Goal: Task Accomplishment & Management: Manage account settings

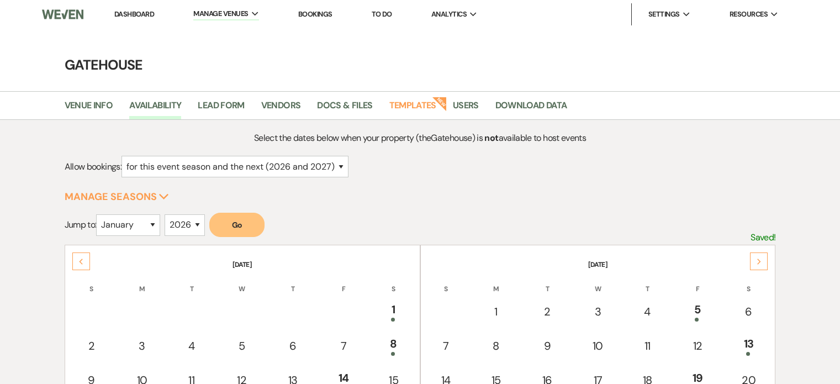
select select "2"
select select "2026"
click at [133, 13] on link "Dashboard" at bounding box center [134, 13] width 40 height 9
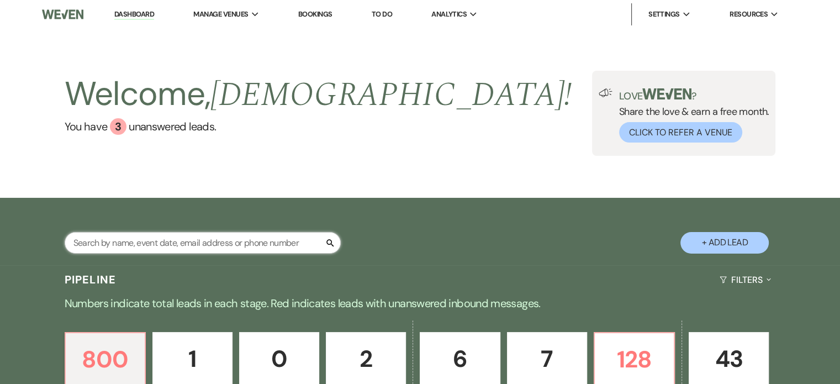
click at [198, 245] on input "text" at bounding box center [203, 243] width 276 height 22
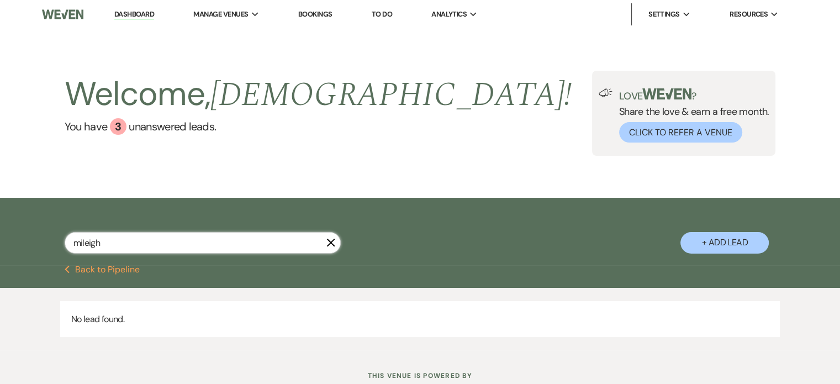
type input "mileigh"
click at [738, 243] on button "+ Add Lead" at bounding box center [725, 243] width 88 height 22
select select "669"
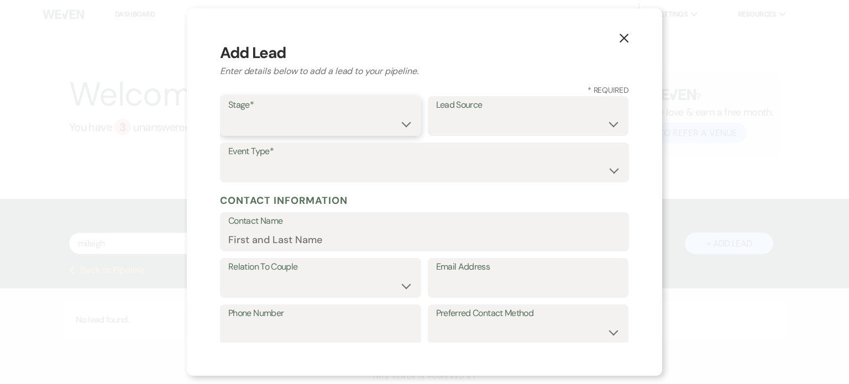
click at [296, 123] on select "Inquiry Follow Up Tour Requested Tour Confirmed Toured Proposal Sent Booked Lost" at bounding box center [320, 124] width 185 height 22
click at [228, 113] on select "Inquiry Follow Up Tour Requested Tour Confirmed Toured Proposal Sent Booked Lost" at bounding box center [320, 124] width 185 height 22
click at [409, 123] on div "Stage* Inquiry Follow Up Tour Requested Tour Confirmed Toured Proposal Sent Boo…" at bounding box center [320, 116] width 201 height 40
click at [402, 126] on select "Inquiry Follow Up Tour Requested Tour Confirmed Toured Proposal Sent Booked Lost" at bounding box center [320, 124] width 185 height 22
select select "4"
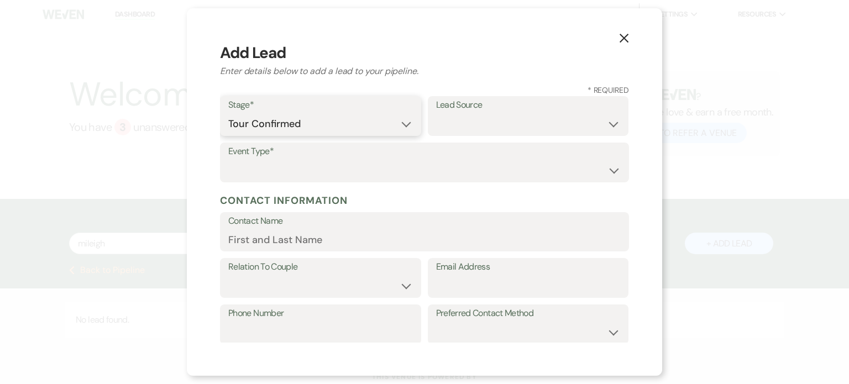
click at [228, 113] on select "Inquiry Follow Up Tour Requested Tour Confirmed Toured Proposal Sent Booked Lost" at bounding box center [320, 124] width 185 height 22
click at [466, 123] on select "Weven Venue Website Instagram Facebook Pinterest Google The Knot Wedding Wire H…" at bounding box center [528, 124] width 185 height 22
select select "22"
click at [436, 113] on select "Weven Venue Website Instagram Facebook Pinterest Google The Knot Wedding Wire H…" at bounding box center [528, 124] width 185 height 22
click at [303, 167] on select "Wedding Anniversary Party Baby Shower Bachelorette / Bachelor Party Birthday Pa…" at bounding box center [424, 171] width 392 height 22
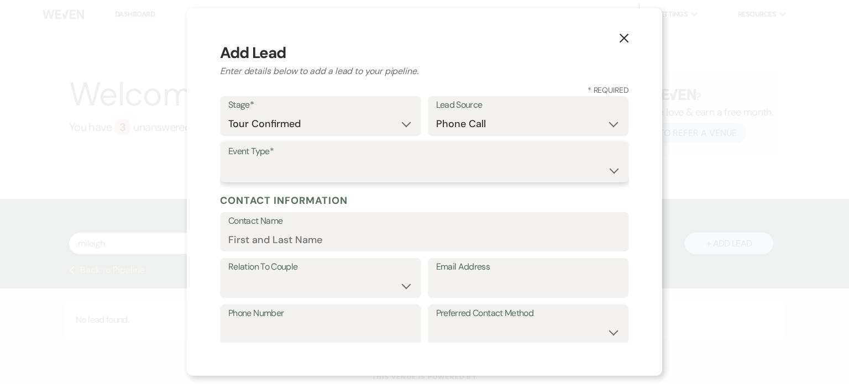
select select "1"
click at [228, 160] on select "Wedding Anniversary Party Baby Shower Bachelorette / Bachelor Party Birthday Pa…" at bounding box center [424, 171] width 392 height 22
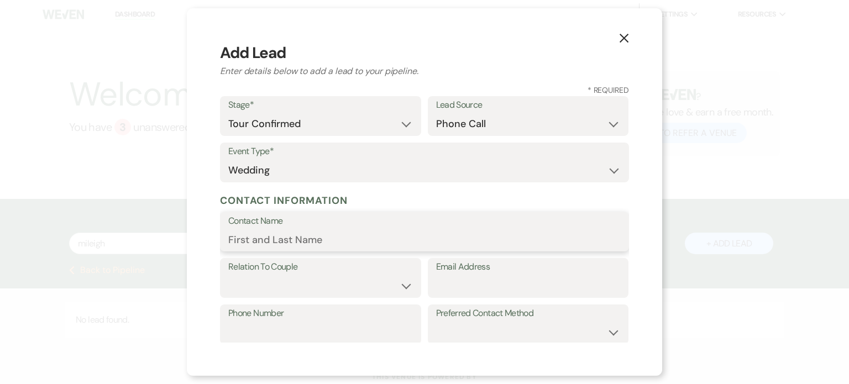
click at [320, 239] on input "Contact Name" at bounding box center [424, 240] width 392 height 22
type input "Mileigh"
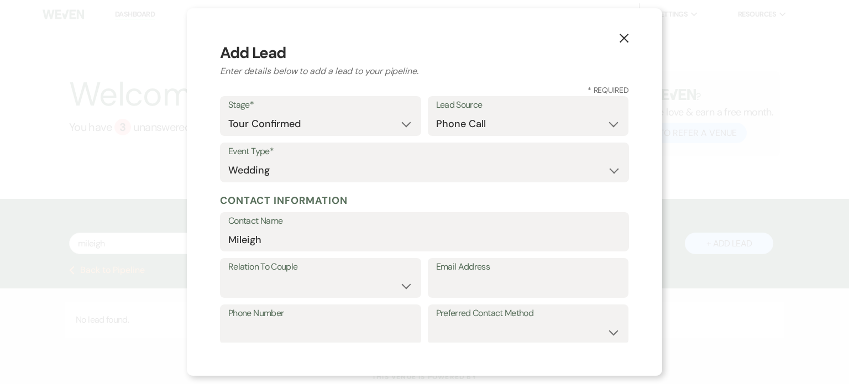
click at [370, 272] on label "Relation To Couple" at bounding box center [320, 267] width 185 height 16
click at [363, 289] on select "Couple Planner Parent of Couple Family Member Friend Other" at bounding box center [320, 286] width 185 height 22
select select "1"
click at [228, 275] on select "Couple Planner Parent of Couple Family Member Friend Other" at bounding box center [320, 286] width 185 height 22
click at [471, 288] on input "Email Address" at bounding box center [528, 286] width 185 height 22
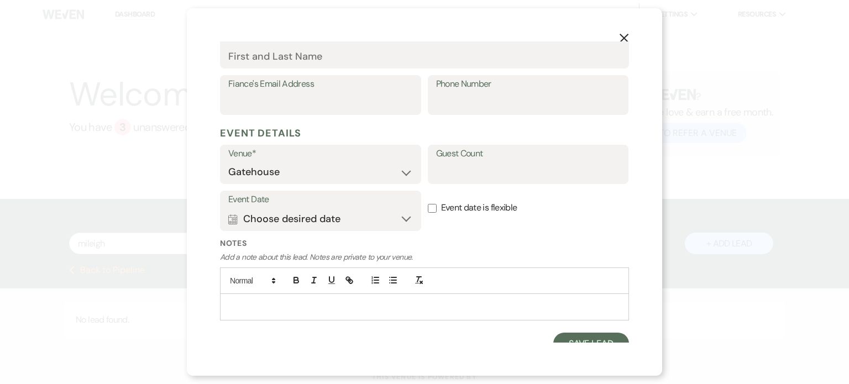
scroll to position [354, 0]
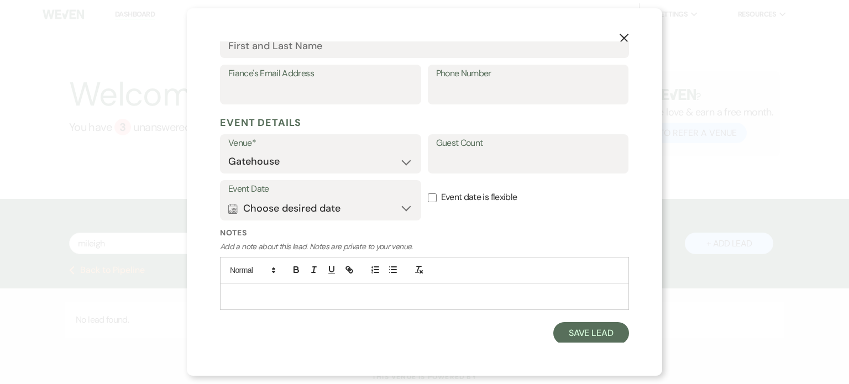
type input "[EMAIL_ADDRESS][DOMAIN_NAME]"
click at [467, 161] on input "Guest Count" at bounding box center [528, 162] width 185 height 22
type input "80-100"
click at [315, 208] on button "Calendar Choose desired date Expand" at bounding box center [320, 208] width 185 height 22
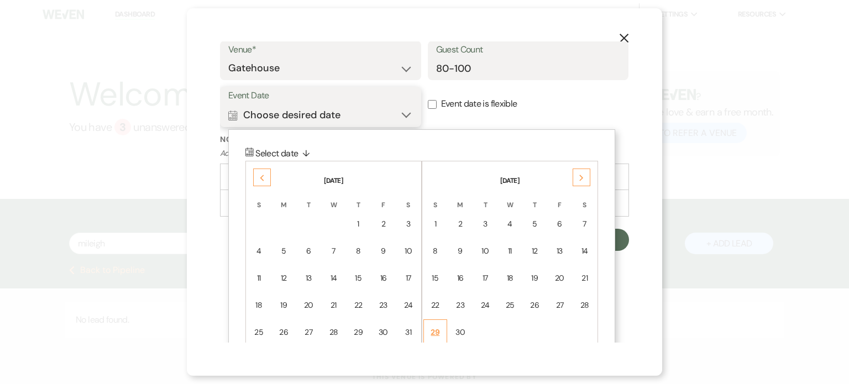
scroll to position [465, 0]
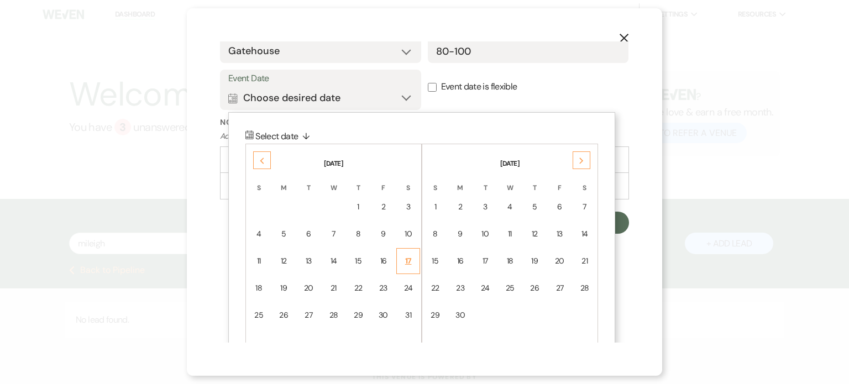
click at [409, 259] on div "17" at bounding box center [407, 261] width 9 height 12
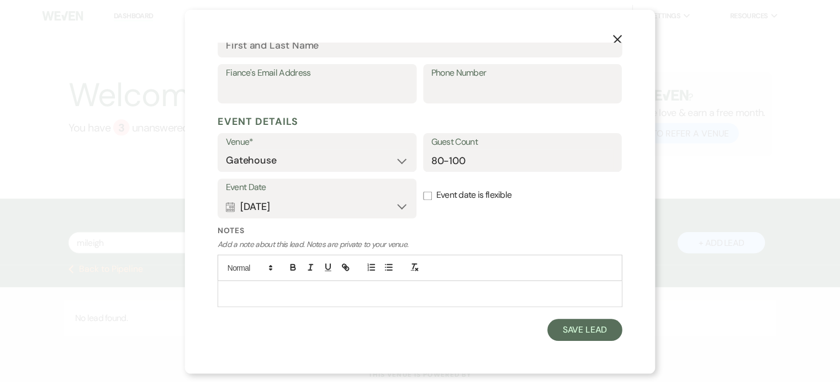
scroll to position [354, 0]
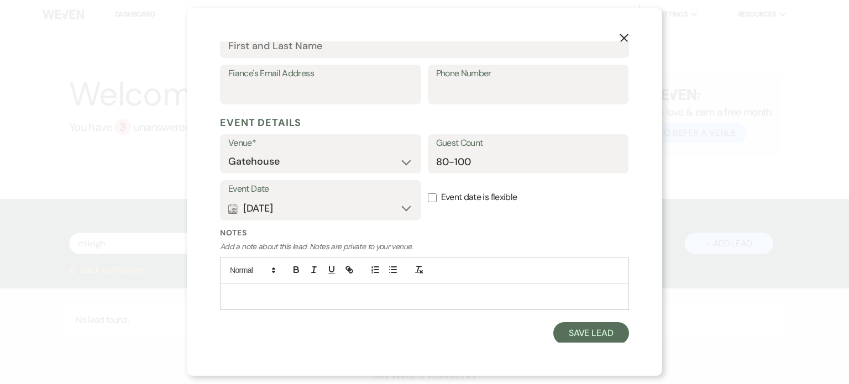
click at [428, 198] on input "Event date is flexible" at bounding box center [432, 197] width 9 height 9
checkbox input "true"
click at [561, 328] on button "Save Lead" at bounding box center [591, 333] width 76 height 22
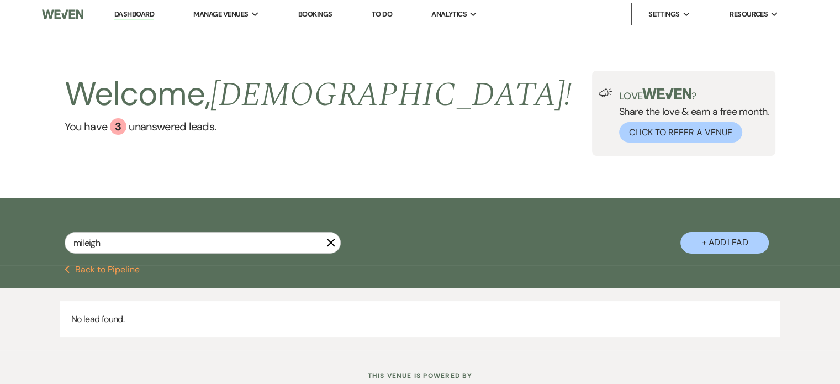
click at [112, 267] on button "Previous Back to Pipeline" at bounding box center [103, 269] width 76 height 9
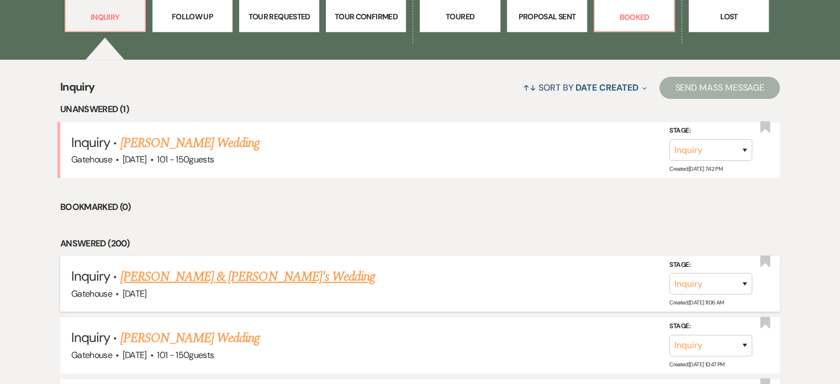
scroll to position [276, 0]
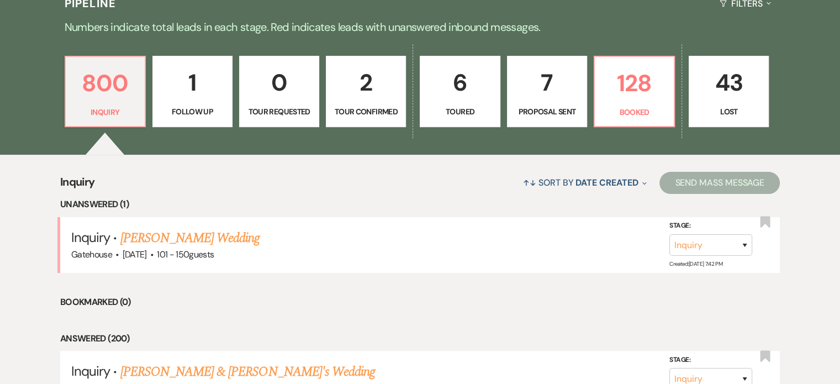
click at [380, 99] on p "2" at bounding box center [366, 82] width 66 height 37
select select "4"
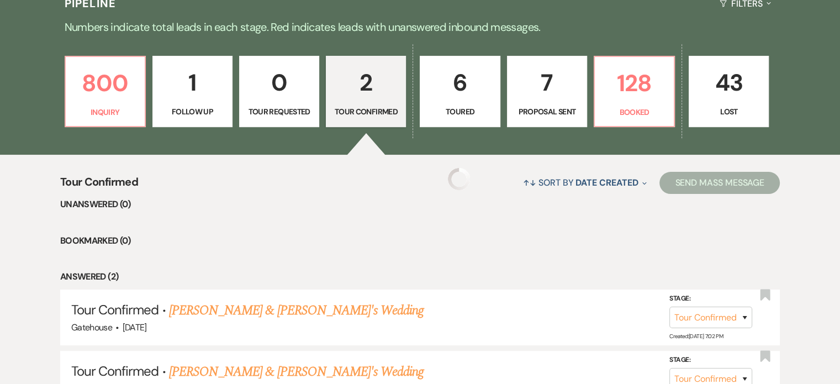
select select "4"
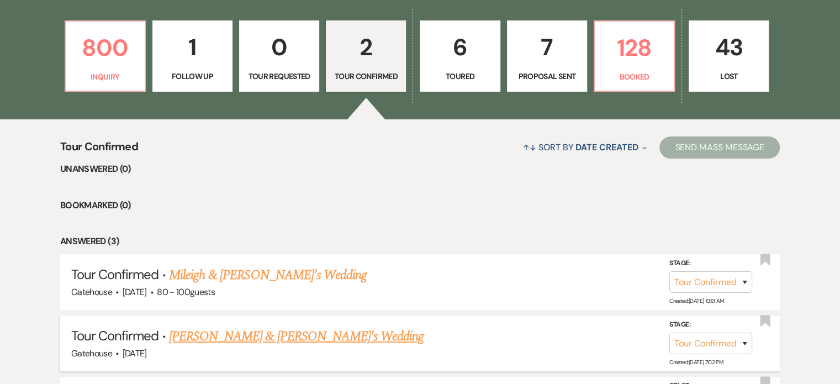
scroll to position [387, 0]
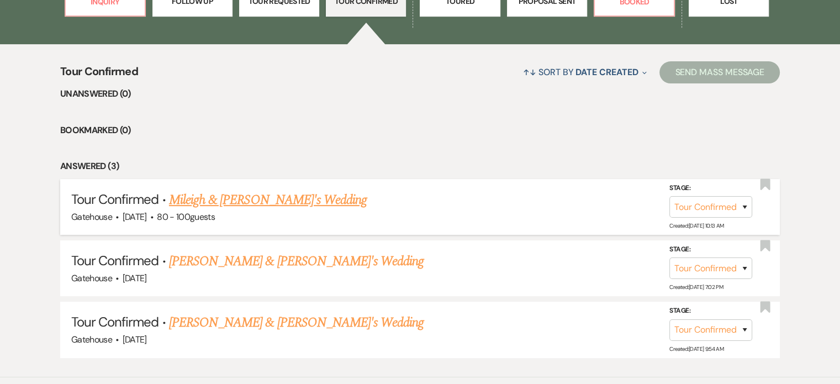
click at [259, 198] on link "Mileigh & [PERSON_NAME]'s Wedding" at bounding box center [268, 200] width 198 height 20
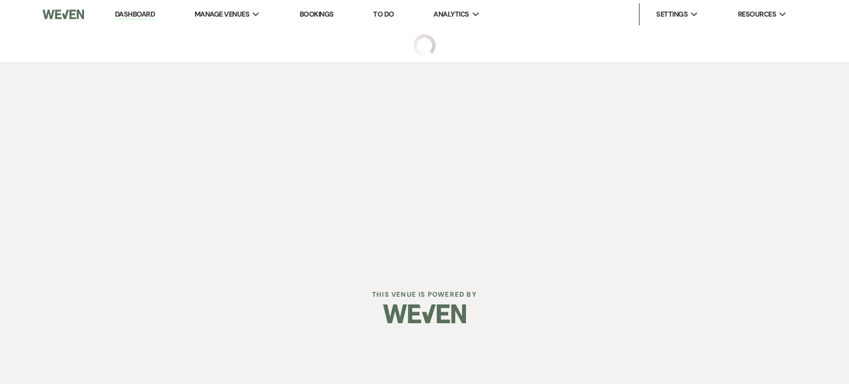
select select "4"
select select "22"
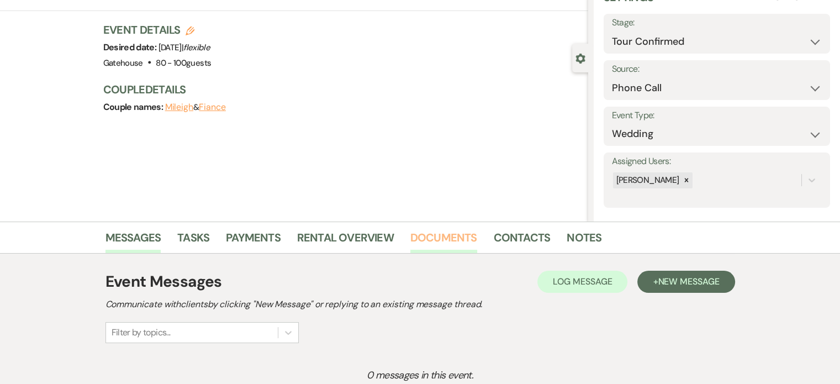
scroll to position [166, 0]
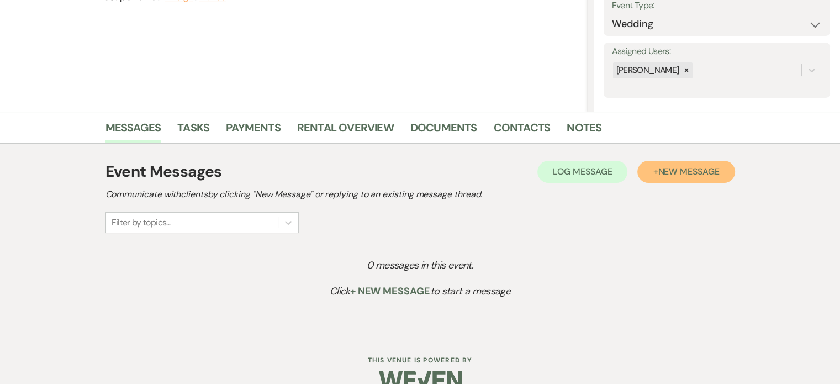
click at [667, 172] on span "New Message" at bounding box center [688, 172] width 61 height 12
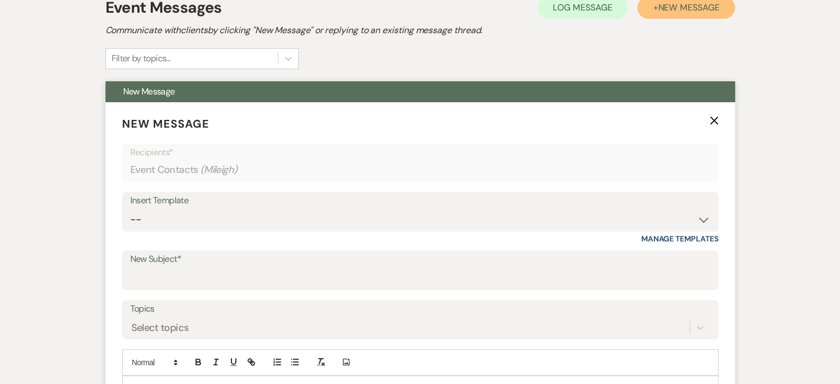
scroll to position [332, 0]
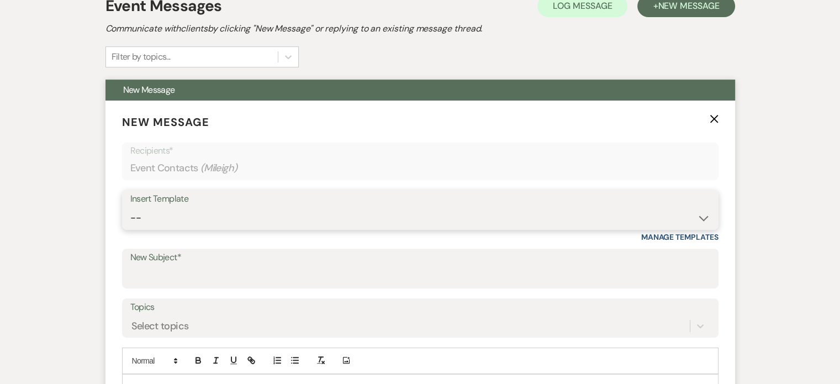
click at [170, 214] on select "-- Tour Request Response Proposal 6-9 Month Check-in Happy 1 Month Anniversary!…" at bounding box center [420, 218] width 580 height 22
select select "2237"
click at [130, 207] on select "-- Tour Request Response Proposal 6-9 Month Check-in Happy 1 Month Anniversary!…" at bounding box center [420, 218] width 580 height 22
type input "Let's Plan Something Wonderful at The Gatehouse!"
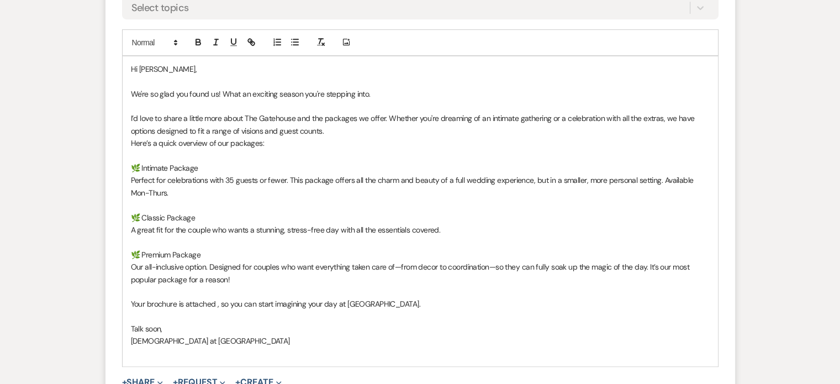
scroll to position [663, 0]
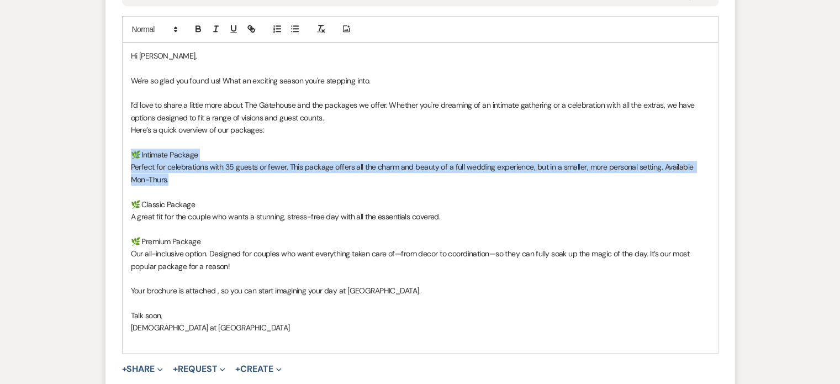
drag, startPoint x: 131, startPoint y: 156, endPoint x: 192, endPoint y: 182, distance: 65.9
click at [192, 182] on div "Hi [PERSON_NAME], We're so glad you found us! What an exciting season you're st…" at bounding box center [421, 198] width 596 height 310
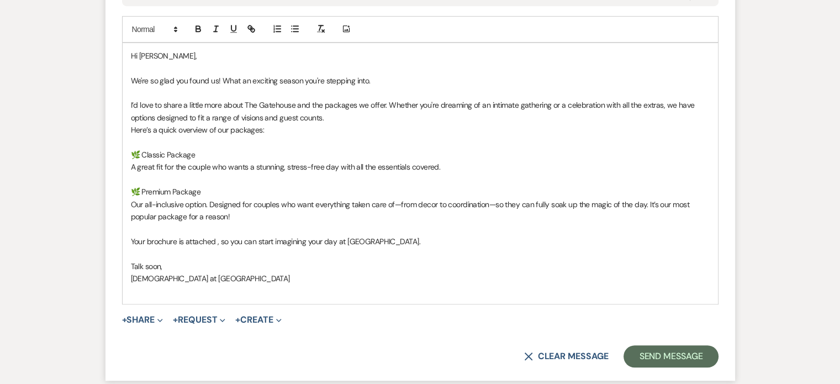
click at [414, 238] on p "Your brochure is attached , so you can start imagining your day at [GEOGRAPHIC_…" at bounding box center [420, 241] width 579 height 12
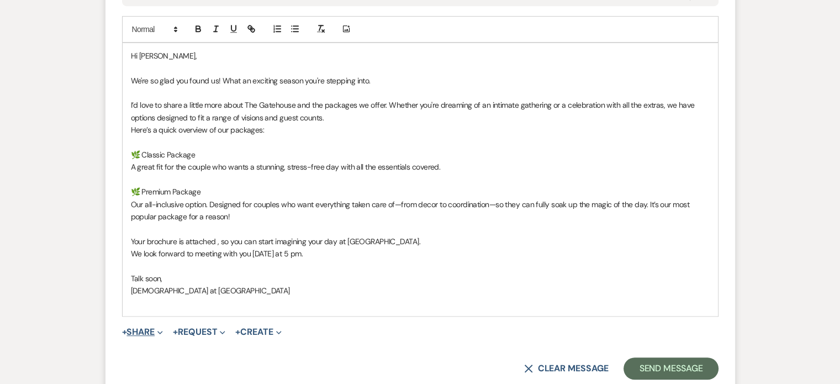
click at [141, 331] on button "+ Share Expand" at bounding box center [142, 332] width 41 height 9
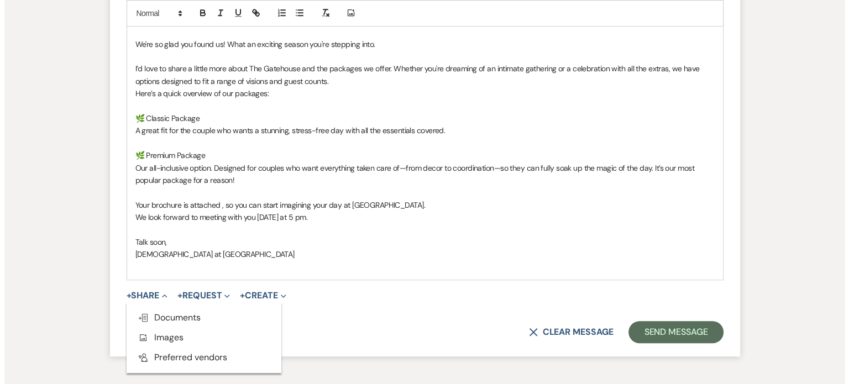
scroll to position [718, 0]
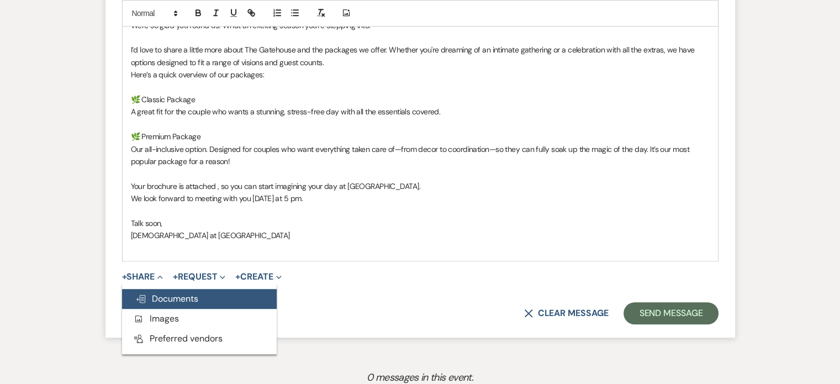
click at [206, 298] on button "Doc Upload Documents" at bounding box center [199, 299] width 155 height 20
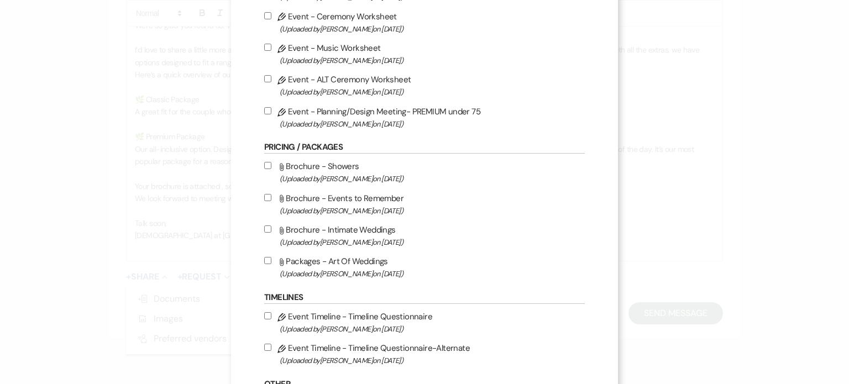
scroll to position [663, 0]
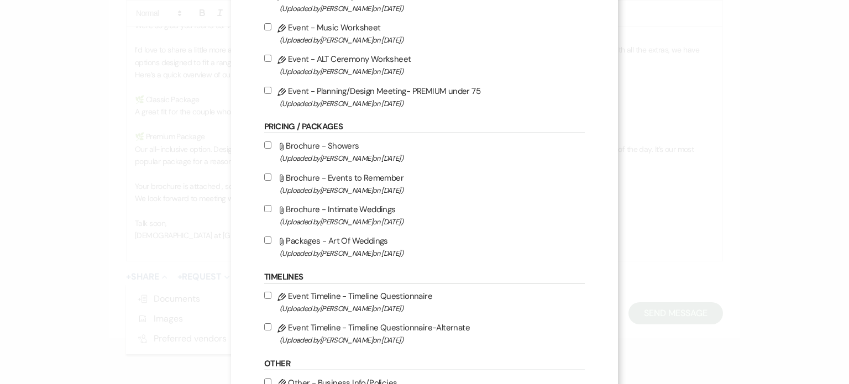
click at [354, 251] on label "Attach File Packages - Art Of Weddings (Uploaded by [PERSON_NAME] on [DATE] )" at bounding box center [424, 247] width 320 height 26
click at [271, 244] on input "Attach File Packages - Art Of Weddings (Uploaded by [PERSON_NAME] on [DATE] )" at bounding box center [267, 239] width 7 height 7
checkbox input "true"
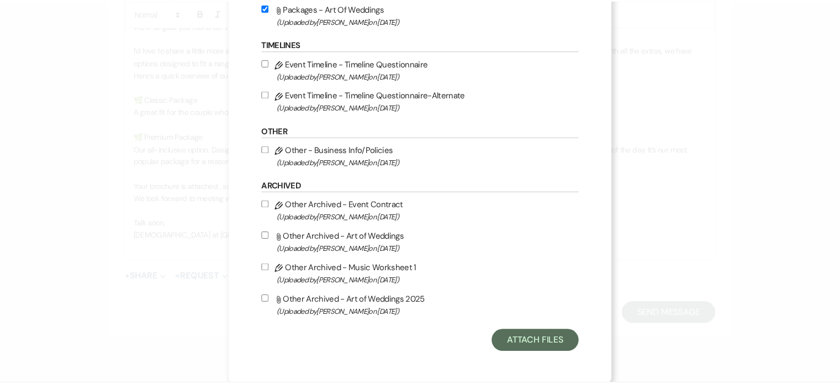
scroll to position [902, 0]
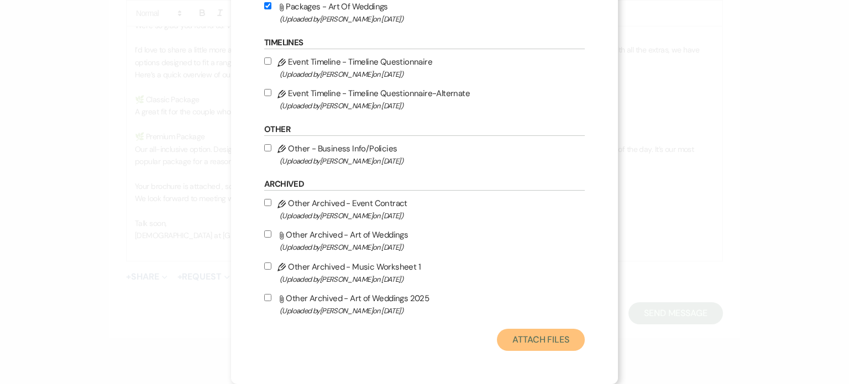
click at [524, 339] on button "Attach Files" at bounding box center [541, 340] width 88 height 22
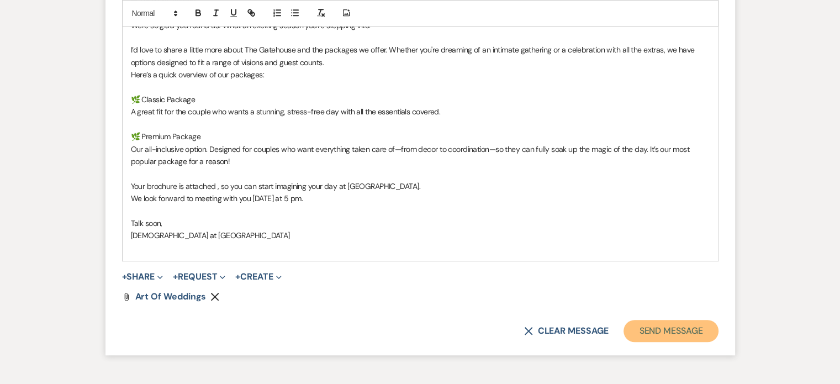
click at [679, 327] on button "Send Message" at bounding box center [671, 331] width 94 height 22
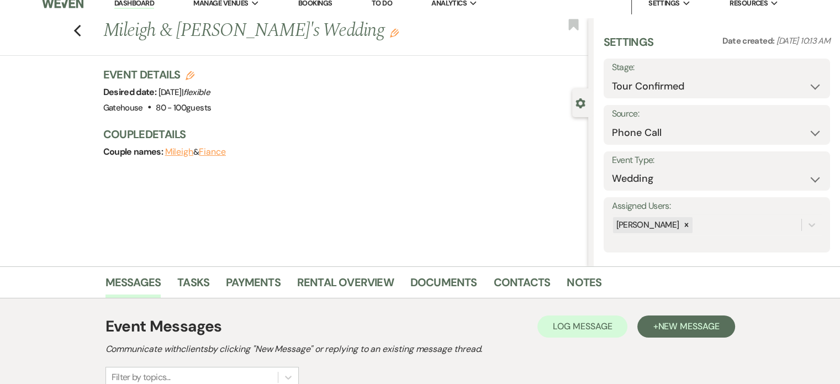
scroll to position [0, 0]
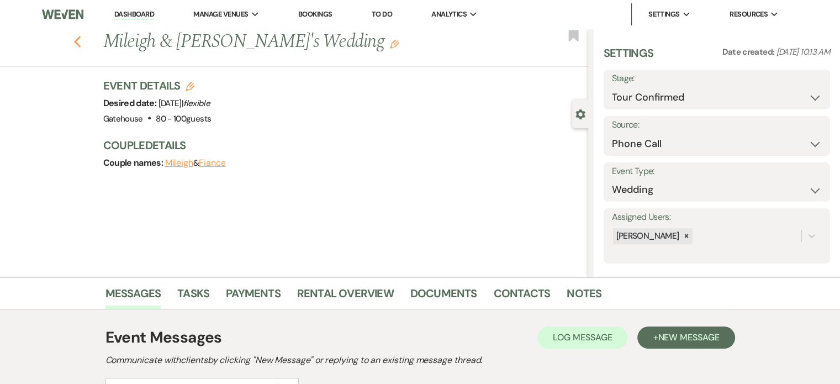
click at [81, 37] on icon "Previous" at bounding box center [77, 41] width 8 height 13
select select "4"
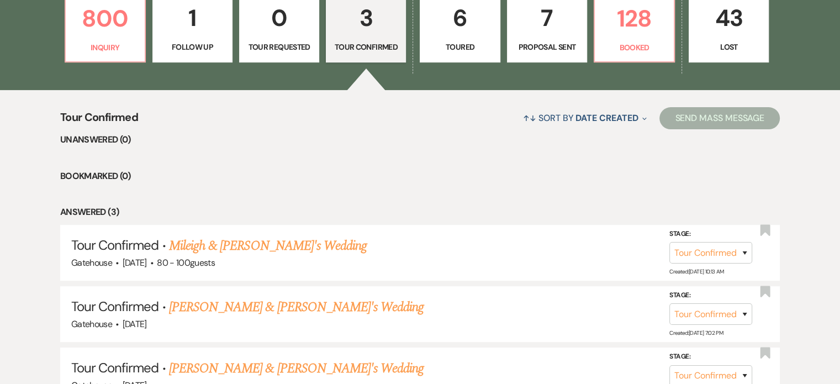
scroll to position [276, 0]
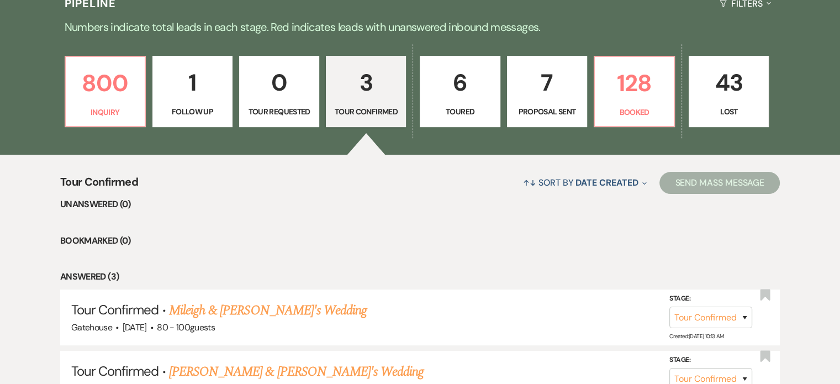
click at [469, 95] on p "6" at bounding box center [460, 82] width 66 height 37
select select "5"
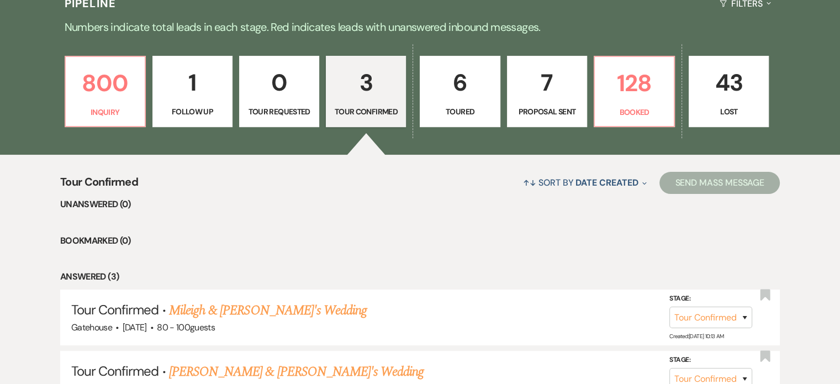
select select "5"
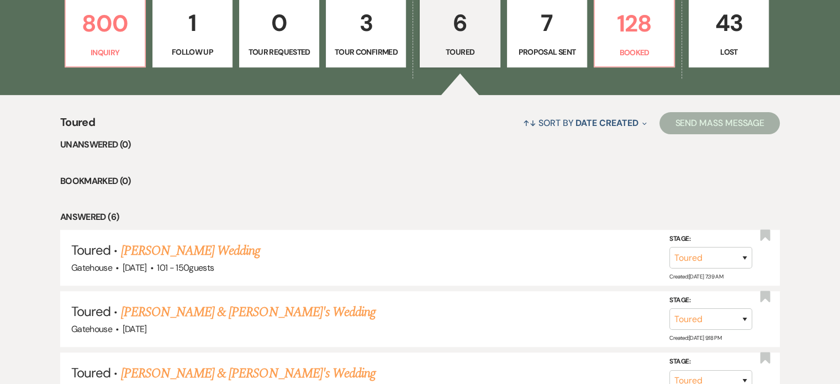
scroll to position [276, 0]
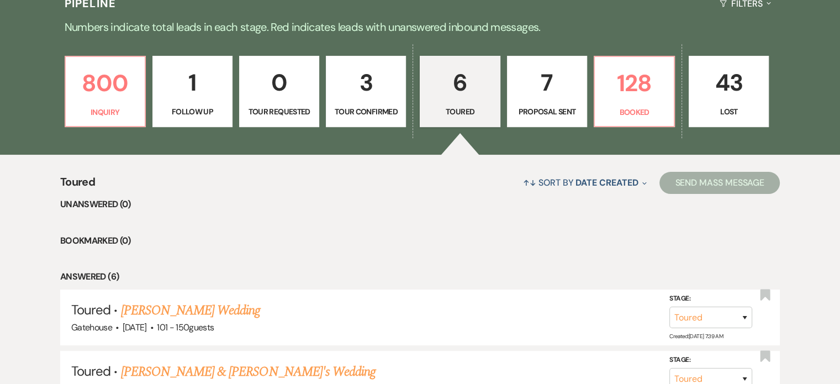
click at [534, 98] on p "7" at bounding box center [547, 82] width 66 height 37
select select "6"
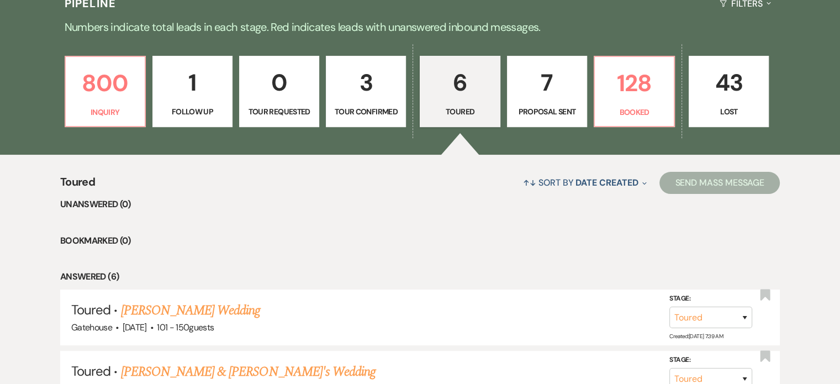
select select "6"
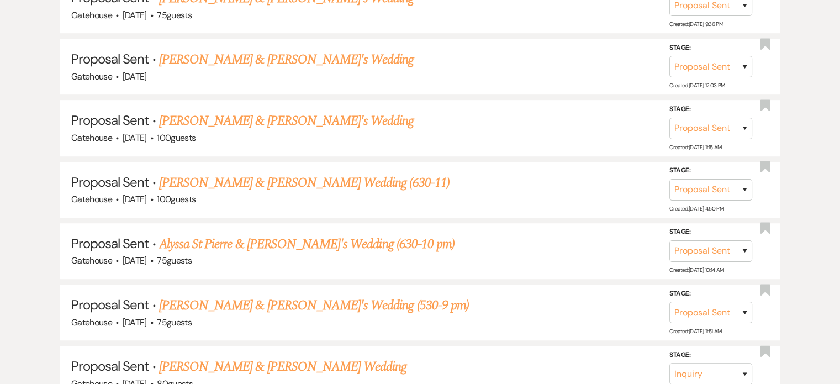
scroll to position [608, 0]
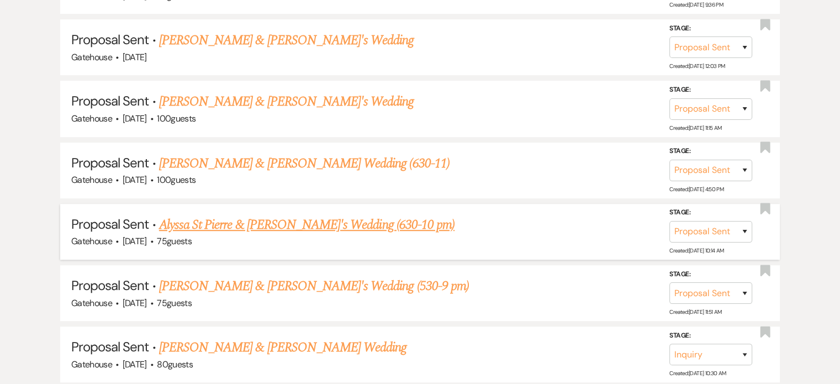
click at [261, 220] on link "Alyssa St Pierre & [PERSON_NAME]'s Wedding (630-10 pm)" at bounding box center [307, 225] width 296 height 20
select select "6"
select select "5"
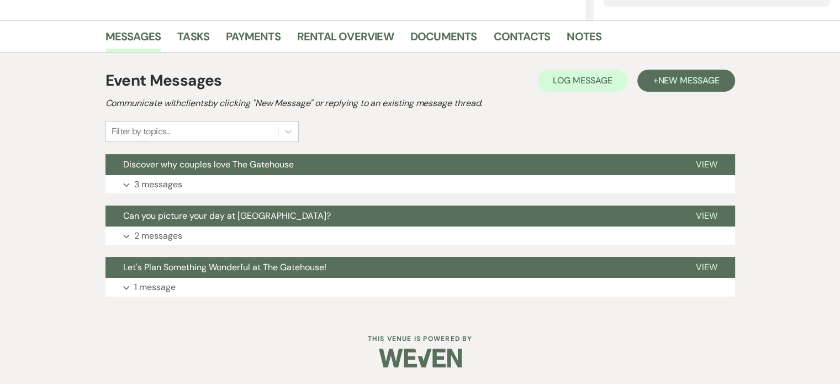
scroll to position [256, 0]
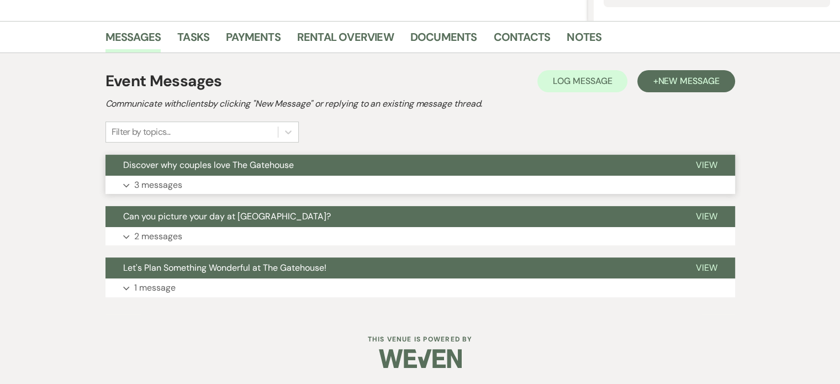
click at [157, 187] on p "3 messages" at bounding box center [158, 185] width 48 height 14
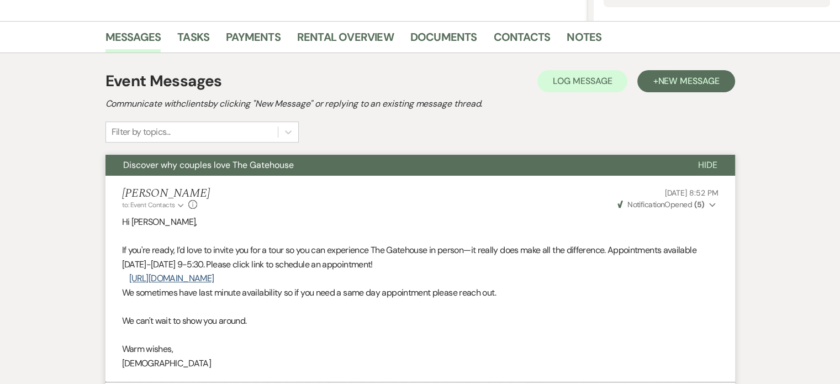
scroll to position [146, 0]
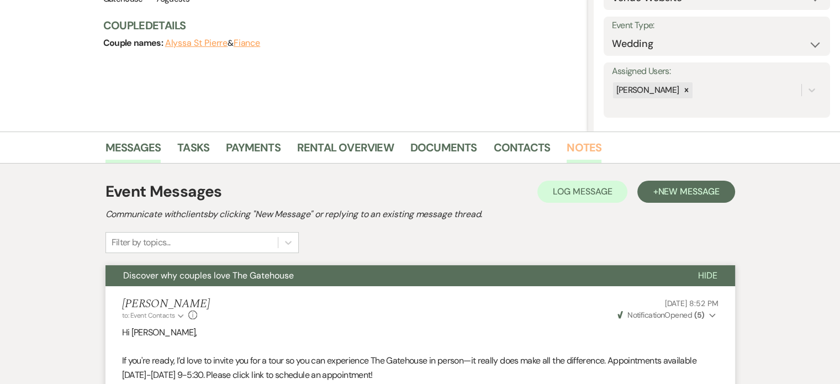
click at [575, 144] on link "Notes" at bounding box center [584, 151] width 35 height 24
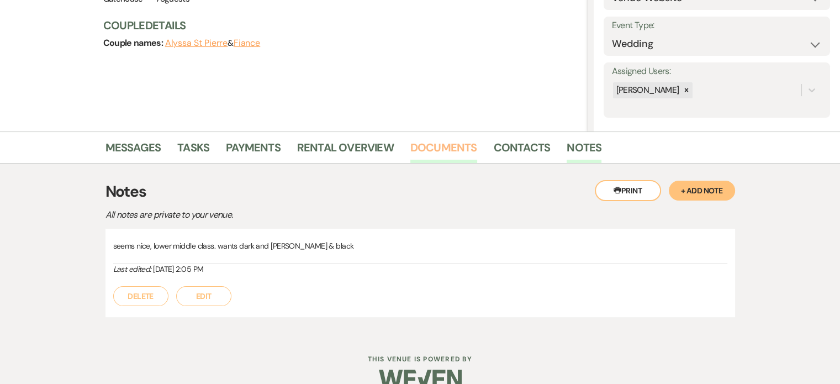
click at [434, 146] on link "Documents" at bounding box center [444, 151] width 67 height 24
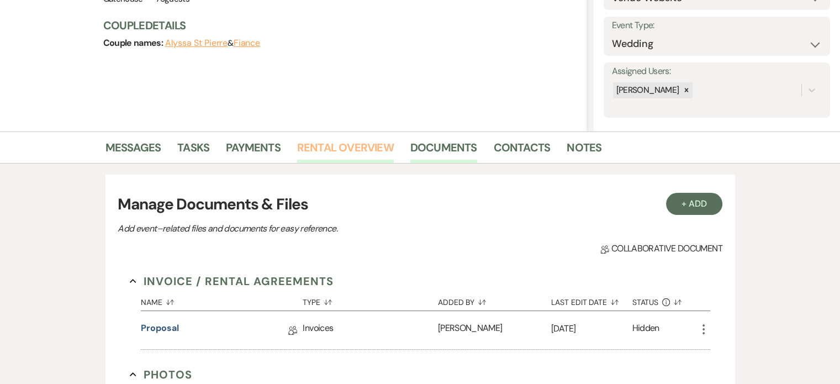
click at [345, 145] on link "Rental Overview" at bounding box center [345, 151] width 97 height 24
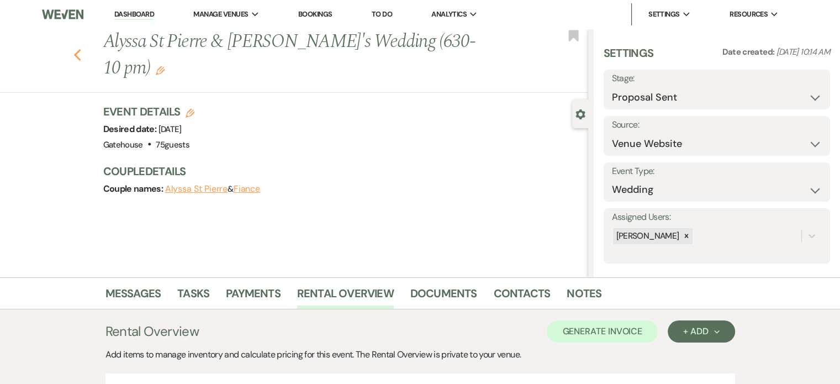
click at [80, 49] on use "button" at bounding box center [76, 55] width 7 height 12
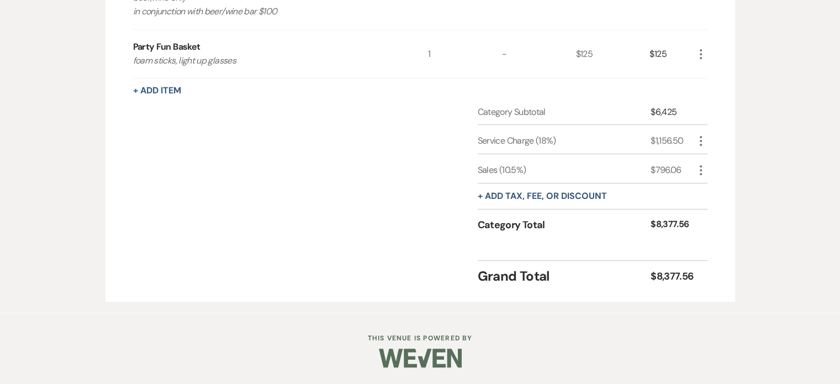
select select "6"
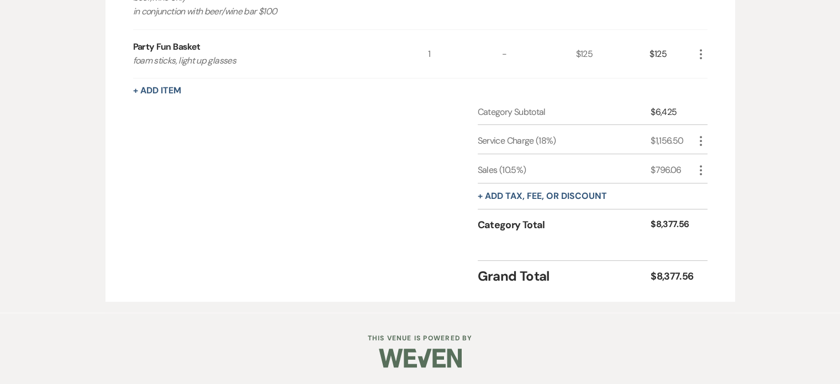
select select "6"
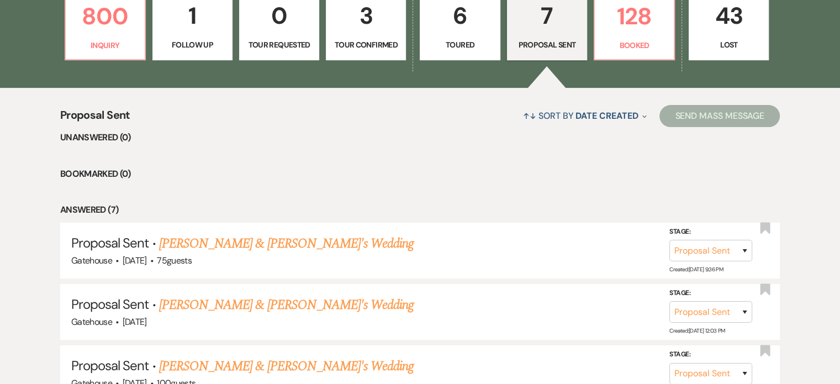
scroll to position [221, 0]
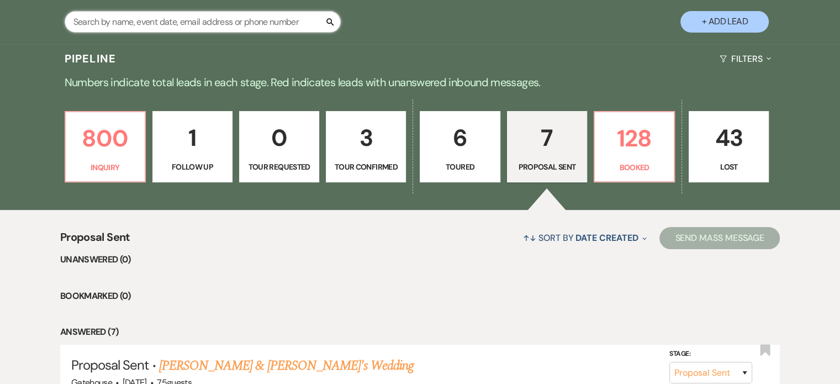
click at [126, 19] on input "text" at bounding box center [203, 22] width 276 height 22
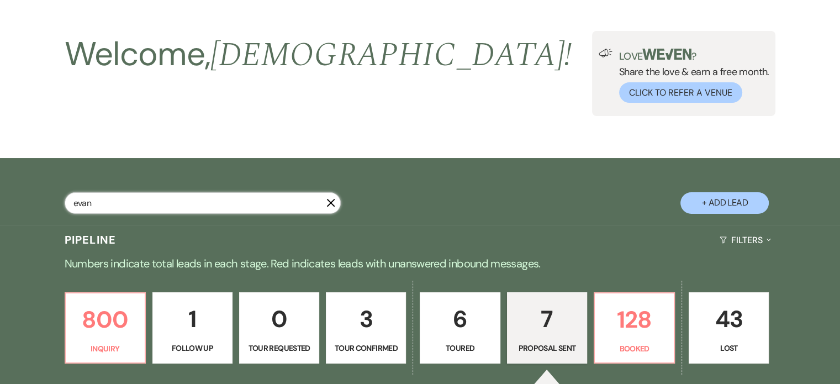
scroll to position [128, 0]
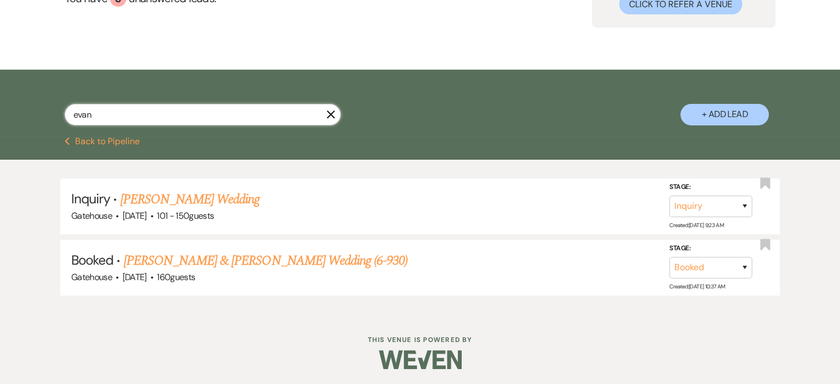
drag, startPoint x: 99, startPoint y: 118, endPoint x: 38, endPoint y: 127, distance: 62.0
click at [38, 127] on div "[PERSON_NAME] + Add Lead" at bounding box center [421, 104] width 796 height 59
type input "[PERSON_NAME]"
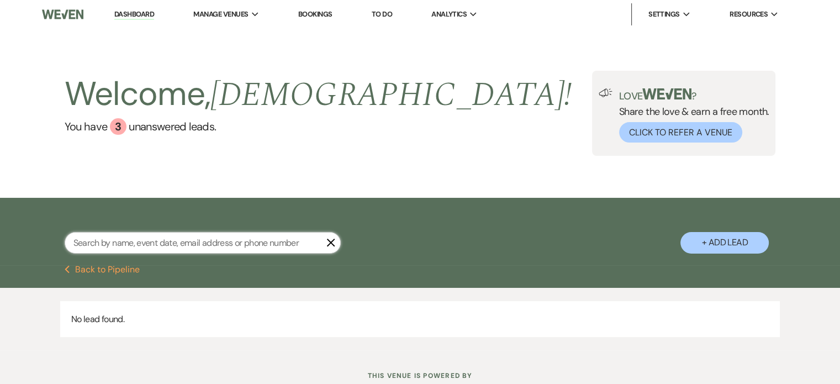
scroll to position [221, 0]
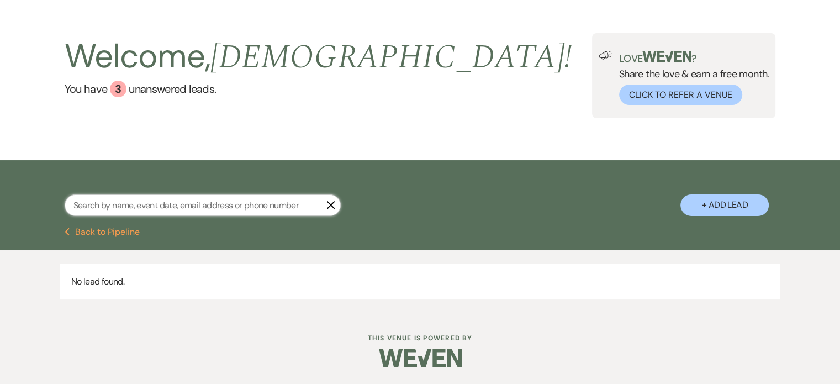
select select "6"
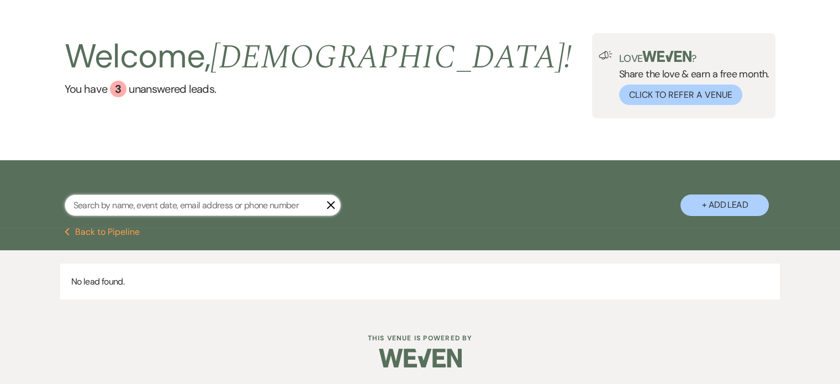
select select "6"
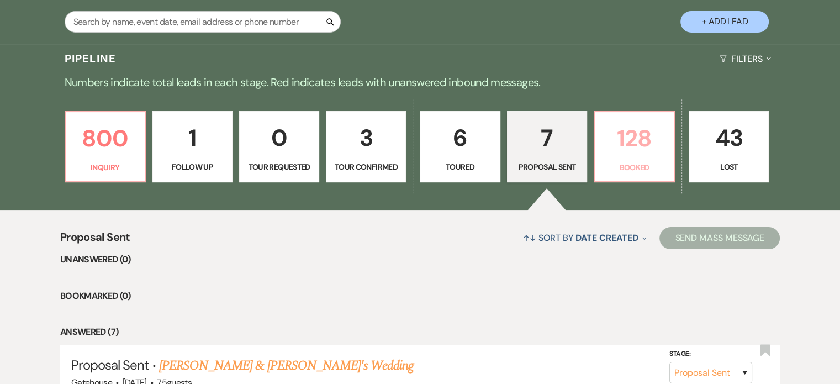
click at [639, 152] on p "128" at bounding box center [635, 138] width 66 height 37
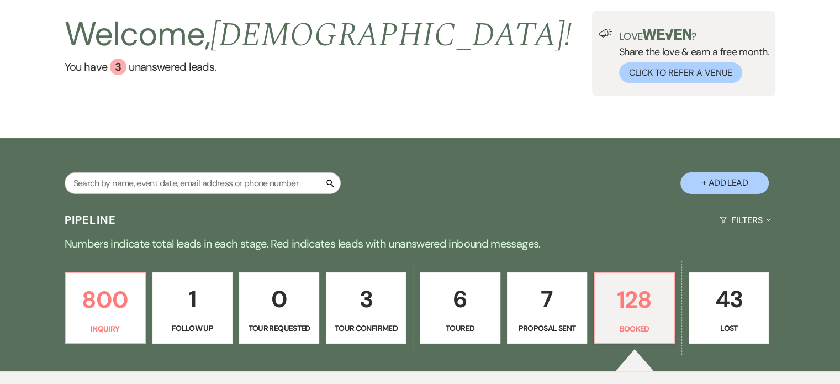
scroll to position [55, 0]
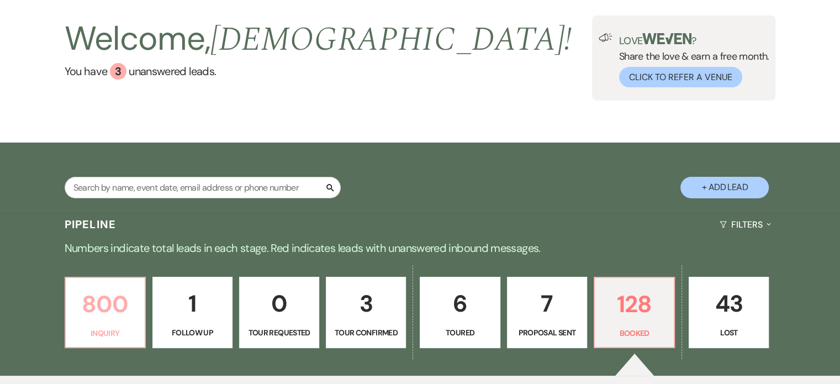
click at [101, 302] on p "800" at bounding box center [105, 304] width 66 height 37
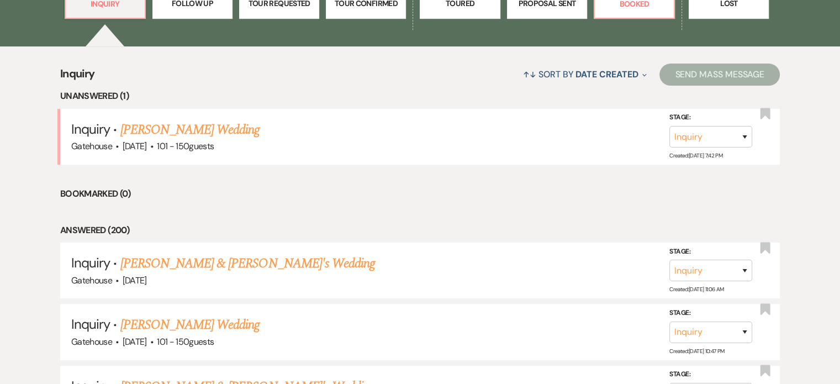
scroll to position [387, 0]
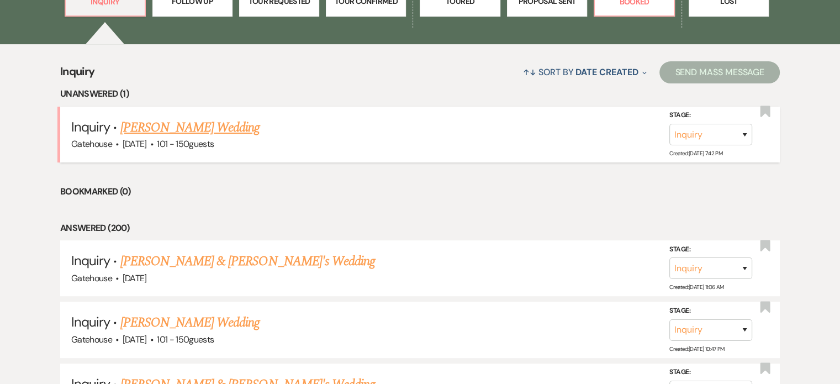
click at [193, 127] on link "[PERSON_NAME] Wedding" at bounding box center [190, 128] width 140 height 20
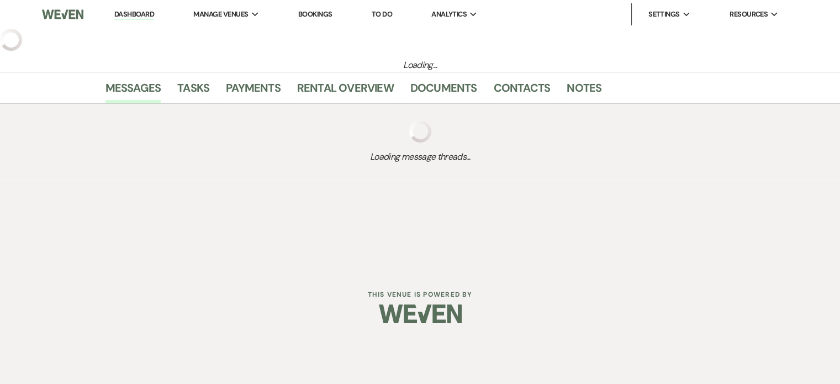
select select "2"
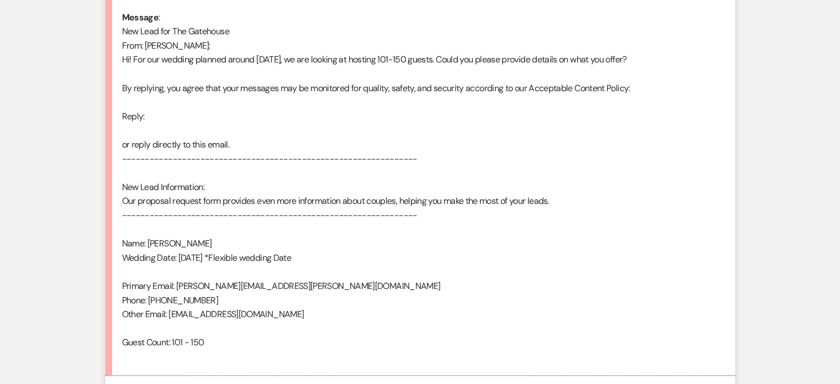
scroll to position [608, 0]
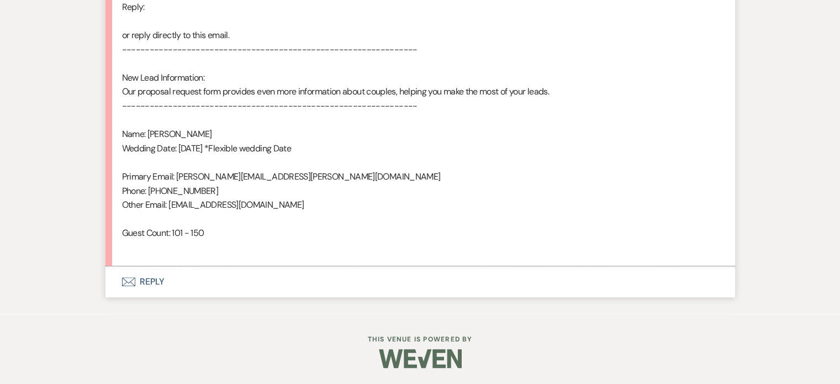
click at [148, 277] on button "Envelope Reply" at bounding box center [421, 281] width 630 height 31
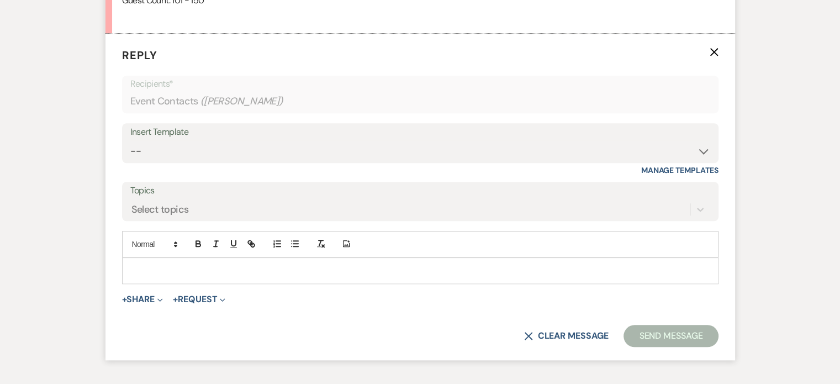
scroll to position [924, 0]
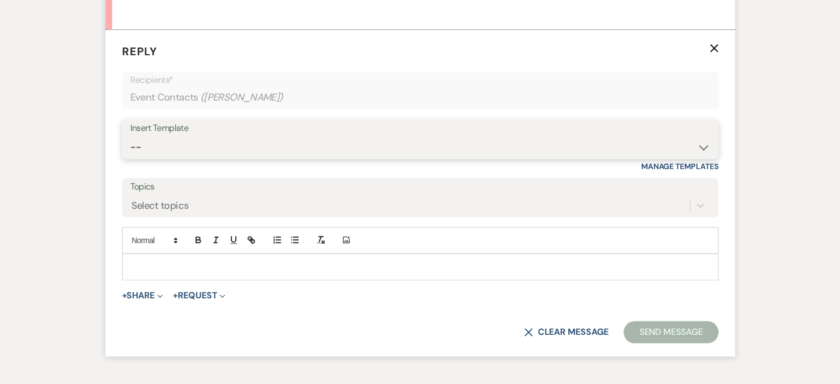
click at [223, 150] on select "-- Tour Request Response Proposal 6-9 Month Check-in Happy 1 Month Anniversary!…" at bounding box center [420, 147] width 580 height 22
select select "2237"
click at [130, 136] on select "-- Tour Request Response Proposal 6-9 Month Check-in Happy 1 Month Anniversary!…" at bounding box center [420, 147] width 580 height 22
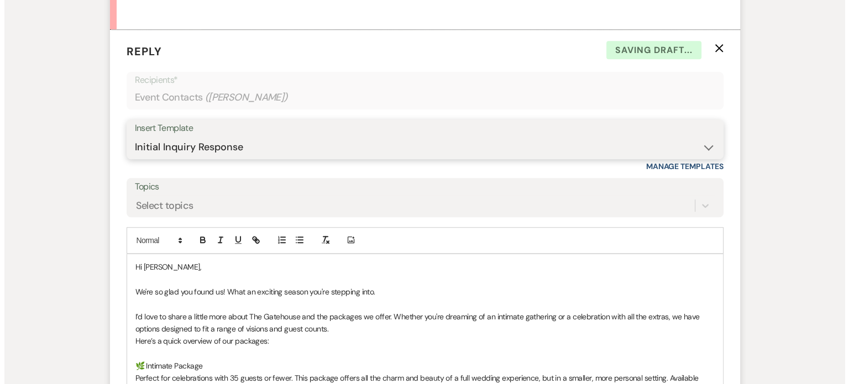
scroll to position [1145, 0]
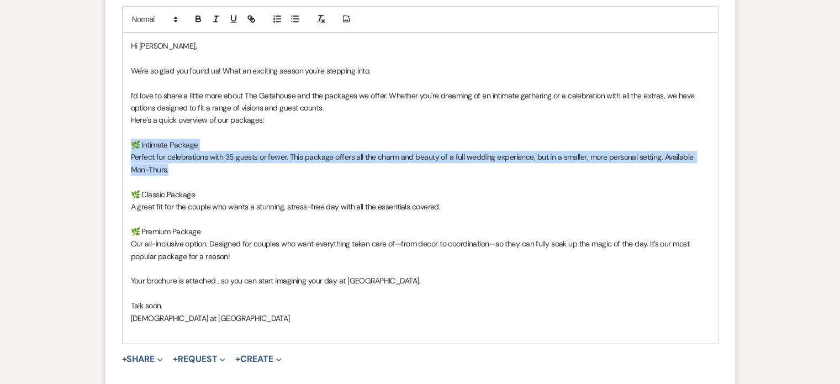
drag, startPoint x: 158, startPoint y: 166, endPoint x: 123, endPoint y: 143, distance: 41.8
click at [123, 143] on div "Hi [PERSON_NAME], We're so glad you found us! What an exciting season you're st…" at bounding box center [421, 188] width 596 height 310
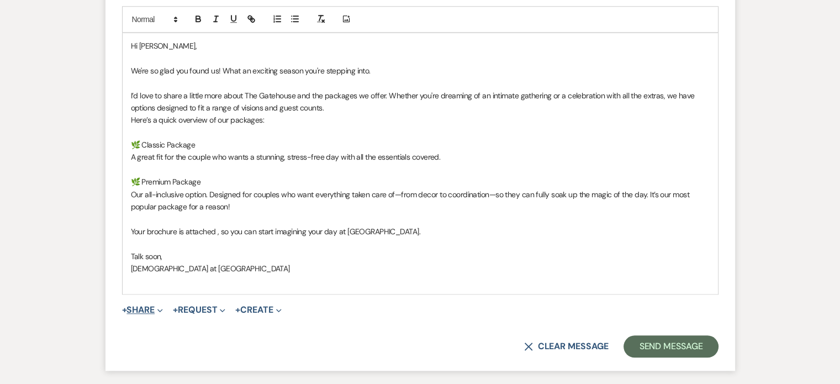
click at [150, 308] on button "+ Share Expand" at bounding box center [142, 310] width 41 height 9
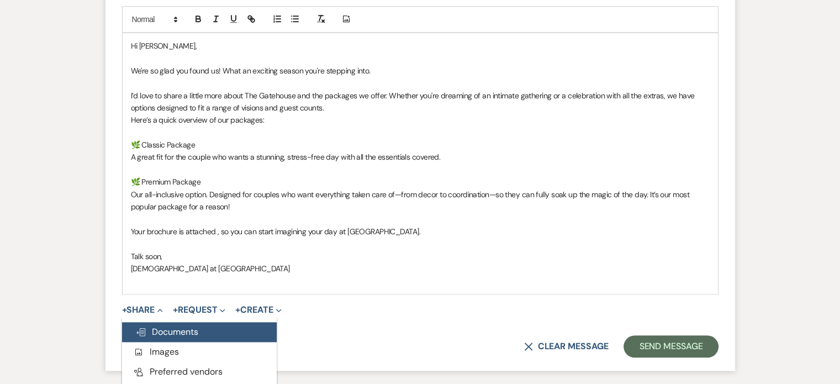
click at [171, 327] on span "Doc Upload Documents" at bounding box center [166, 332] width 63 height 12
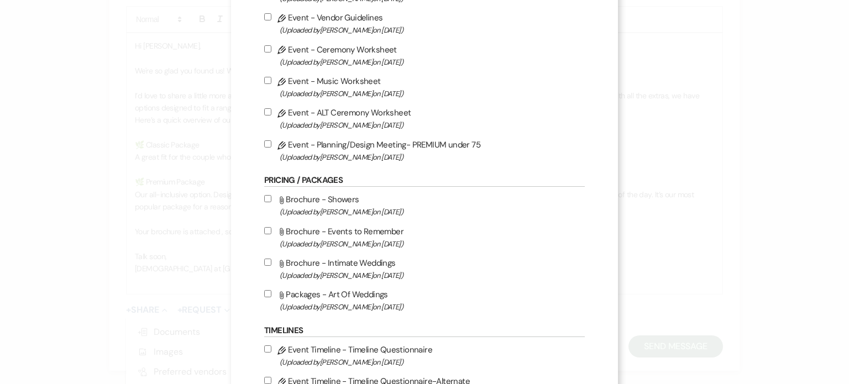
scroll to position [663, 0]
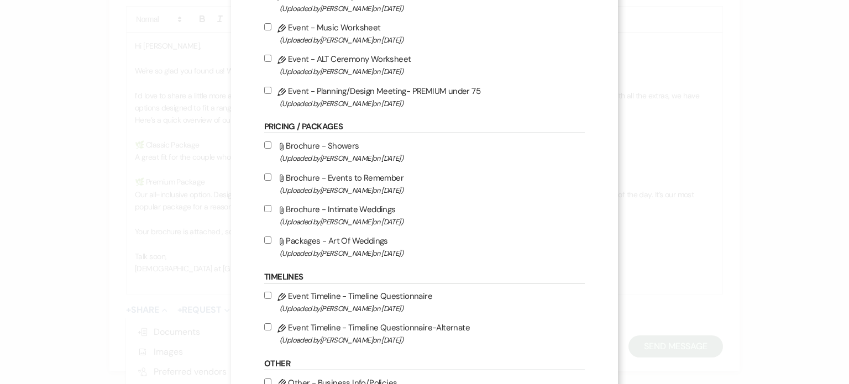
click at [349, 252] on span "(Uploaded by [PERSON_NAME] on [DATE] )" at bounding box center [432, 253] width 305 height 13
click at [271, 244] on input "Attach File Packages - Art Of Weddings (Uploaded by [PERSON_NAME] on [DATE] )" at bounding box center [267, 239] width 7 height 7
checkbox input "true"
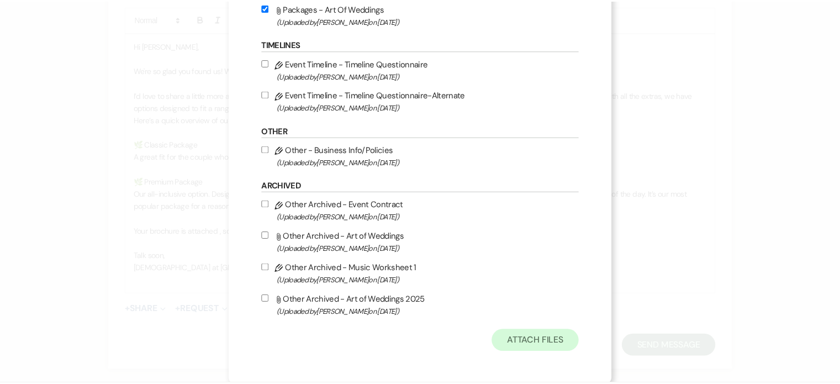
scroll to position [902, 0]
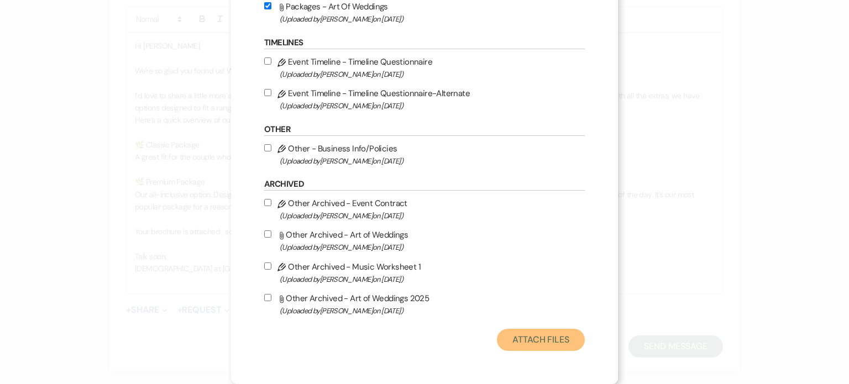
click at [534, 341] on button "Attach Files" at bounding box center [541, 340] width 88 height 22
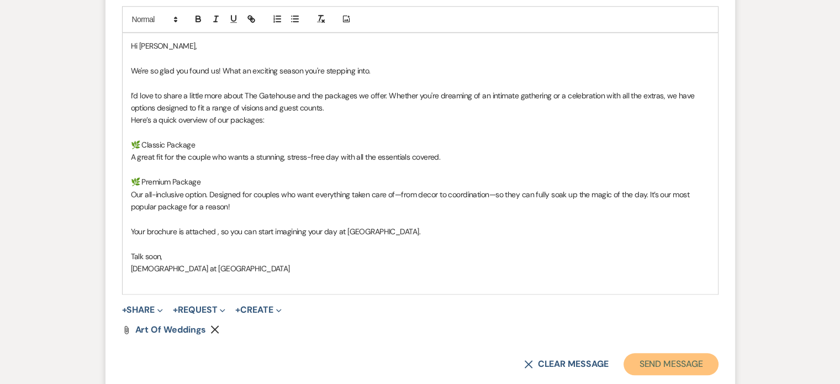
click at [656, 357] on button "Send Message" at bounding box center [671, 364] width 94 height 22
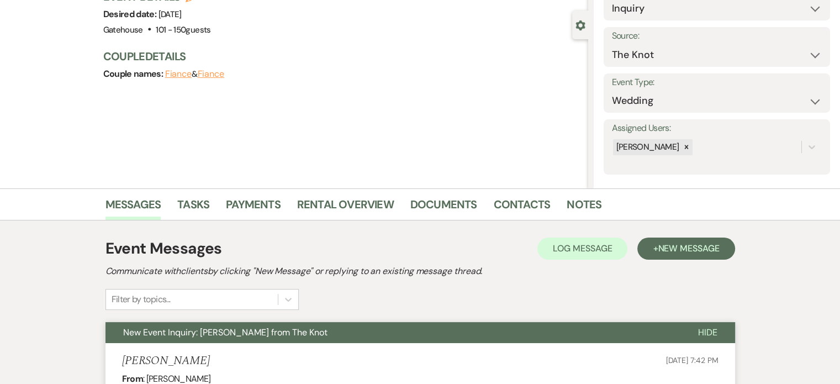
scroll to position [0, 0]
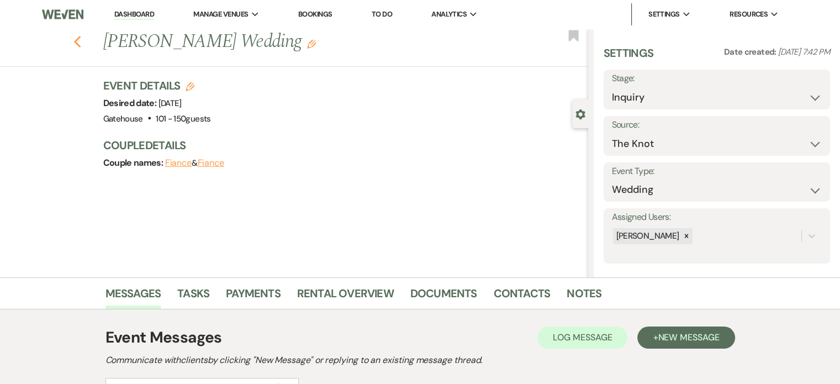
click at [79, 41] on use "button" at bounding box center [76, 42] width 7 height 12
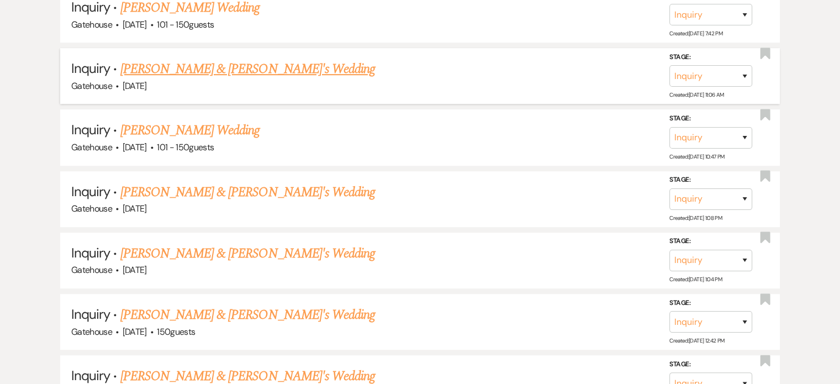
scroll to position [607, 0]
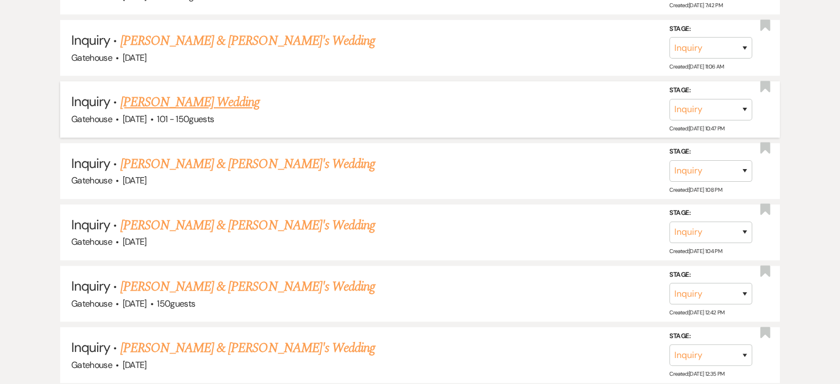
click at [213, 101] on link "[PERSON_NAME] Wedding" at bounding box center [190, 102] width 140 height 20
select select "2"
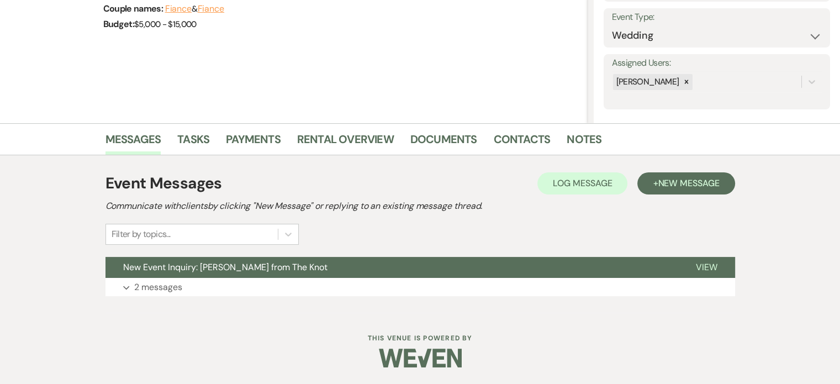
scroll to position [154, 0]
click at [156, 285] on p "2 messages" at bounding box center [158, 288] width 48 height 14
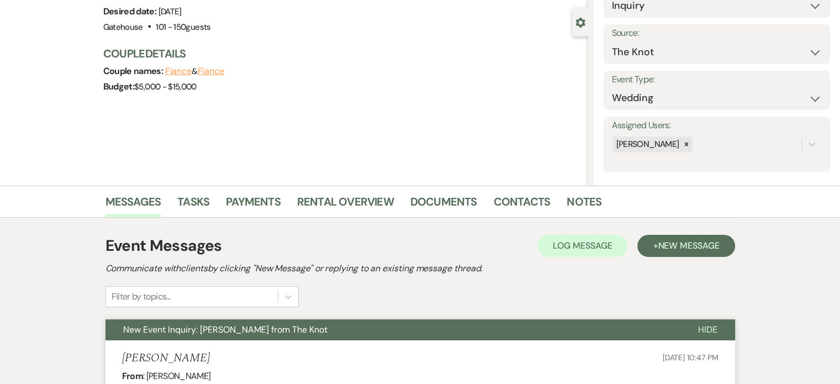
scroll to position [40, 0]
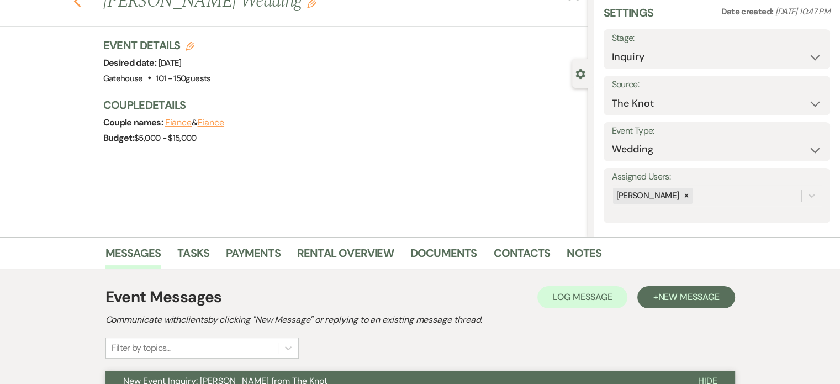
click at [81, 3] on use "button" at bounding box center [76, 2] width 7 height 12
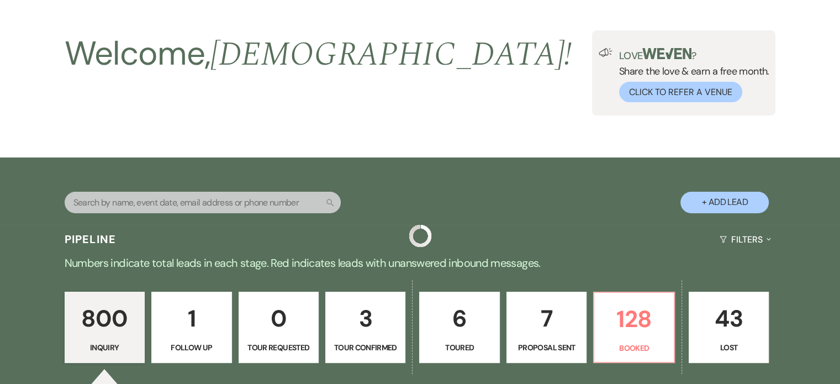
scroll to position [607, 0]
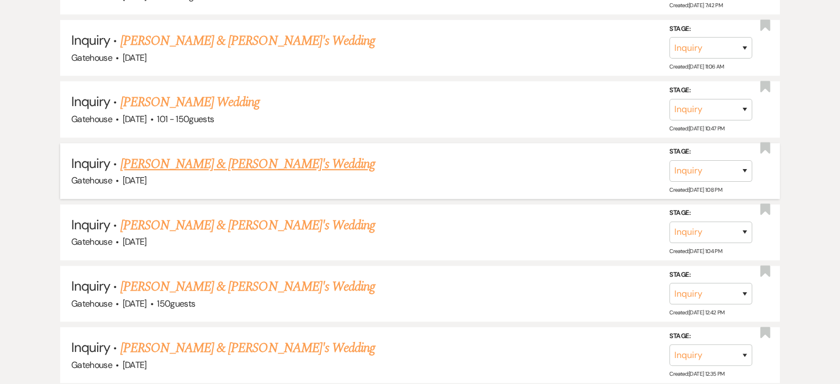
click at [228, 160] on link "[PERSON_NAME] & [PERSON_NAME]'s Wedding" at bounding box center [247, 164] width 255 height 20
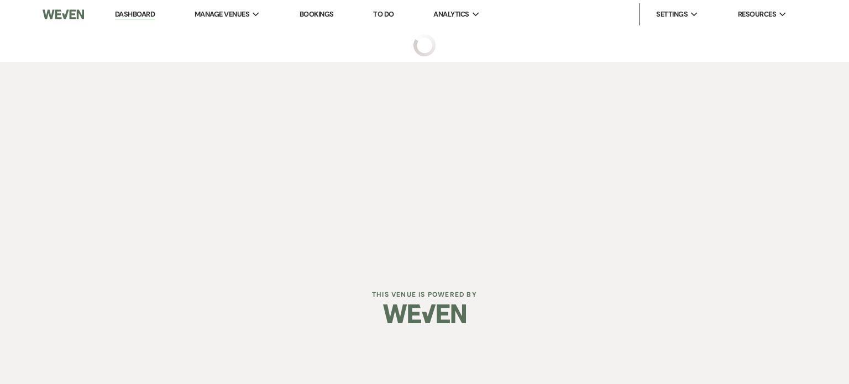
select select "5"
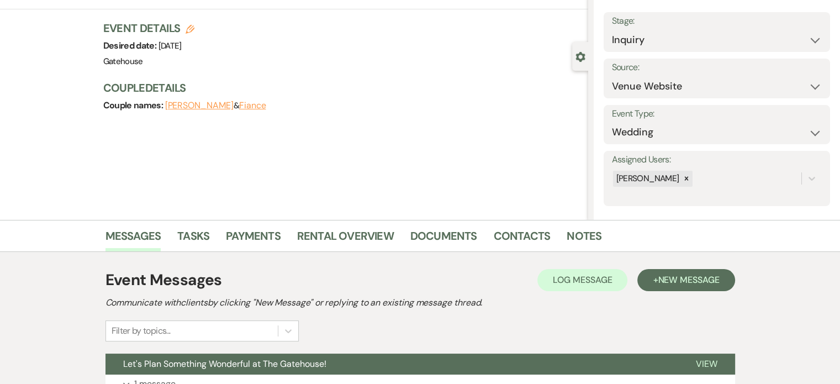
scroll to position [154, 0]
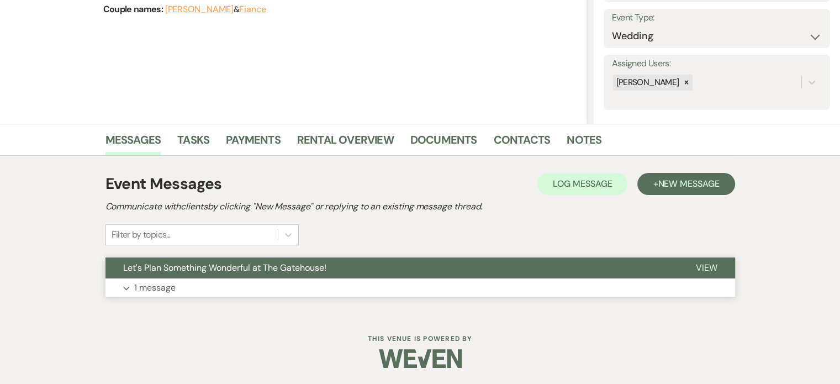
click at [148, 287] on p "1 message" at bounding box center [154, 288] width 41 height 14
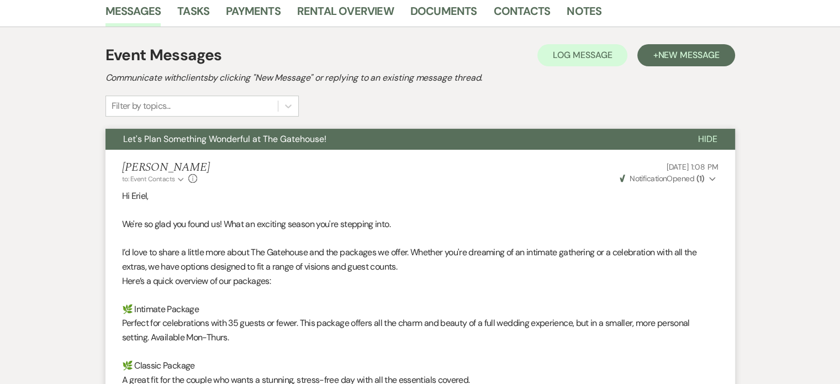
scroll to position [196, 0]
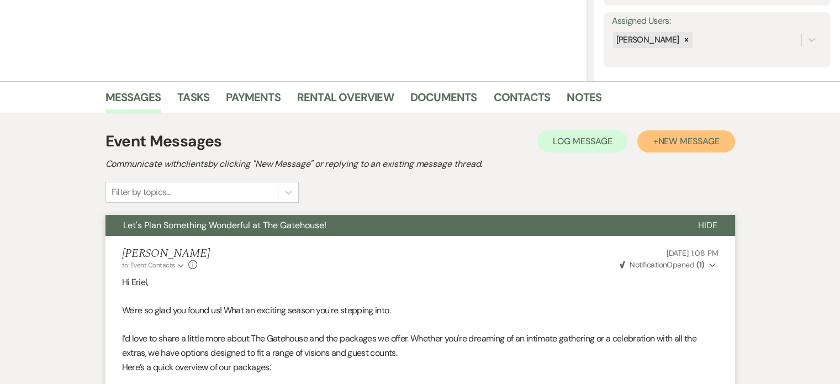
click at [704, 143] on span "New Message" at bounding box center [688, 141] width 61 height 12
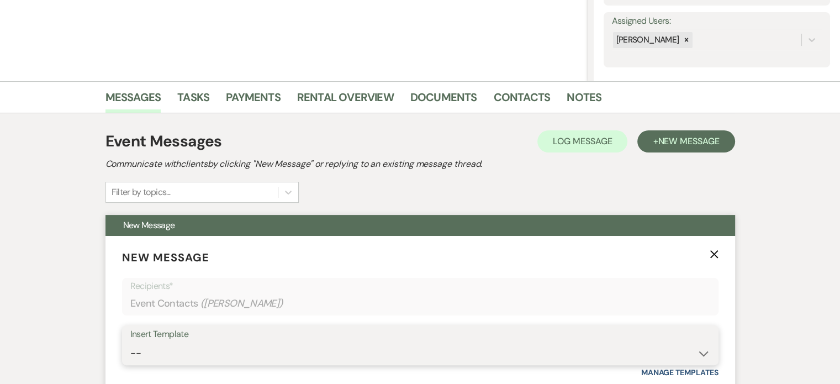
click at [199, 353] on select "-- Tour Request Response Proposal 6-9 Month Check-in Happy 1 Month Anniversary!…" at bounding box center [420, 354] width 580 height 22
select select "5916"
click at [130, 343] on select "-- Tour Request Response Proposal 6-9 Month Check-in Happy 1 Month Anniversary!…" at bounding box center [420, 354] width 580 height 22
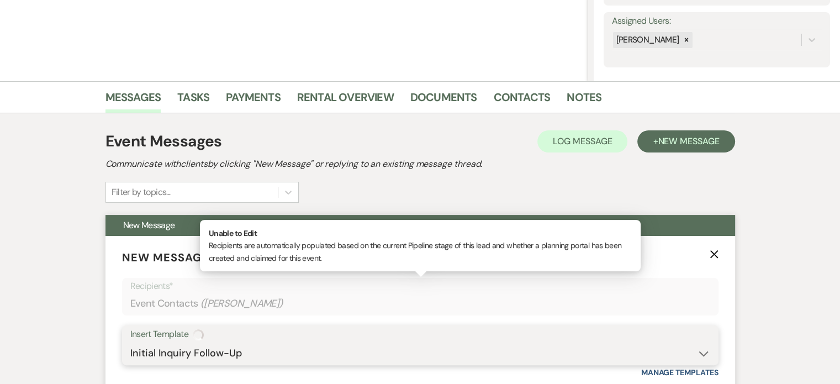
type input "Can you picture your day at [GEOGRAPHIC_DATA]?"
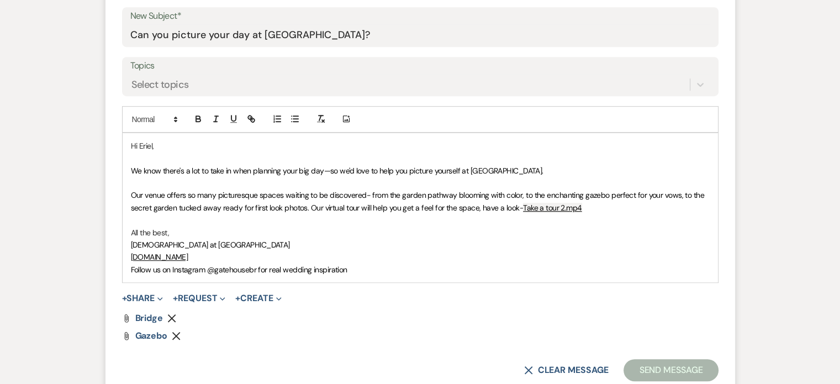
scroll to position [638, 0]
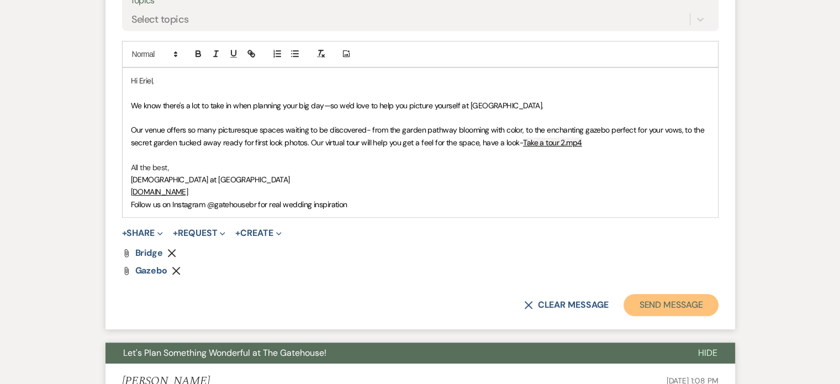
click at [652, 307] on button "Send Message" at bounding box center [671, 305] width 94 height 22
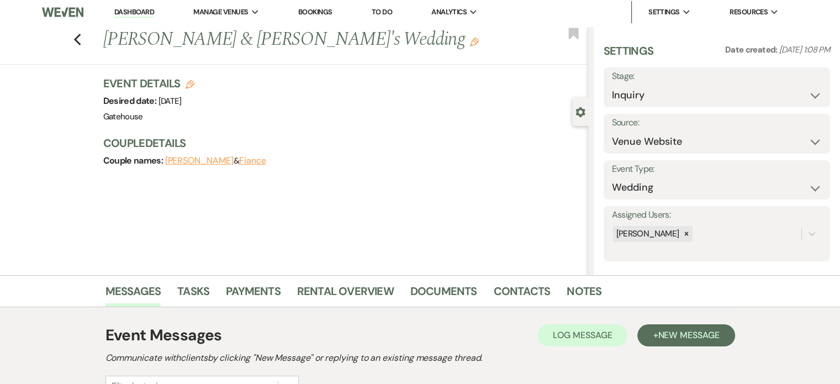
scroll to position [0, 0]
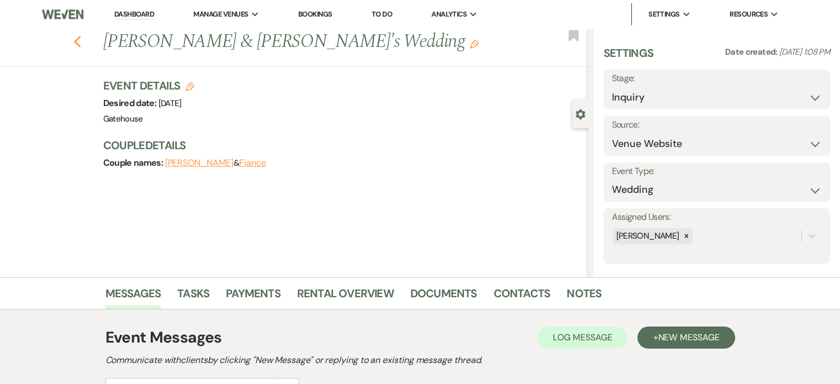
click at [82, 41] on icon "Previous" at bounding box center [77, 41] width 8 height 13
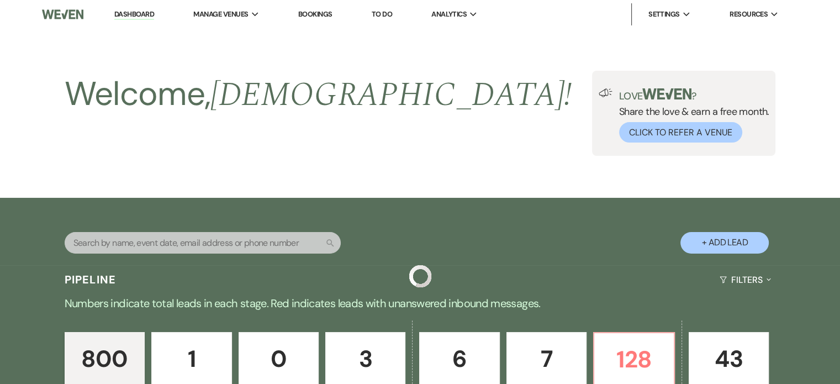
scroll to position [607, 0]
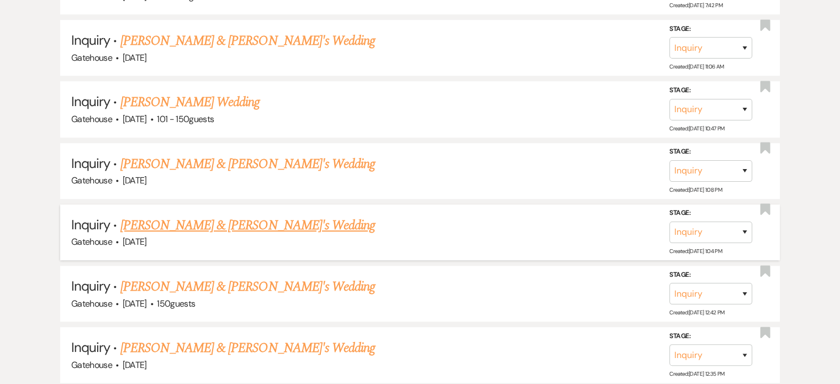
click at [248, 219] on link "[PERSON_NAME] & [PERSON_NAME]'s Wedding" at bounding box center [247, 225] width 255 height 20
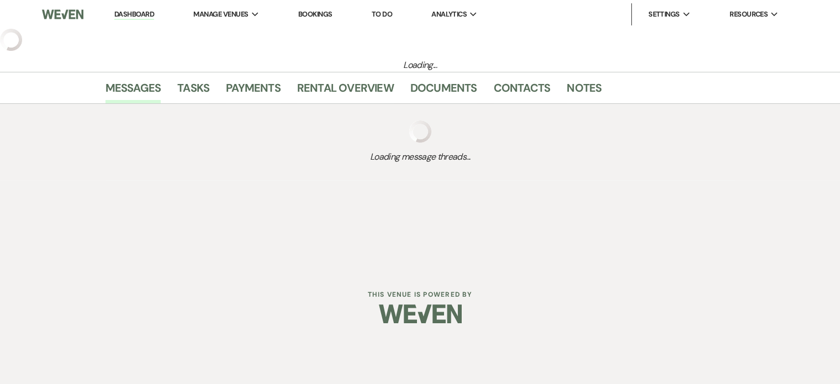
select select "3"
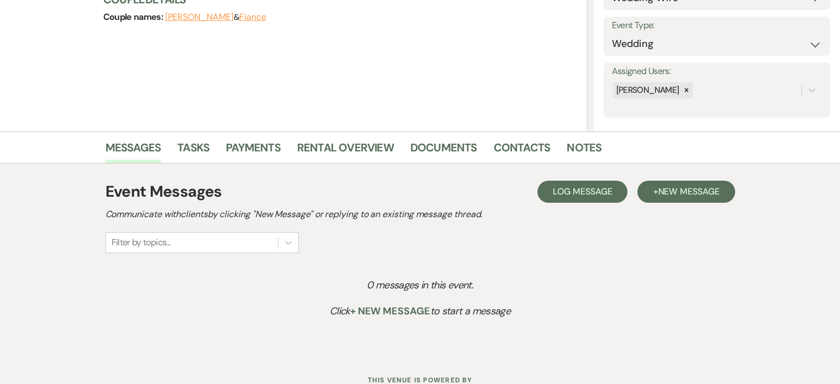
scroll to position [166, 0]
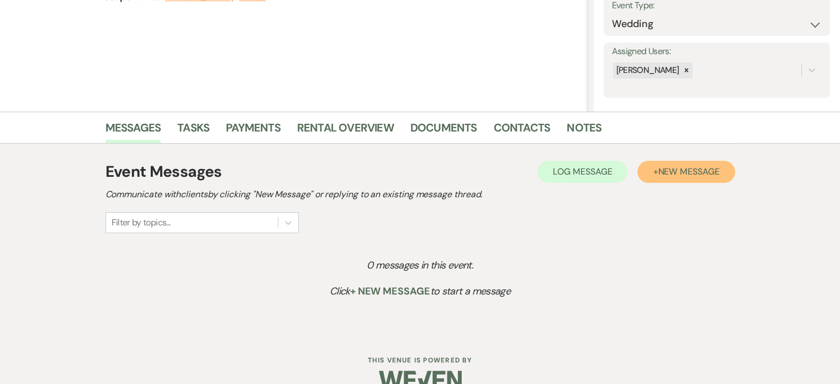
click at [671, 170] on span "New Message" at bounding box center [688, 172] width 61 height 12
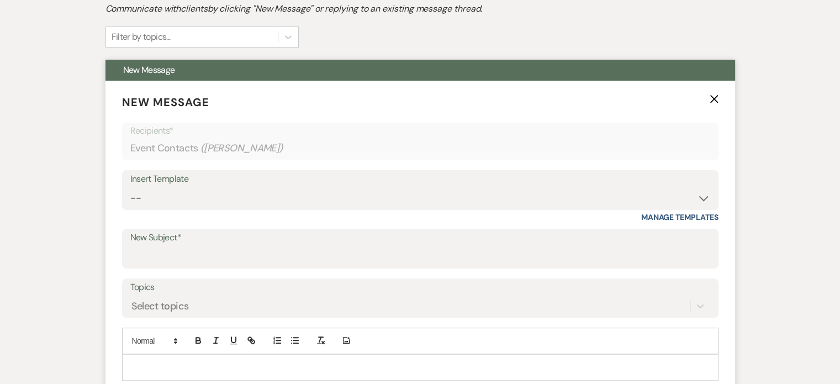
scroll to position [387, 0]
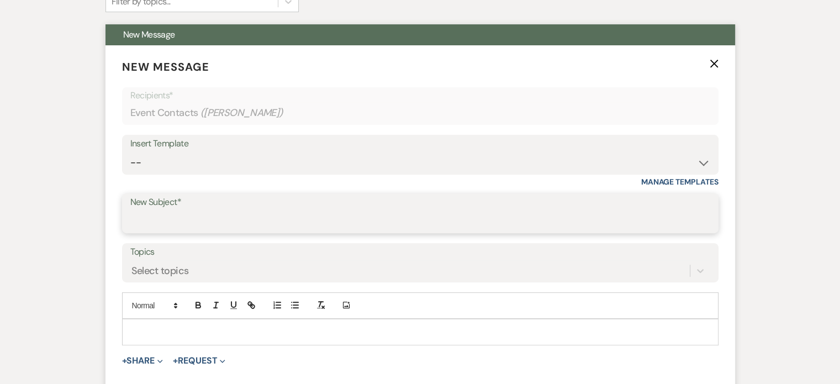
click at [178, 226] on input "New Subject*" at bounding box center [420, 222] width 580 height 22
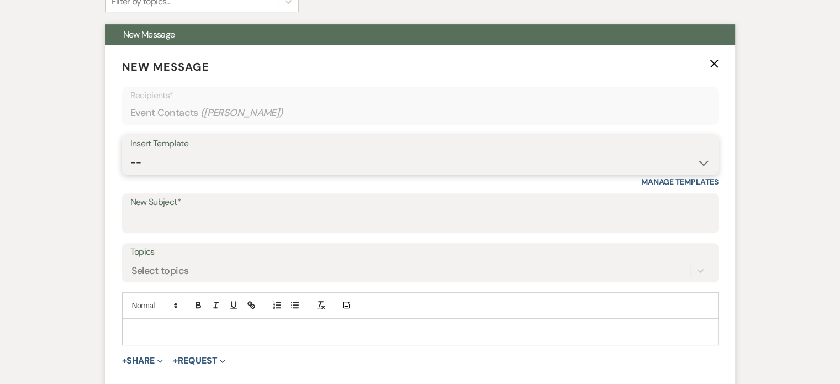
click at [236, 165] on select "-- Tour Request Response Proposal 6-9 Month Check-in Happy 1 Month Anniversary!…" at bounding box center [420, 163] width 580 height 22
select select "5916"
click at [130, 152] on select "-- Tour Request Response Proposal 6-9 Month Check-in Happy 1 Month Anniversary!…" at bounding box center [420, 163] width 580 height 22
type input "Can you picture your day at [GEOGRAPHIC_DATA]?"
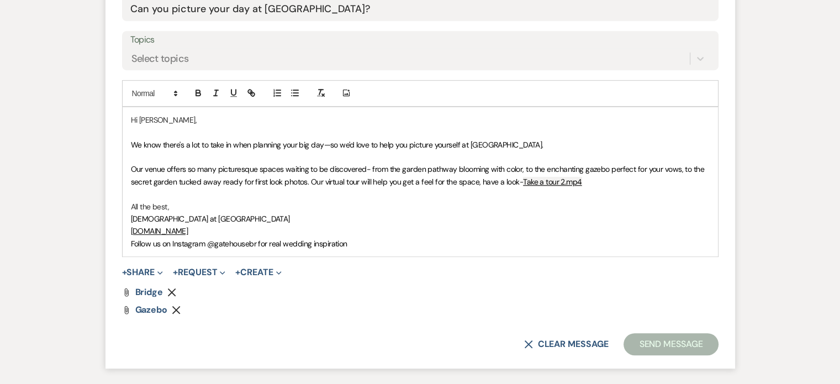
scroll to position [608, 0]
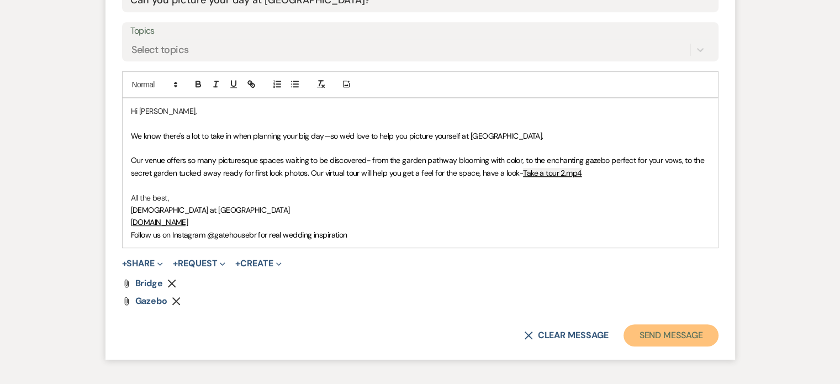
click at [682, 329] on button "Send Message" at bounding box center [671, 335] width 94 height 22
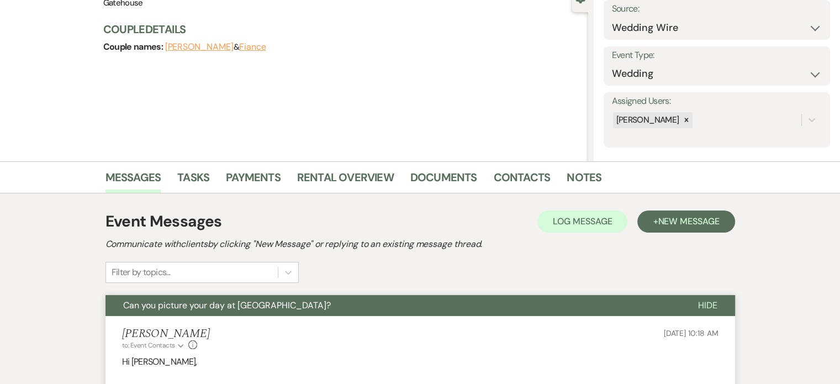
scroll to position [0, 0]
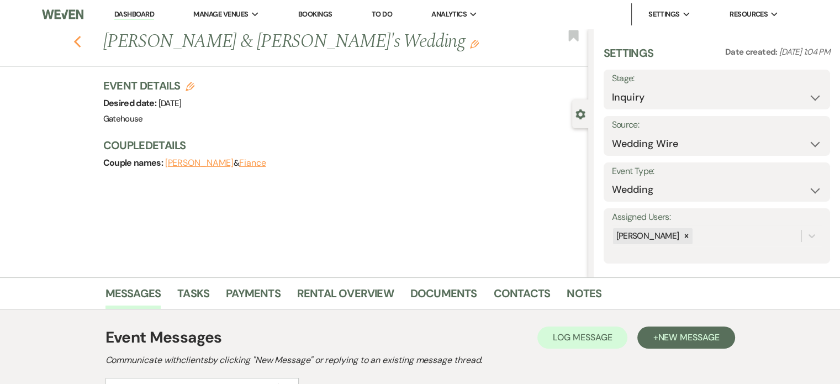
click at [82, 41] on icon "Previous" at bounding box center [77, 41] width 8 height 13
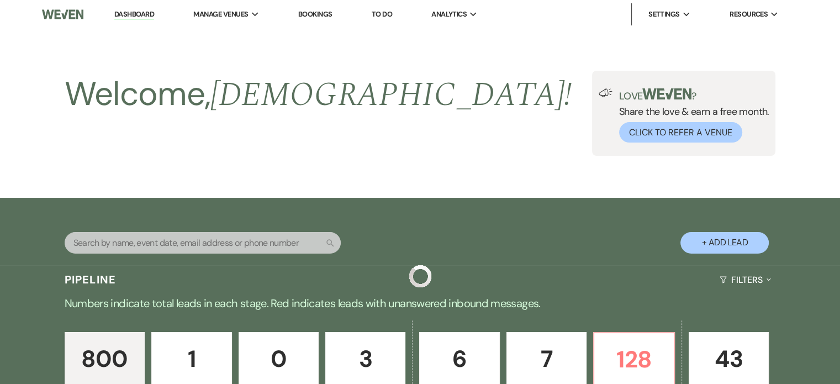
scroll to position [607, 0]
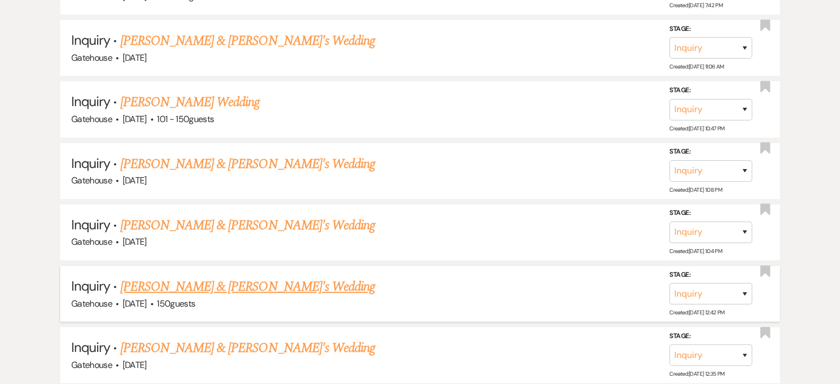
click at [170, 282] on link "[PERSON_NAME] & [PERSON_NAME]'s Wedding" at bounding box center [247, 287] width 255 height 20
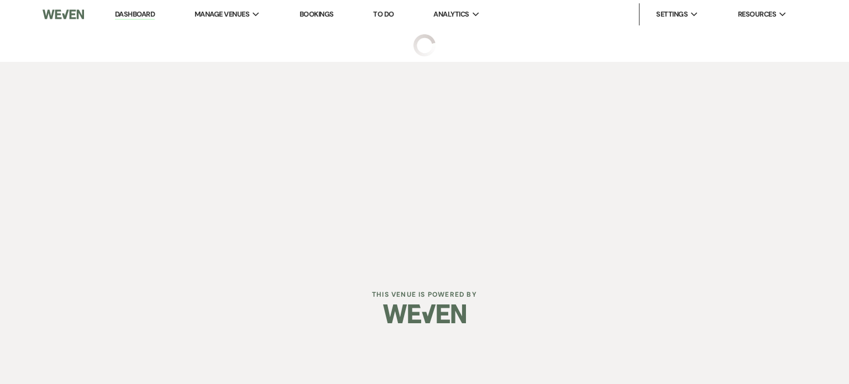
select select "22"
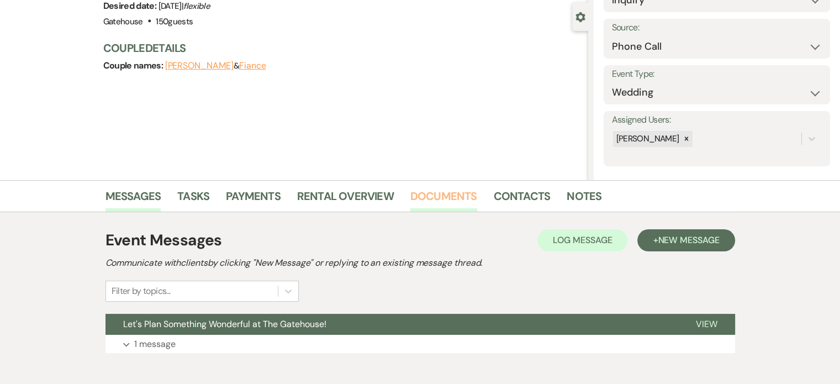
scroll to position [154, 0]
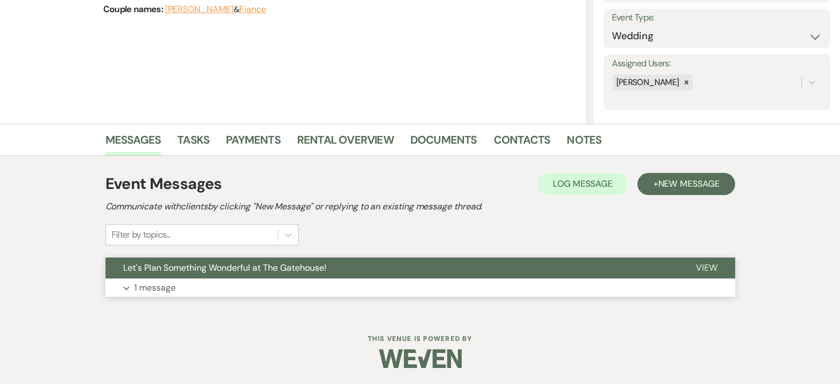
click at [156, 286] on p "1 message" at bounding box center [154, 288] width 41 height 14
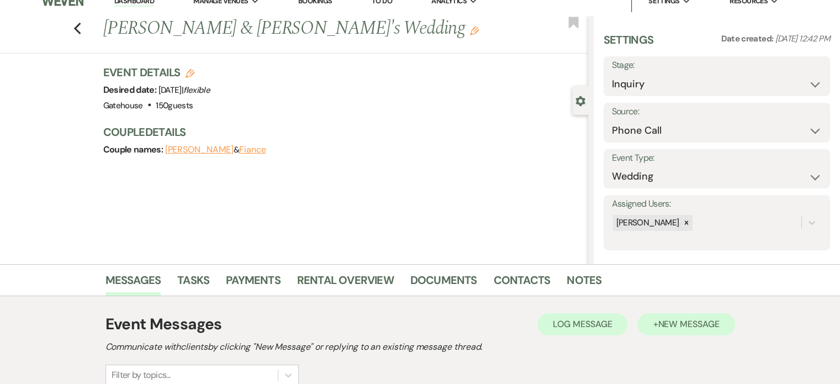
scroll to position [0, 0]
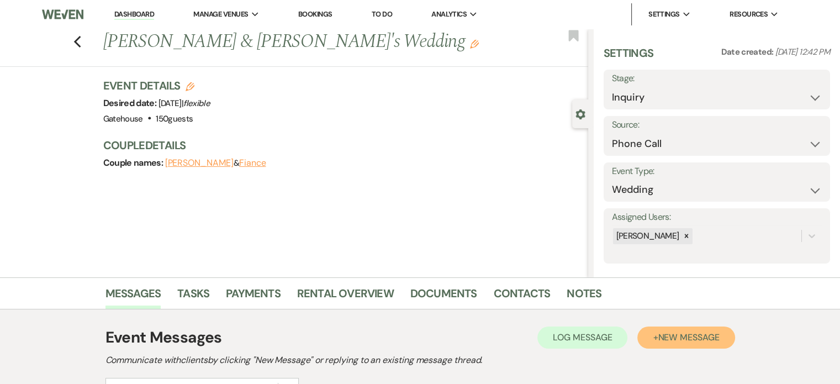
click at [661, 338] on span "New Message" at bounding box center [688, 338] width 61 height 12
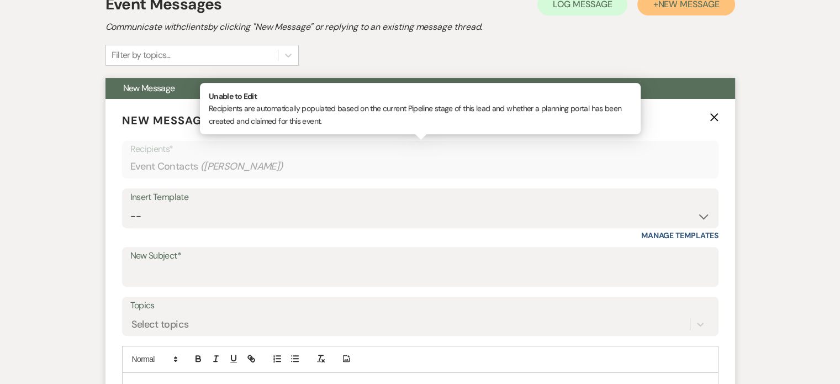
scroll to position [442, 0]
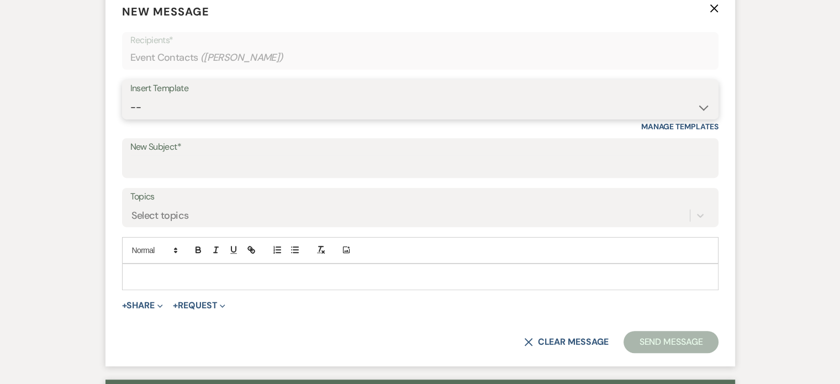
click at [166, 107] on select "-- Tour Request Response Proposal 6-9 Month Check-in Happy 1 Month Anniversary!…" at bounding box center [420, 108] width 580 height 22
select select "5916"
click at [130, 97] on select "-- Tour Request Response Proposal 6-9 Month Check-in Happy 1 Month Anniversary!…" at bounding box center [420, 108] width 580 height 22
type input "Can you picture your day at [GEOGRAPHIC_DATA]?"
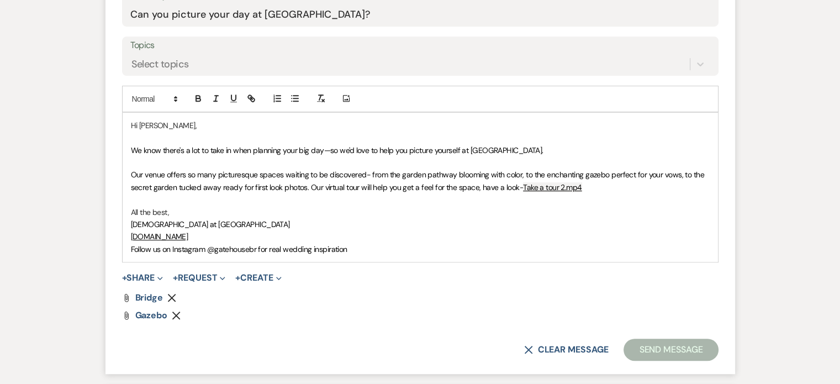
scroll to position [663, 0]
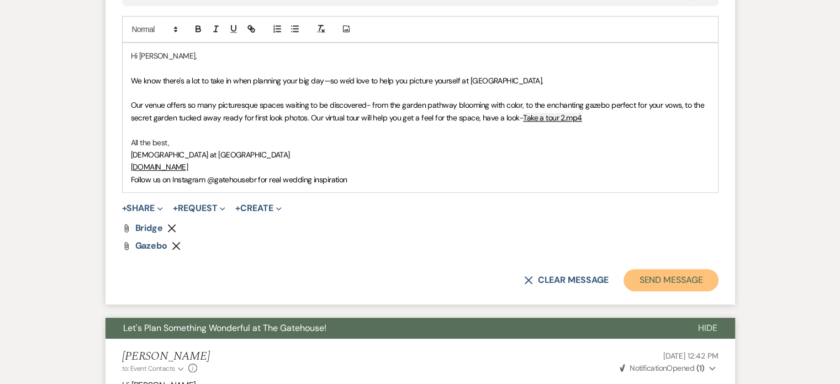
click at [677, 278] on button "Send Message" at bounding box center [671, 280] width 94 height 22
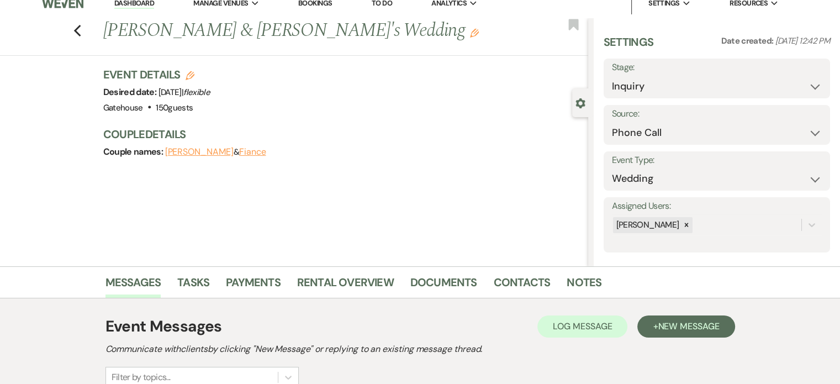
scroll to position [0, 0]
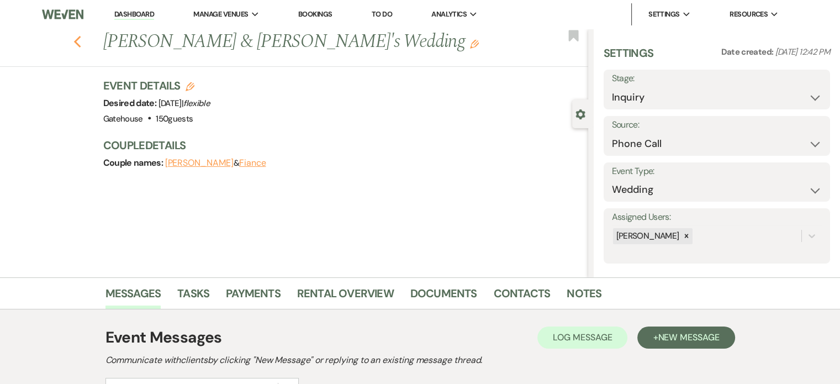
click at [82, 42] on icon "Previous" at bounding box center [77, 41] width 8 height 13
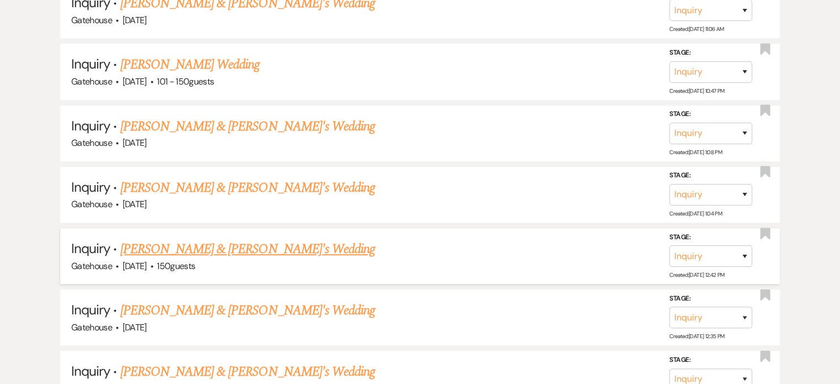
scroll to position [828, 0]
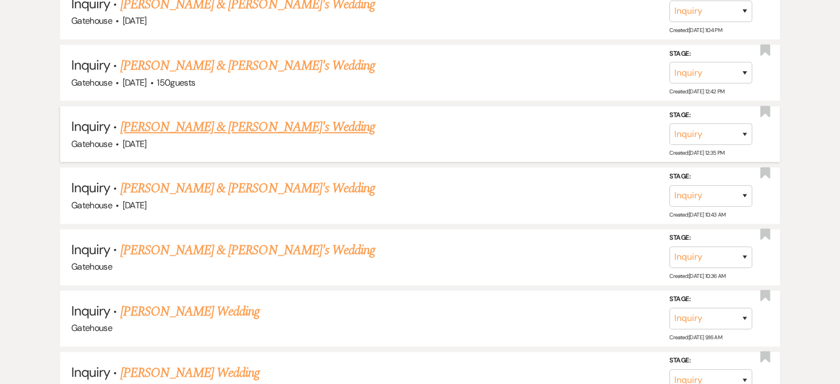
click at [254, 122] on link "[PERSON_NAME] & [PERSON_NAME]'s Wedding" at bounding box center [247, 127] width 255 height 20
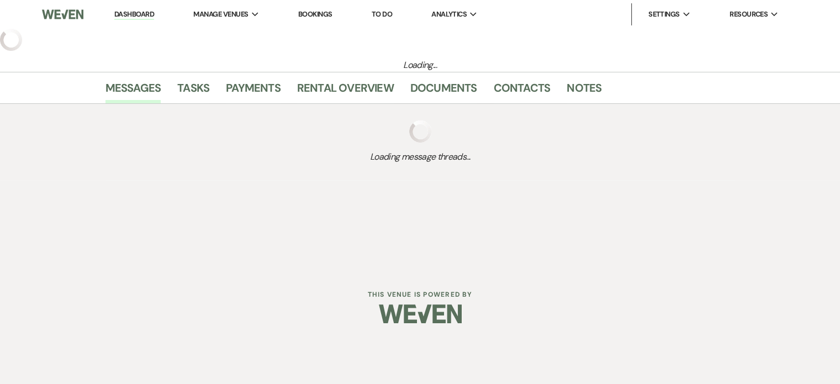
select select "3"
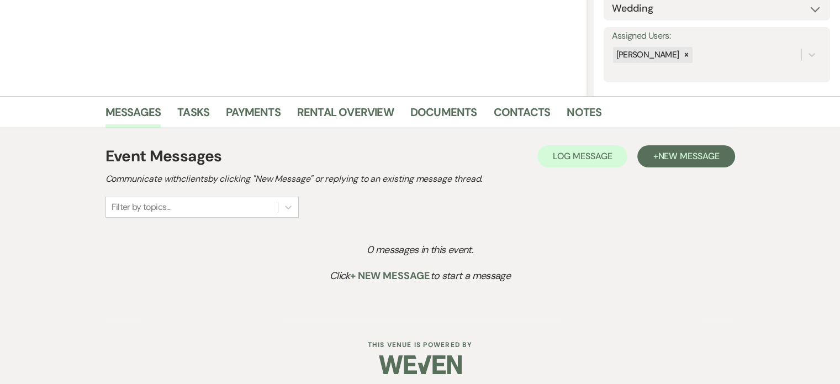
scroll to position [187, 0]
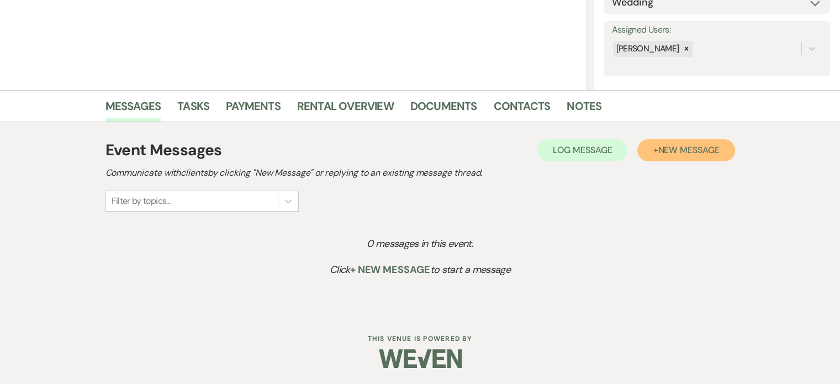
click at [670, 145] on span "New Message" at bounding box center [688, 150] width 61 height 12
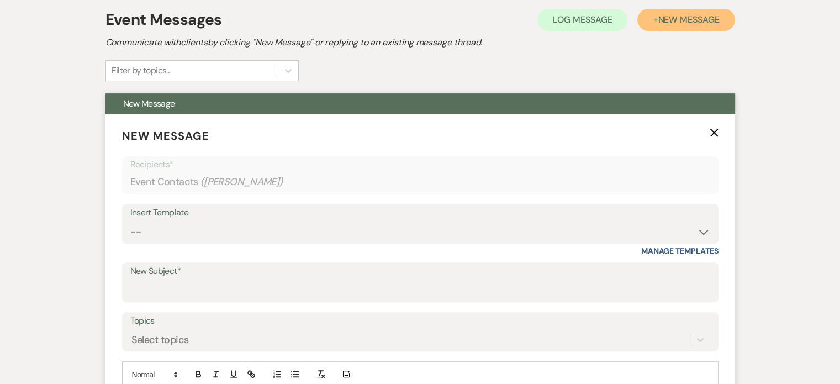
scroll to position [353, 0]
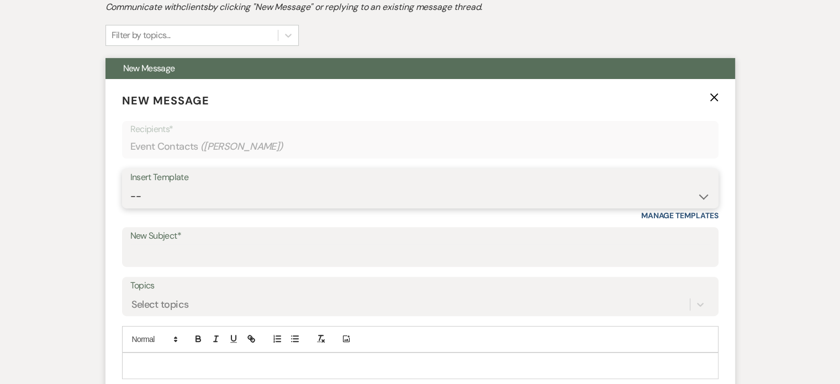
click at [195, 196] on select "-- Tour Request Response Proposal 6-9 Month Check-in Happy 1 Month Anniversary!…" at bounding box center [420, 197] width 580 height 22
select select "5916"
click at [130, 186] on select "-- Tour Request Response Proposal 6-9 Month Check-in Happy 1 Month Anniversary!…" at bounding box center [420, 197] width 580 height 22
type input "Can you picture your day at [GEOGRAPHIC_DATA]?"
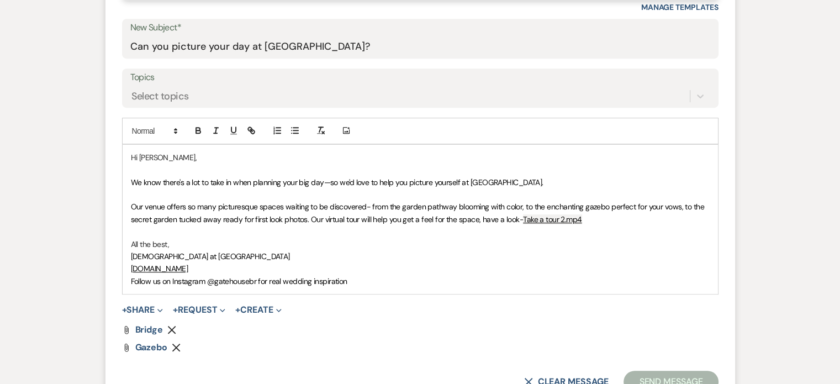
scroll to position [574, 0]
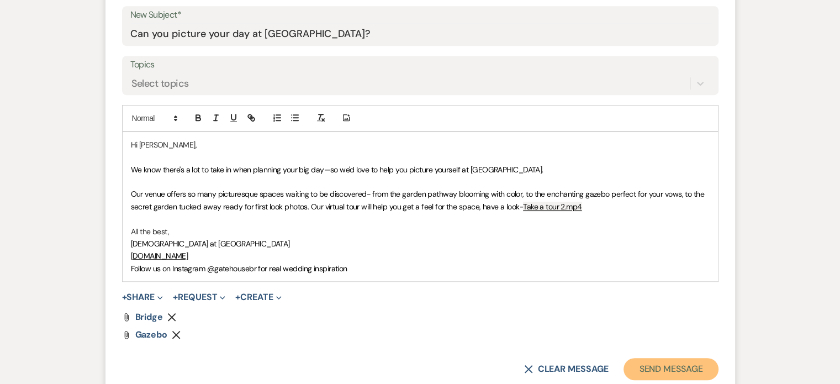
click at [667, 365] on button "Send Message" at bounding box center [671, 369] width 94 height 22
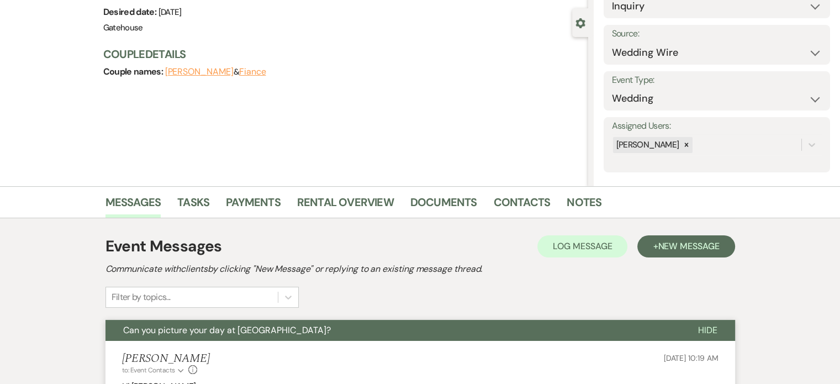
scroll to position [0, 0]
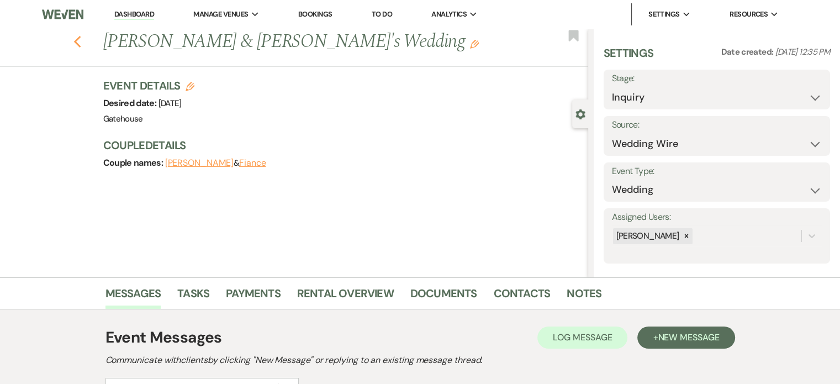
click at [81, 44] on use "button" at bounding box center [76, 42] width 7 height 12
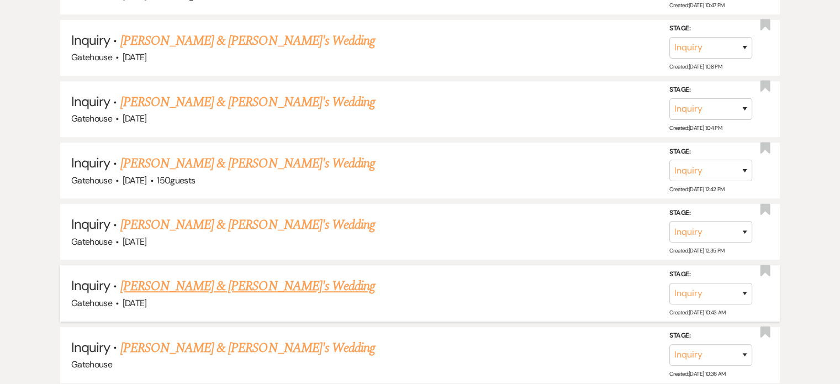
scroll to position [718, 0]
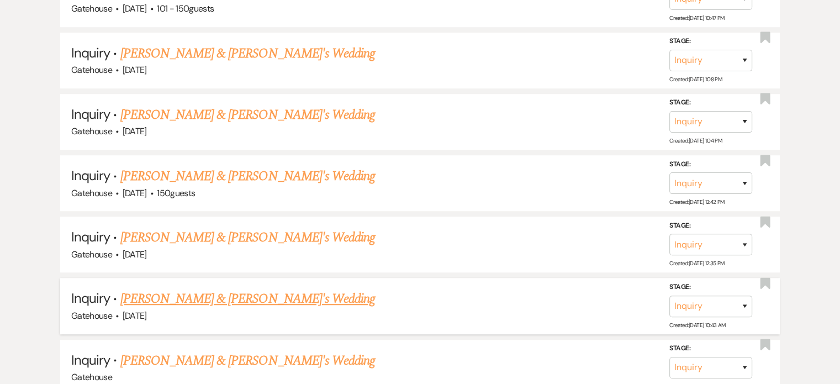
click at [187, 291] on link "[PERSON_NAME] & [PERSON_NAME]'s Wedding" at bounding box center [247, 299] width 255 height 20
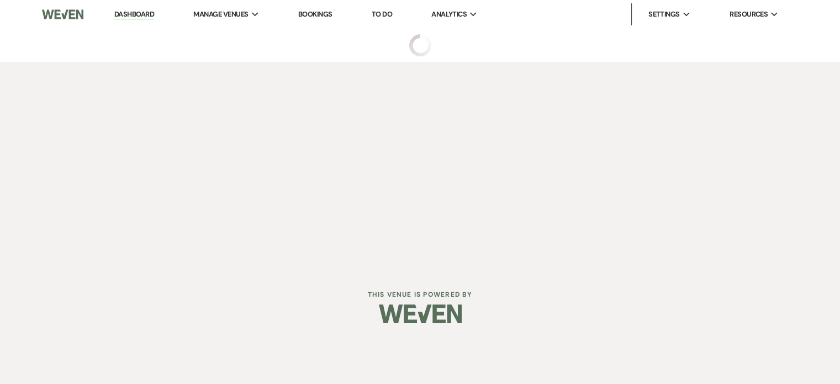
select select "5"
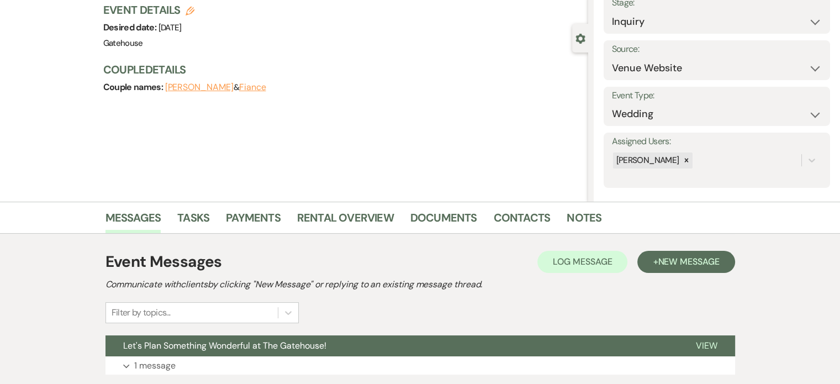
scroll to position [154, 0]
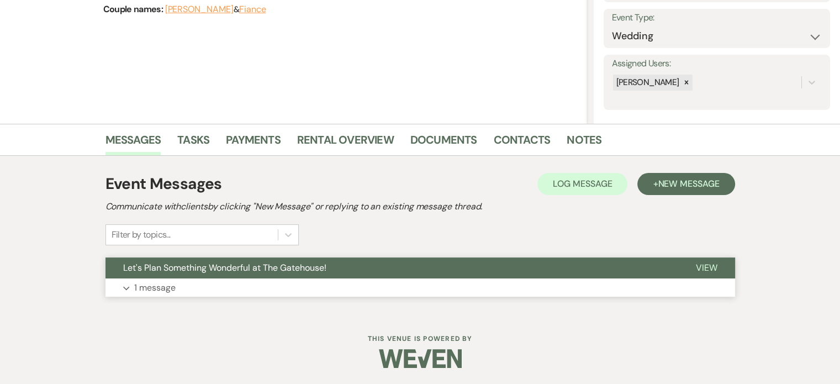
click at [160, 286] on p "1 message" at bounding box center [154, 288] width 41 height 14
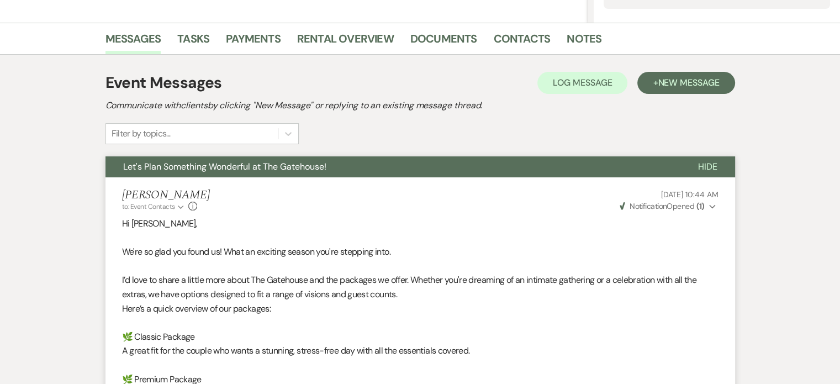
scroll to position [139, 0]
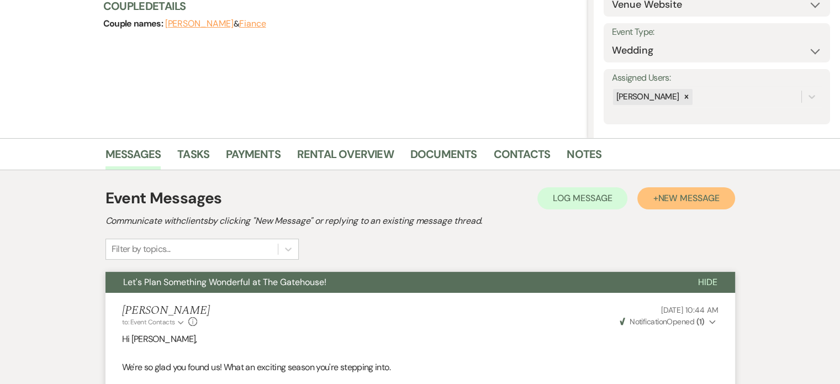
click at [663, 198] on span "New Message" at bounding box center [688, 198] width 61 height 12
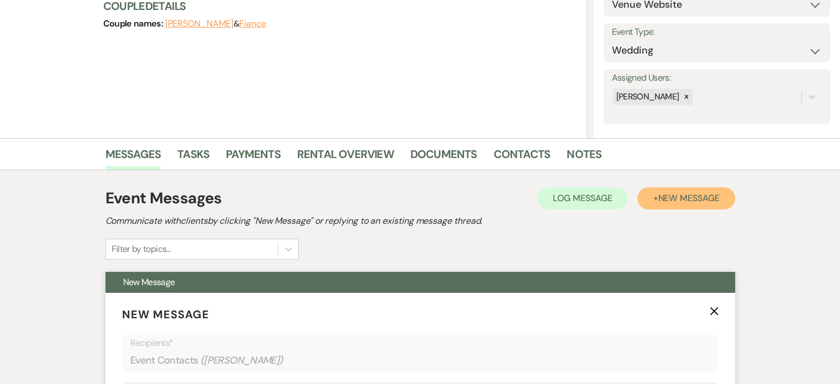
scroll to position [360, 0]
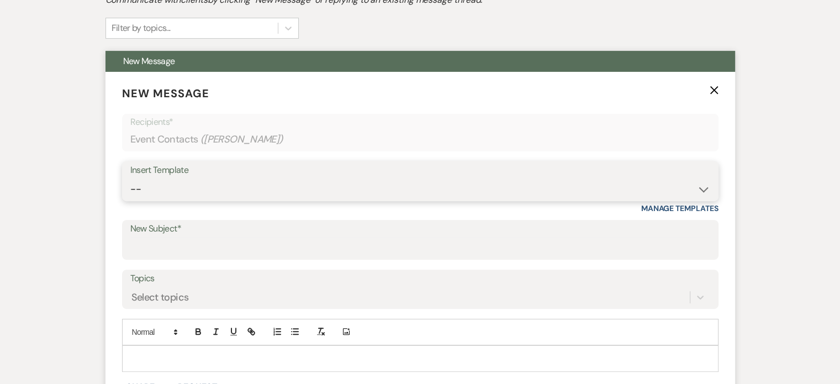
click at [203, 192] on select "-- Tour Request Response Proposal 6-9 Month Check-in Happy 1 Month Anniversary!…" at bounding box center [420, 189] width 580 height 22
select select "2237"
click at [130, 178] on select "-- Tour Request Response Proposal 6-9 Month Check-in Happy 1 Month Anniversary!…" at bounding box center [420, 189] width 580 height 22
type input "Let's Plan Something Wonderful at The Gatehouse!"
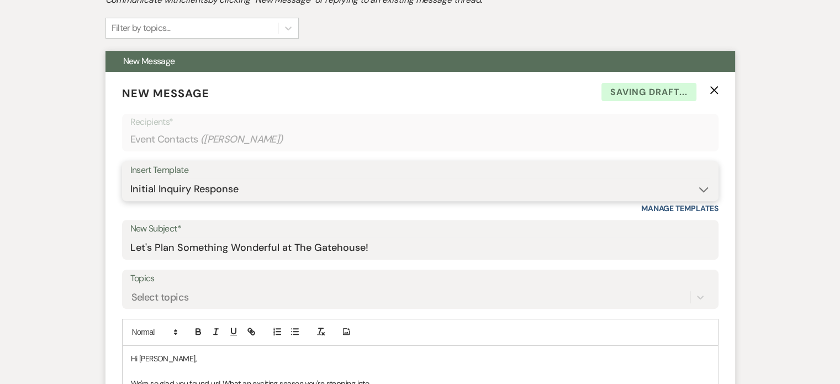
click at [483, 187] on select "-- Tour Request Response Proposal 6-9 Month Check-in Happy 1 Month Anniversary!…" at bounding box center [420, 189] width 580 height 22
select select "5916"
click at [130, 178] on select "-- Tour Request Response Proposal 6-9 Month Check-in Happy 1 Month Anniversary!…" at bounding box center [420, 189] width 580 height 22
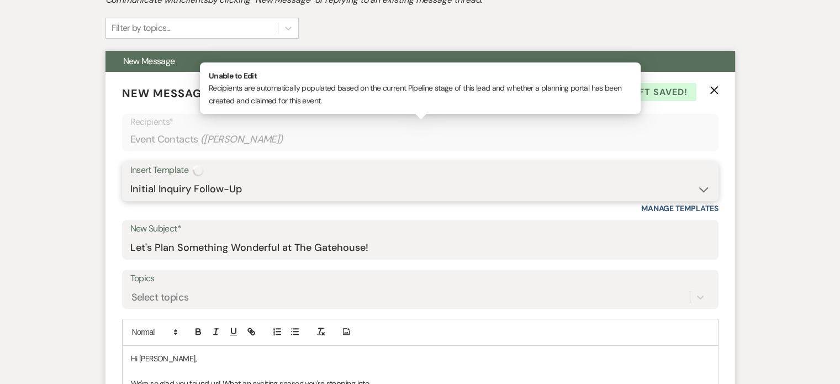
type input "Can you picture your day at [GEOGRAPHIC_DATA]?"
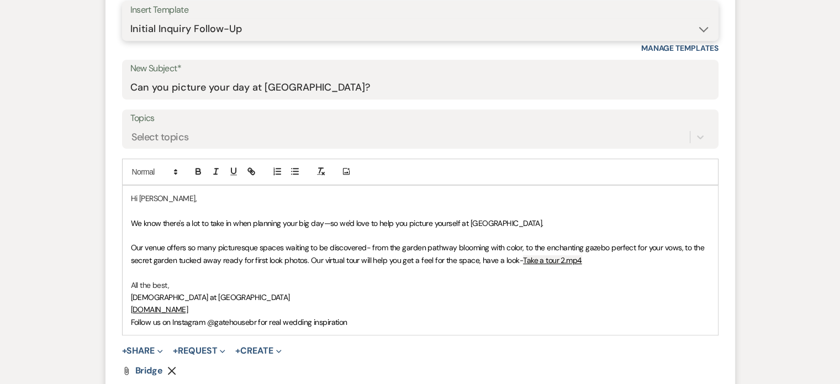
scroll to position [581, 0]
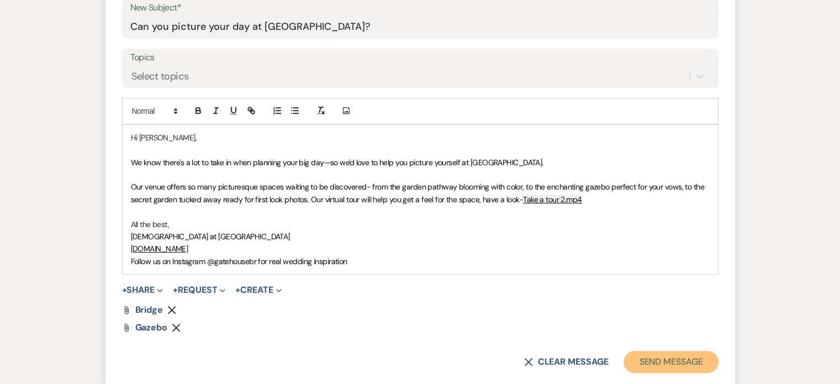
click at [640, 357] on button "Send Message" at bounding box center [671, 362] width 94 height 22
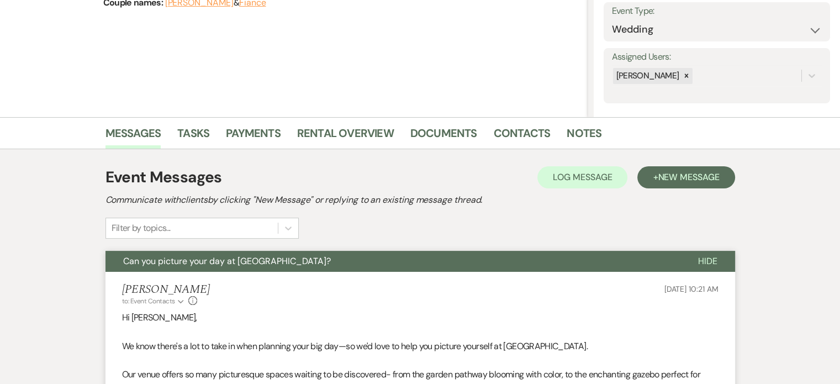
scroll to position [0, 0]
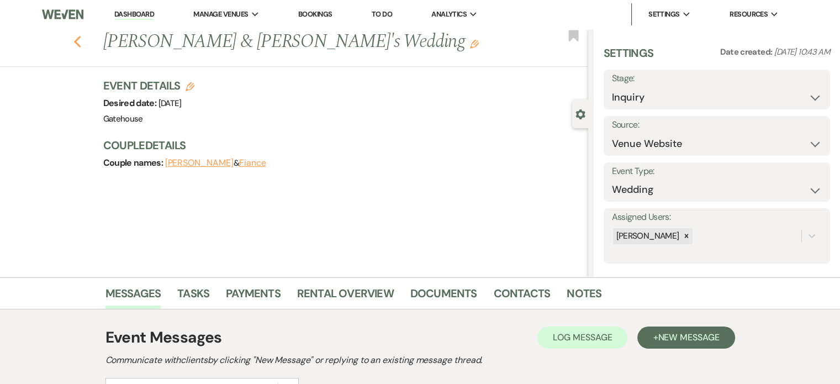
click at [82, 44] on icon "Previous" at bounding box center [77, 41] width 8 height 13
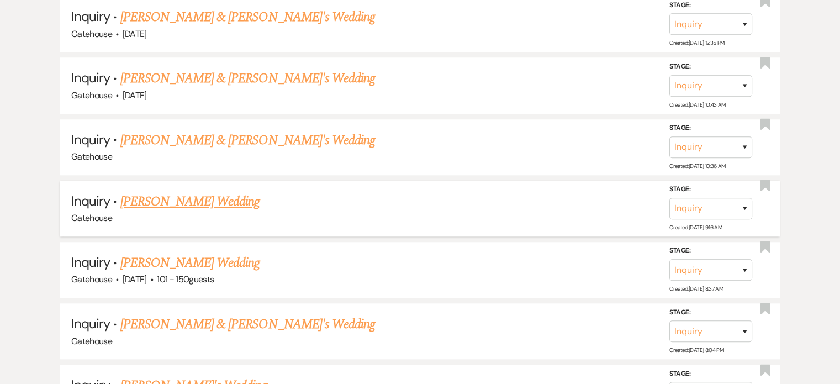
scroll to position [939, 0]
click at [194, 134] on link "[PERSON_NAME] & [PERSON_NAME]'s Wedding" at bounding box center [247, 140] width 255 height 20
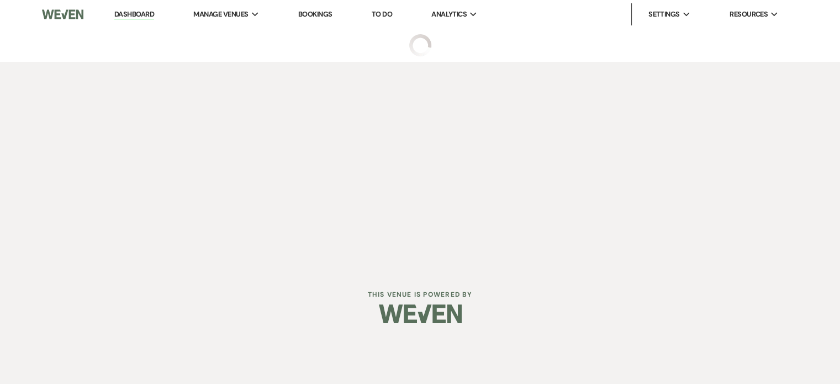
select select "5"
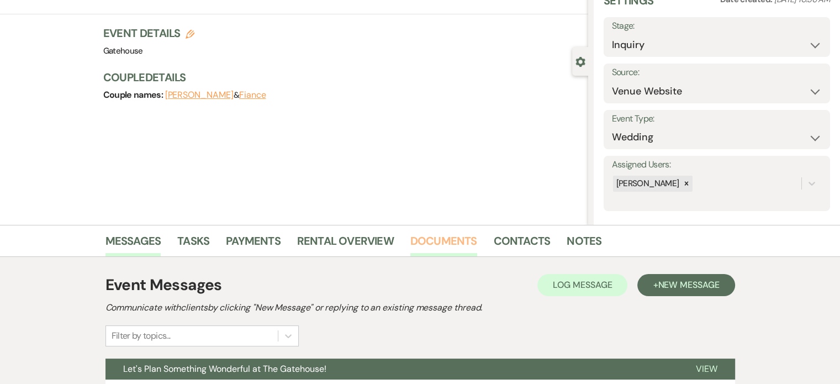
scroll to position [154, 0]
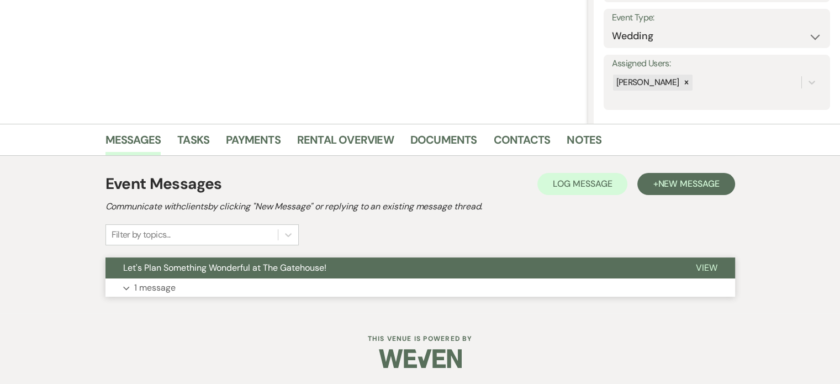
click at [153, 289] on p "1 message" at bounding box center [154, 288] width 41 height 14
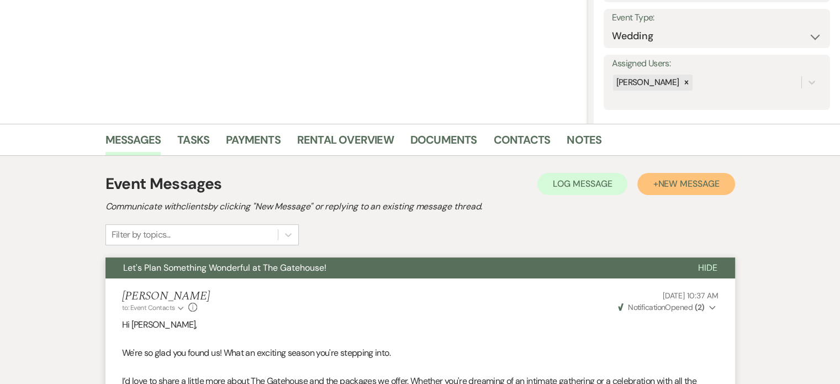
click at [662, 187] on span "New Message" at bounding box center [688, 184] width 61 height 12
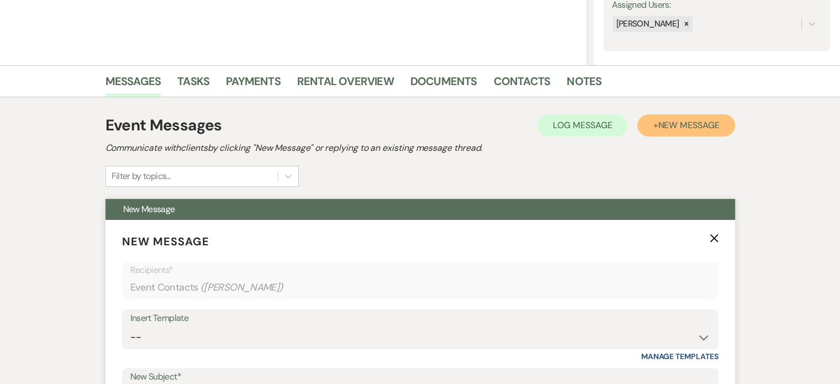
scroll to position [319, 0]
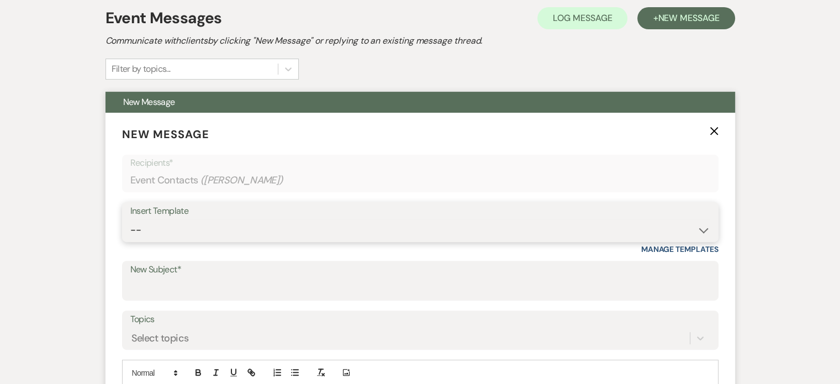
click at [239, 234] on select "-- Tour Request Response Proposal 6-9 Month Check-in Happy 1 Month Anniversary!…" at bounding box center [420, 230] width 580 height 22
select select "5916"
click at [130, 219] on select "-- Tour Request Response Proposal 6-9 Month Check-in Happy 1 Month Anniversary!…" at bounding box center [420, 230] width 580 height 22
type input "Can you picture your day at [GEOGRAPHIC_DATA]?"
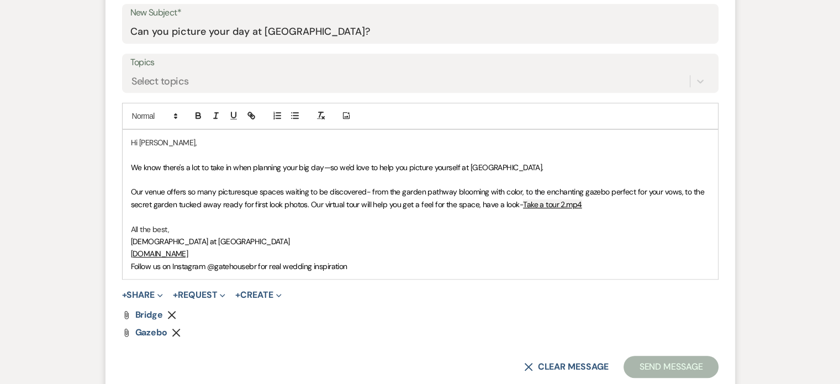
scroll to position [651, 0]
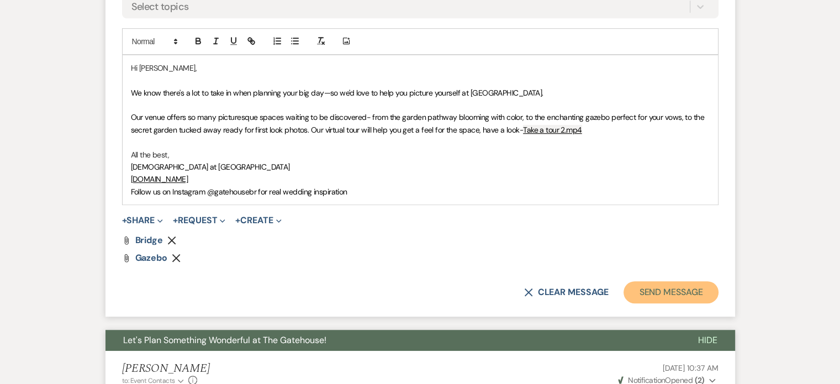
click at [675, 287] on button "Send Message" at bounding box center [671, 292] width 94 height 22
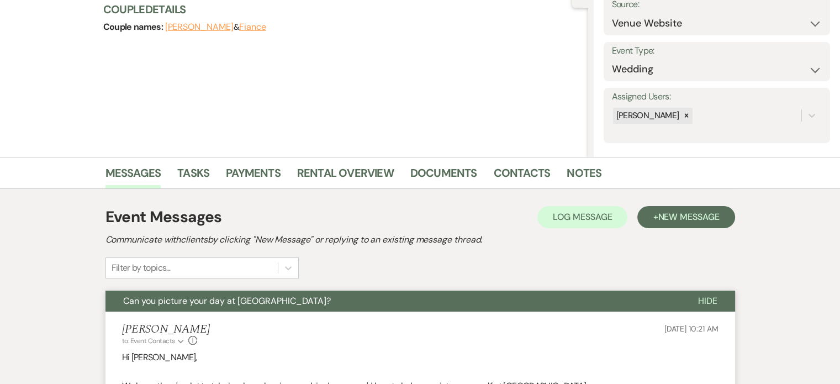
scroll to position [0, 0]
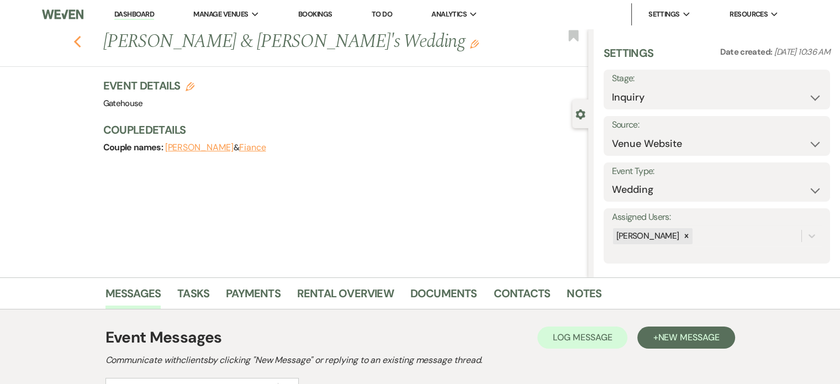
click at [81, 43] on use "button" at bounding box center [76, 42] width 7 height 12
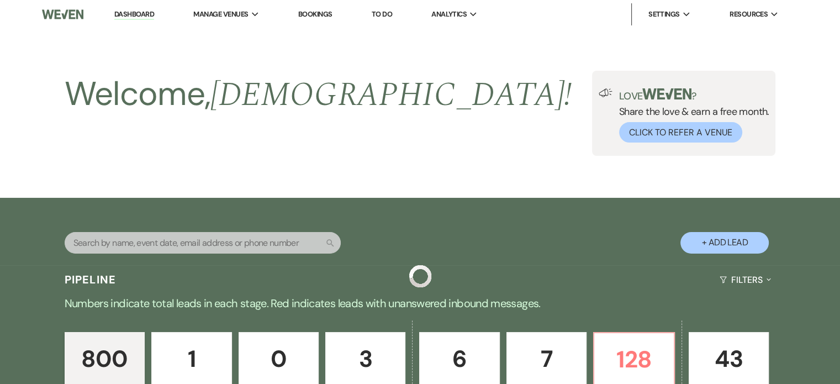
scroll to position [939, 0]
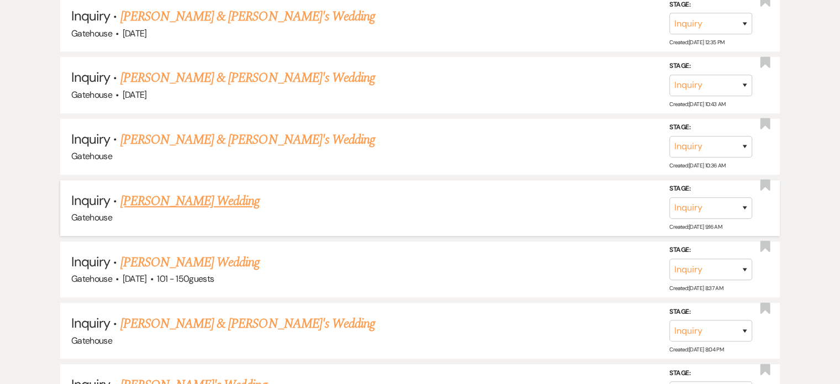
click at [157, 194] on link "[PERSON_NAME] Wedding" at bounding box center [190, 201] width 140 height 20
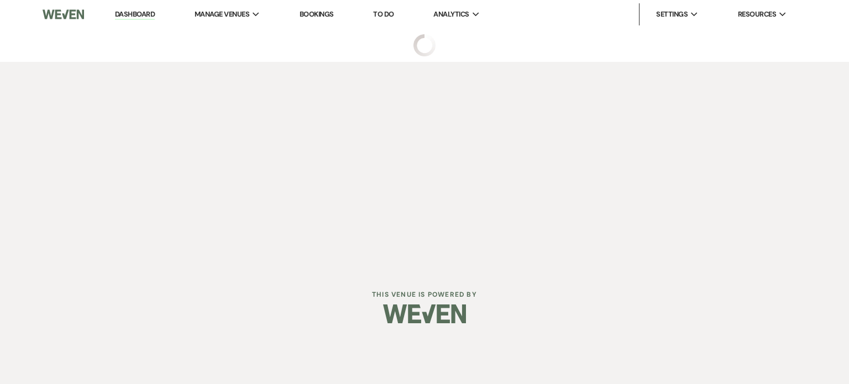
select select "5"
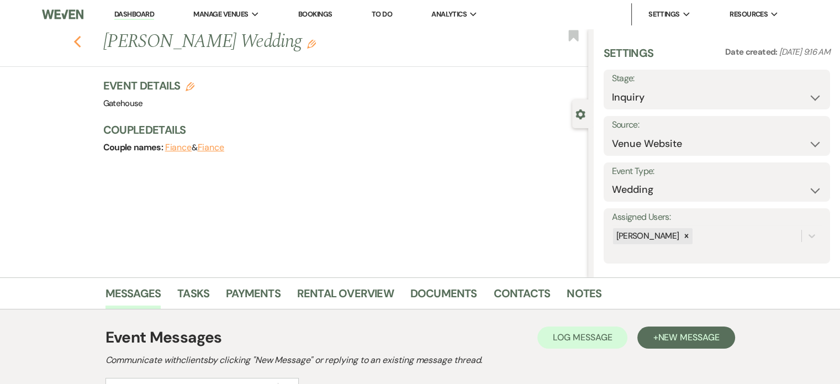
click at [79, 43] on use "button" at bounding box center [76, 42] width 7 height 12
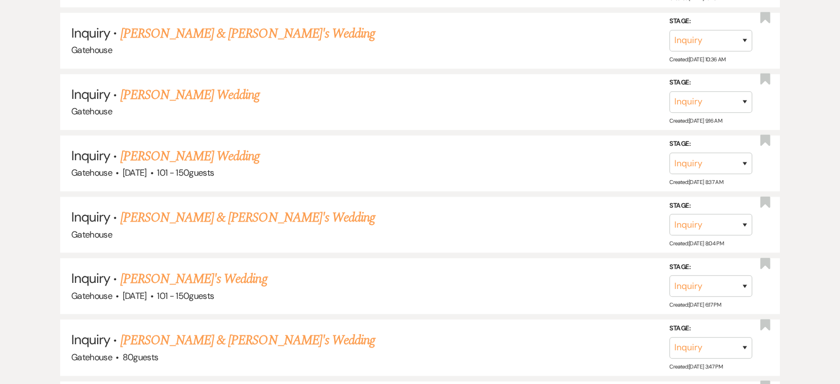
scroll to position [1049, 0]
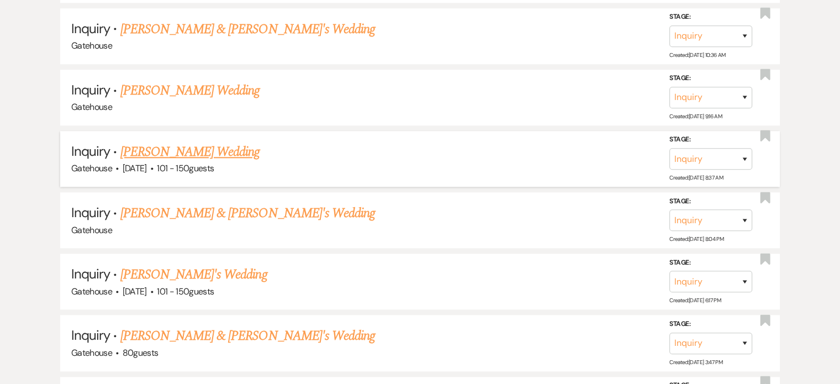
click at [197, 145] on link "[PERSON_NAME] Wedding" at bounding box center [190, 152] width 140 height 20
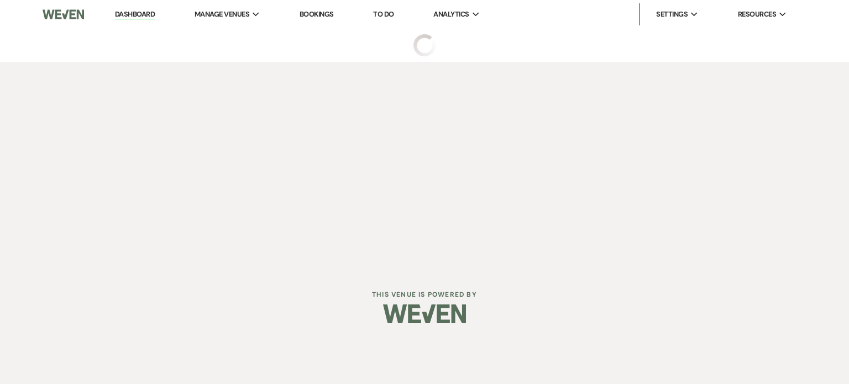
select select "2"
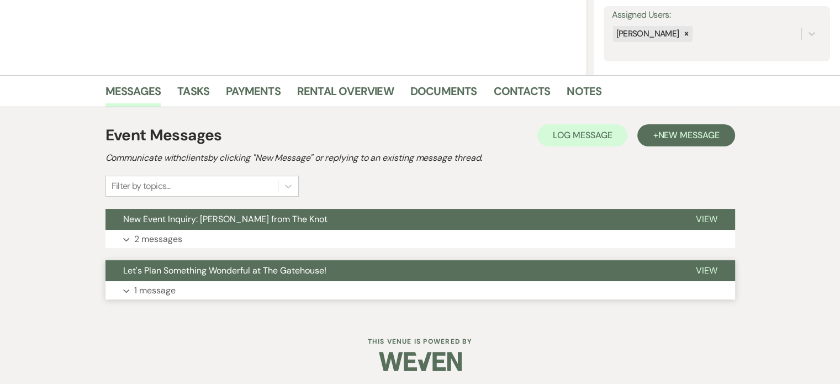
scroll to position [205, 0]
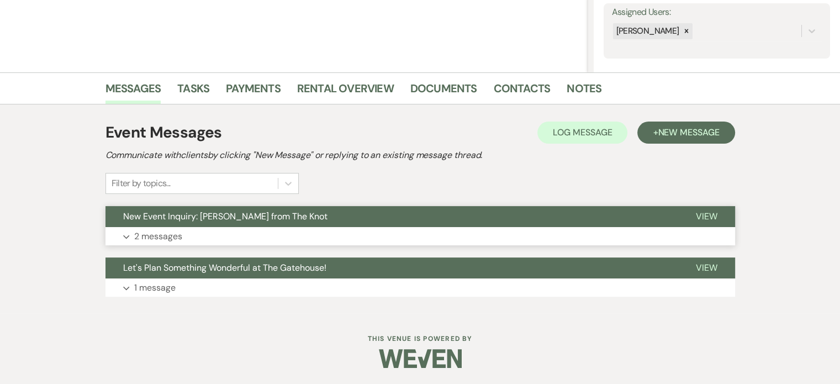
click at [152, 235] on p "2 messages" at bounding box center [158, 236] width 48 height 14
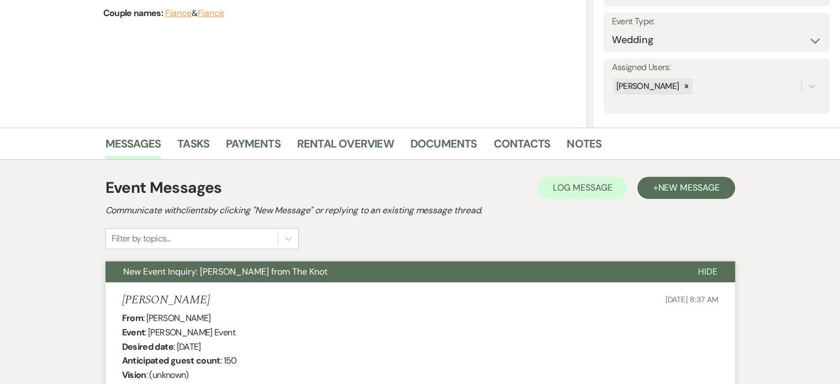
scroll to position [0, 0]
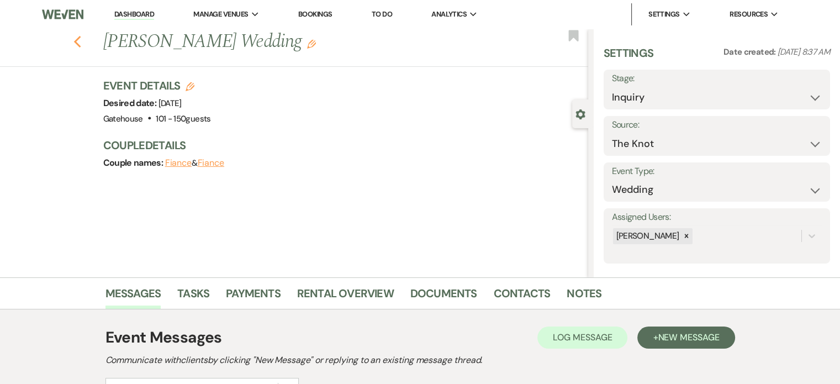
click at [80, 41] on use "button" at bounding box center [76, 42] width 7 height 12
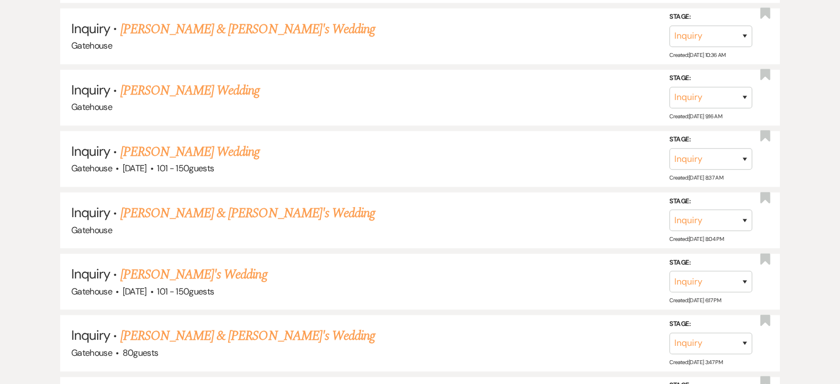
scroll to position [1105, 0]
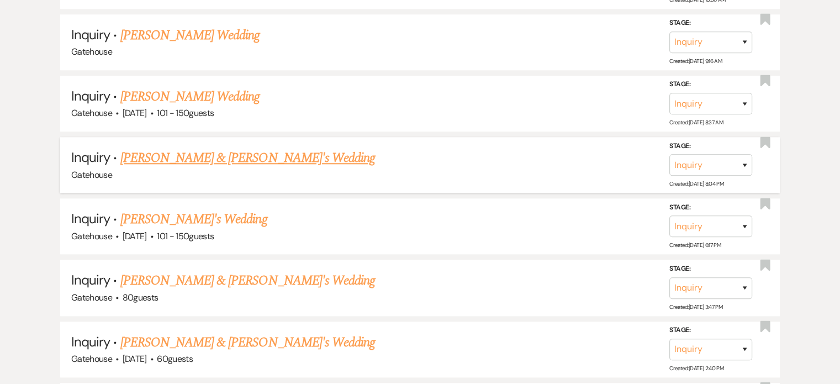
click at [199, 148] on link "[PERSON_NAME] & [PERSON_NAME]'s Wedding" at bounding box center [247, 158] width 255 height 20
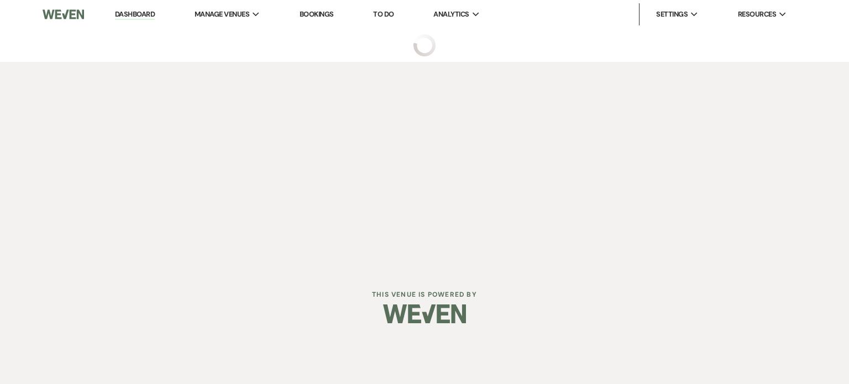
select select "1"
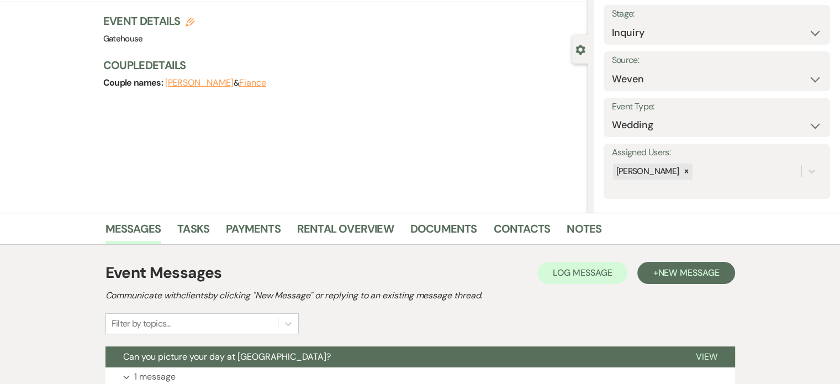
scroll to position [166, 0]
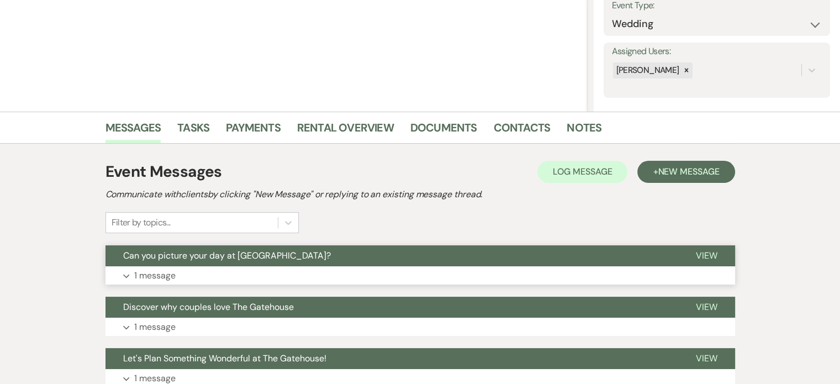
click at [145, 274] on p "1 message" at bounding box center [154, 276] width 41 height 14
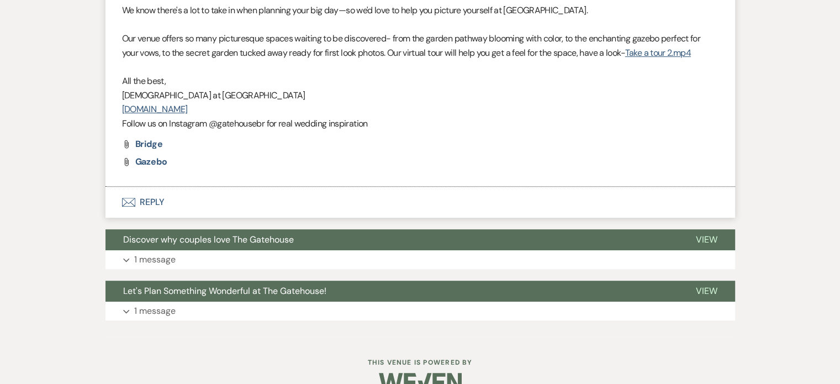
scroll to position [497, 0]
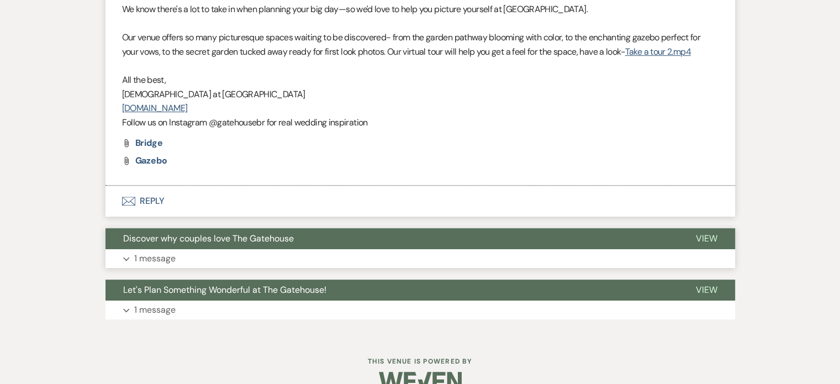
click at [155, 258] on p "1 message" at bounding box center [154, 258] width 41 height 14
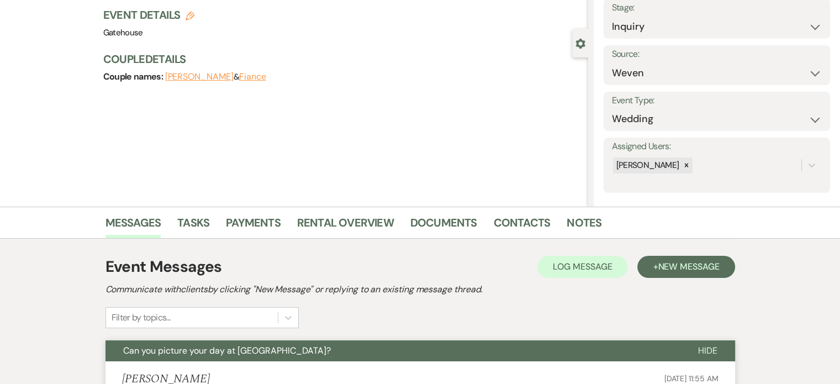
scroll to position [0, 0]
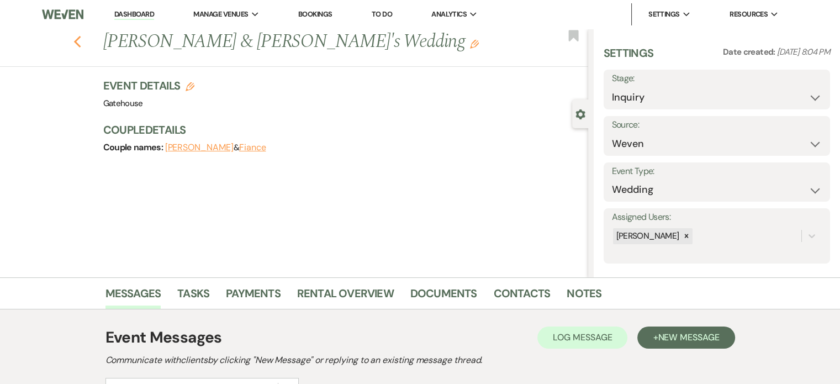
click at [81, 41] on icon "Previous" at bounding box center [77, 41] width 8 height 13
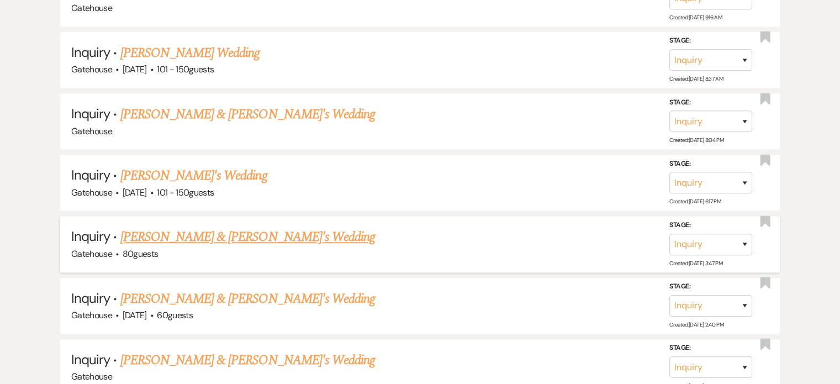
scroll to position [1215, 0]
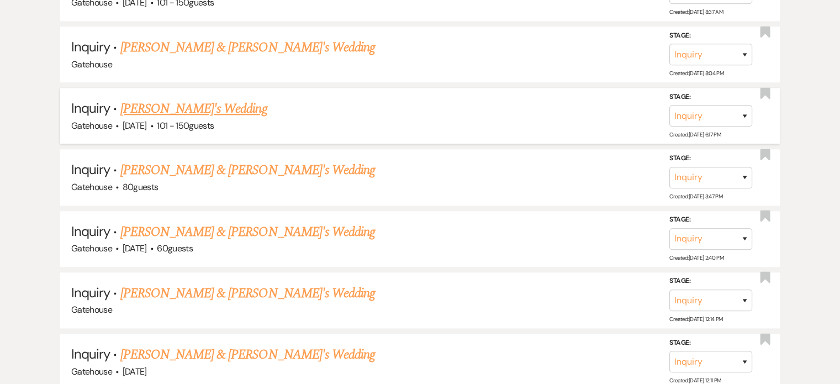
click at [189, 99] on link "[PERSON_NAME]'s Wedding" at bounding box center [193, 109] width 147 height 20
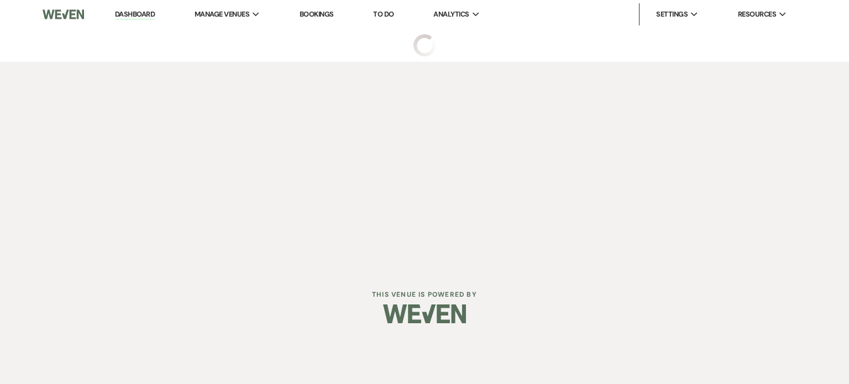
select select "2"
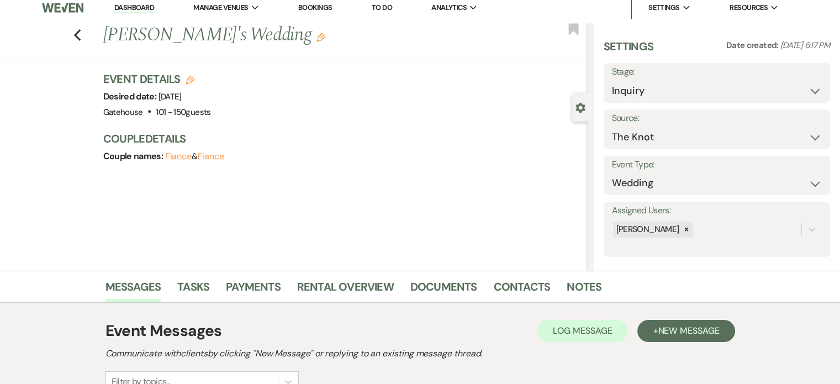
scroll to position [166, 0]
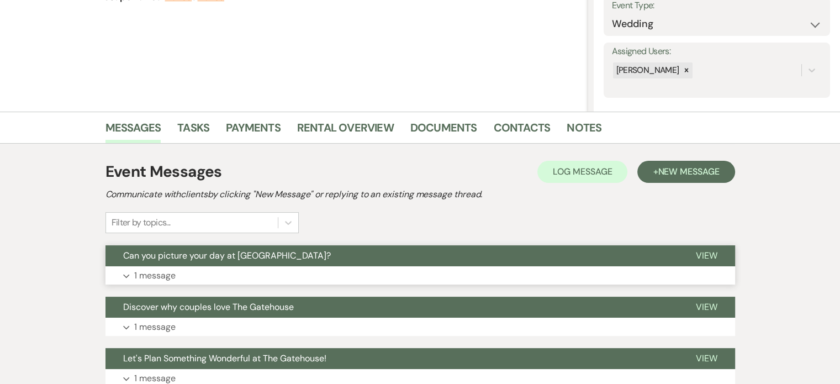
click at [155, 274] on p "1 message" at bounding box center [154, 276] width 41 height 14
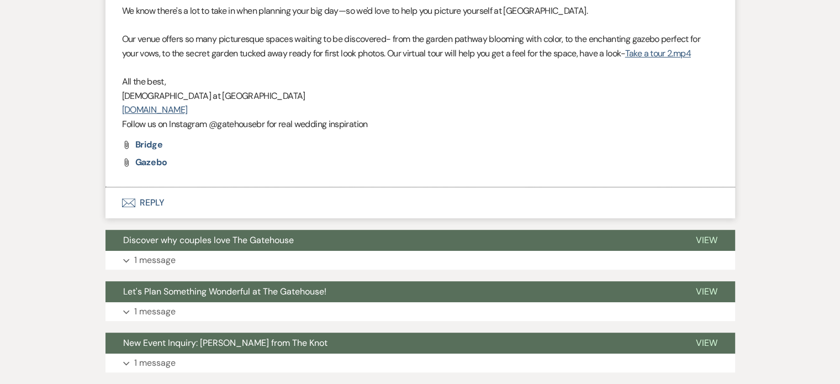
scroll to position [497, 0]
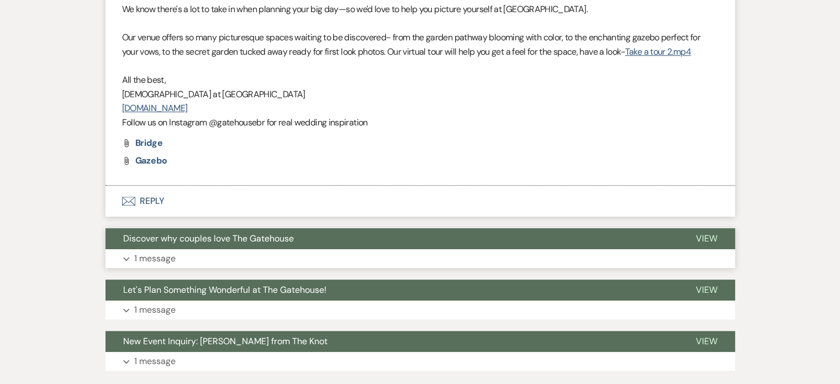
click at [151, 254] on p "1 message" at bounding box center [154, 258] width 41 height 14
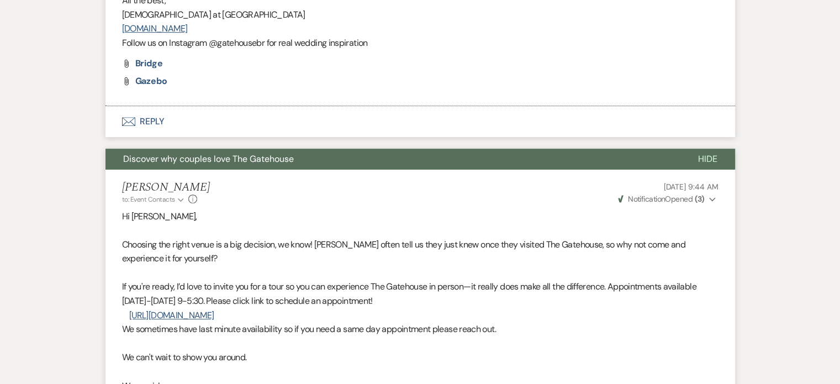
scroll to position [718, 0]
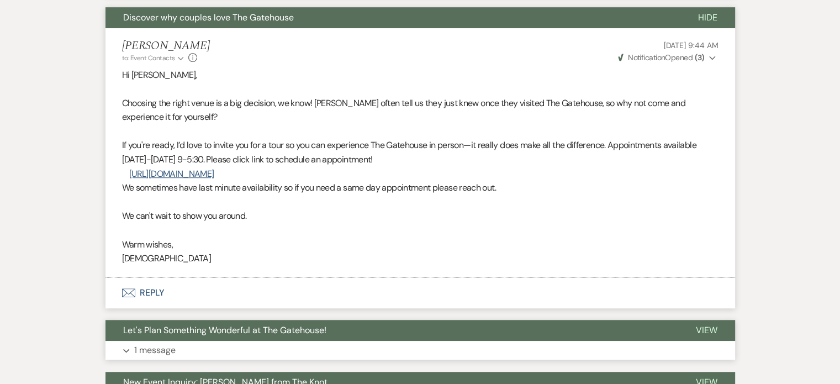
click at [161, 349] on p "1 message" at bounding box center [154, 350] width 41 height 14
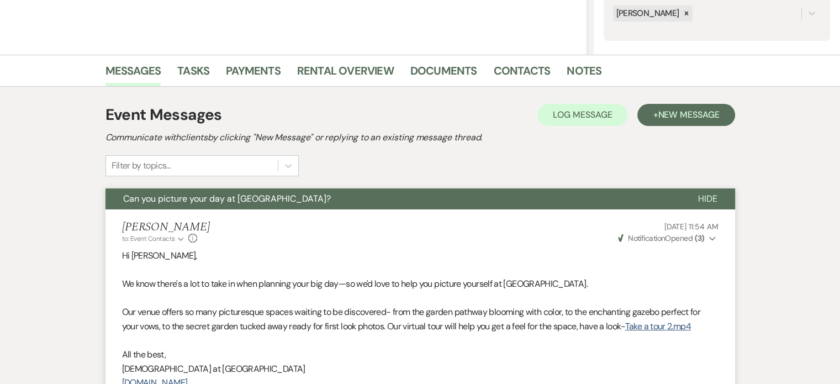
scroll to position [166, 0]
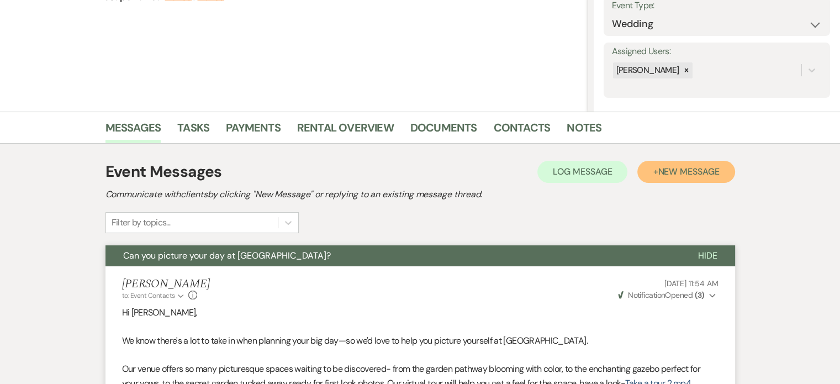
click at [670, 170] on span "New Message" at bounding box center [688, 172] width 61 height 12
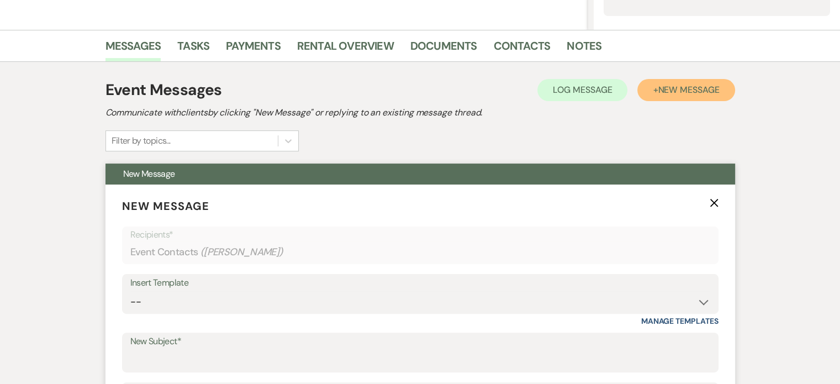
scroll to position [332, 0]
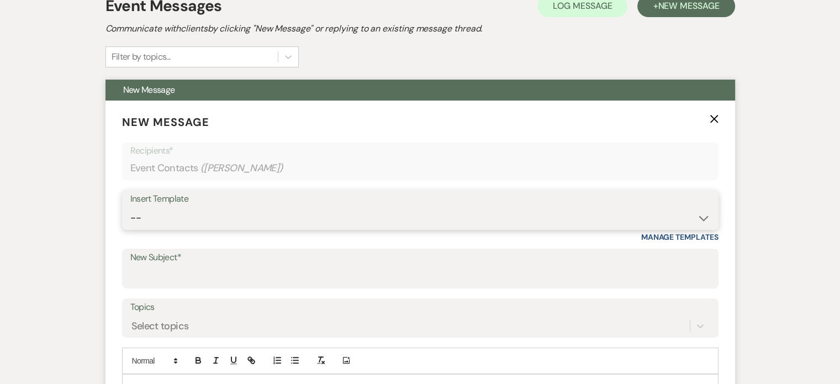
click at [204, 216] on select "-- Tour Request Response Proposal 6-9 Month Check-in Happy 1 Month Anniversary!…" at bounding box center [420, 218] width 580 height 22
select select "6138"
click at [130, 207] on select "-- Tour Request Response Proposal 6-9 Month Check-in Happy 1 Month Anniversary!…" at bounding box center [420, 218] width 580 height 22
type input "Is choosing your venue still on your to do list?"
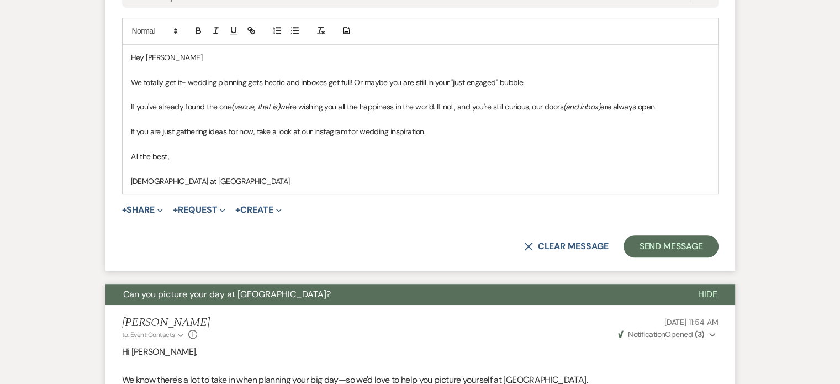
scroll to position [663, 0]
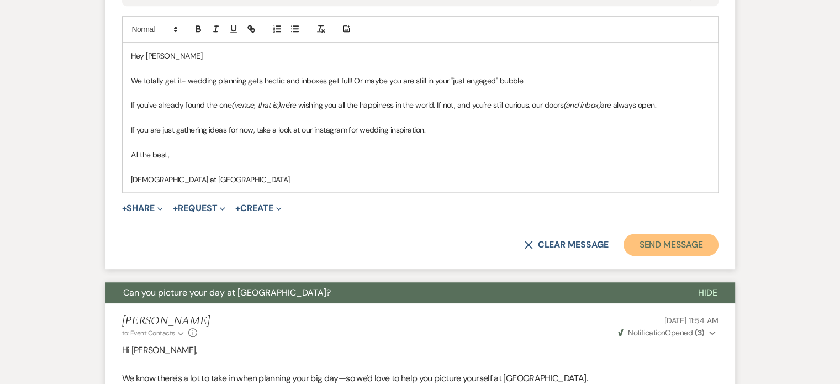
click at [665, 245] on button "Send Message" at bounding box center [671, 245] width 94 height 22
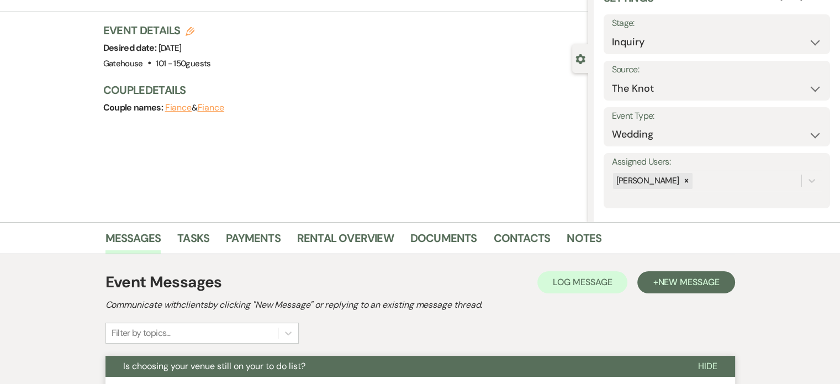
scroll to position [0, 0]
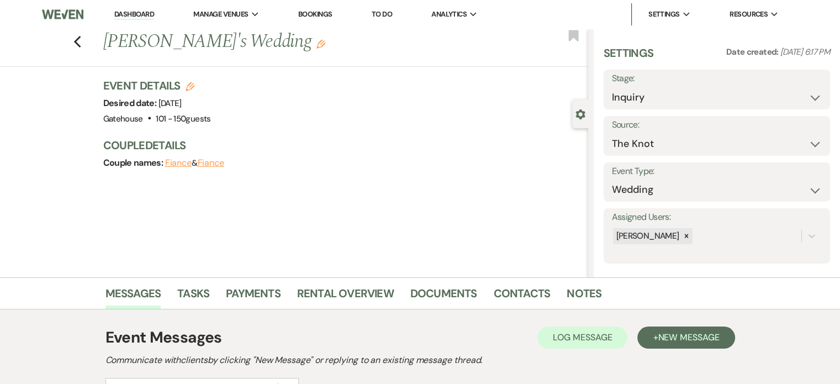
drag, startPoint x: 83, startPoint y: 41, endPoint x: 847, endPoint y: 168, distance: 774.6
click at [82, 41] on icon "Previous" at bounding box center [77, 41] width 8 height 13
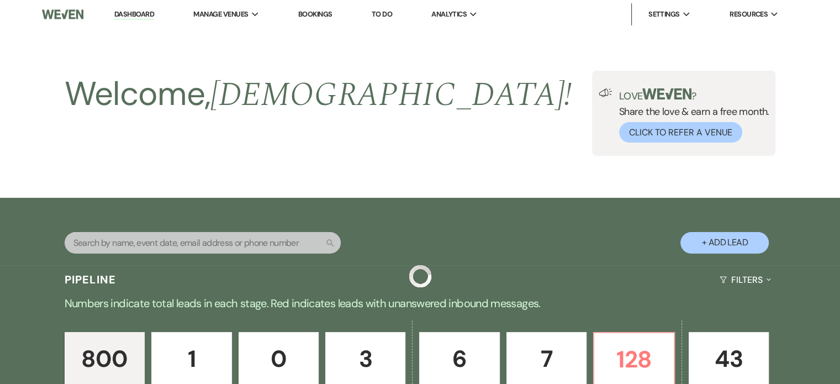
scroll to position [1215, 0]
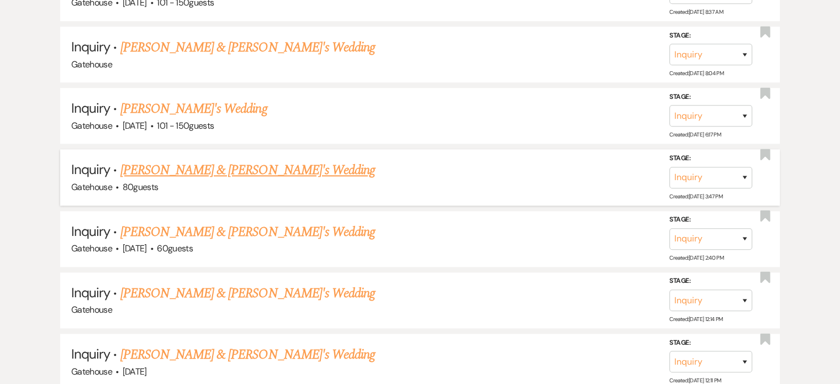
click at [246, 160] on link "[PERSON_NAME] & [PERSON_NAME]'s Wedding" at bounding box center [247, 170] width 255 height 20
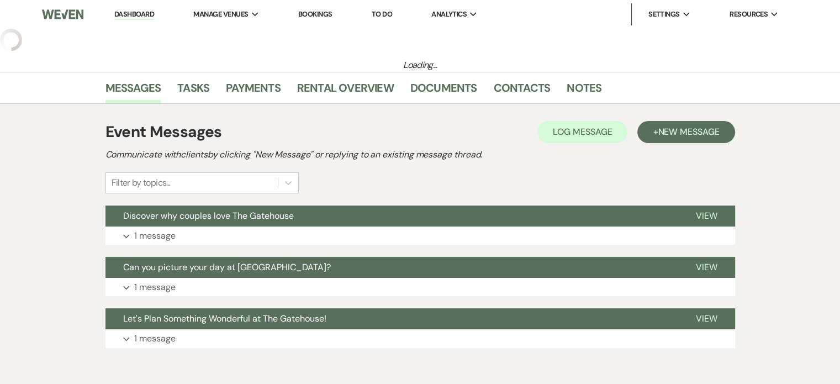
select select "22"
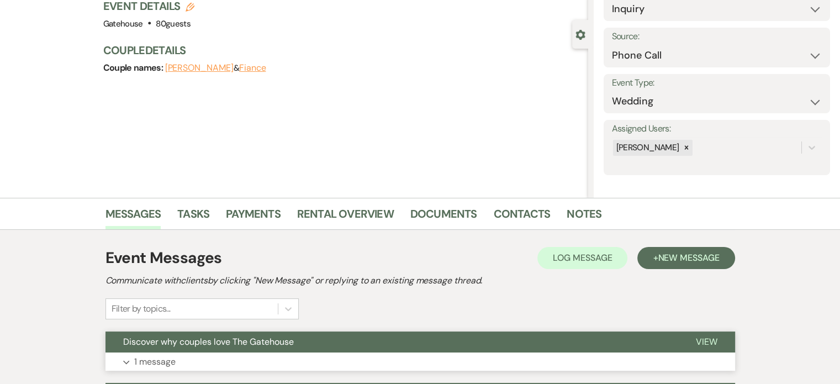
scroll to position [166, 0]
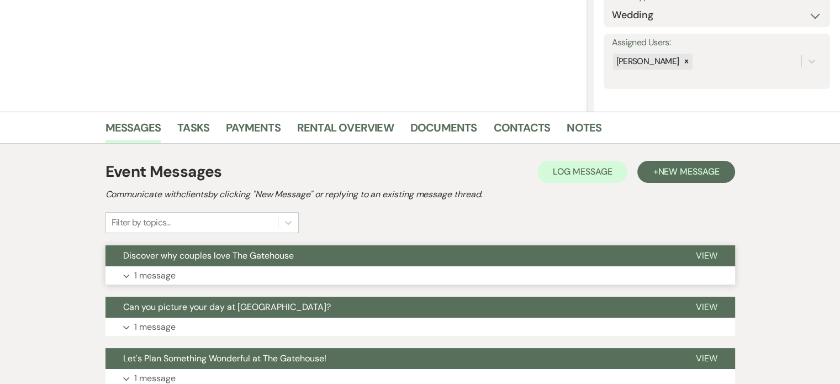
click at [164, 276] on p "1 message" at bounding box center [154, 276] width 41 height 14
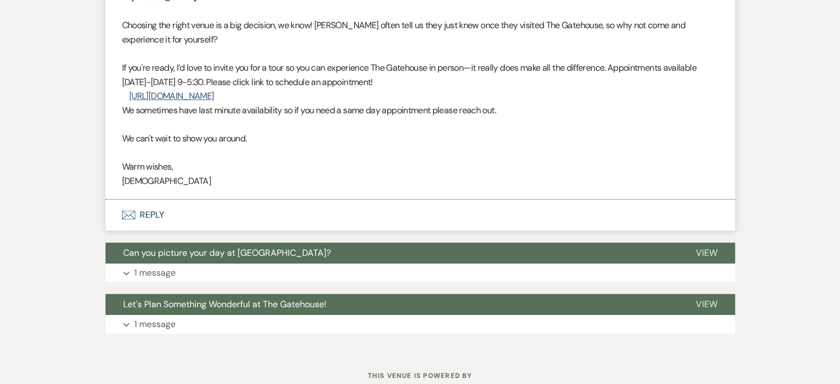
scroll to position [518, 0]
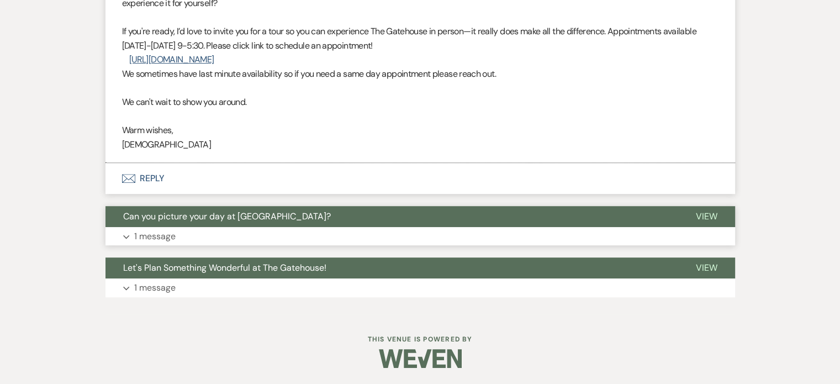
click at [146, 236] on p "1 message" at bounding box center [154, 236] width 41 height 14
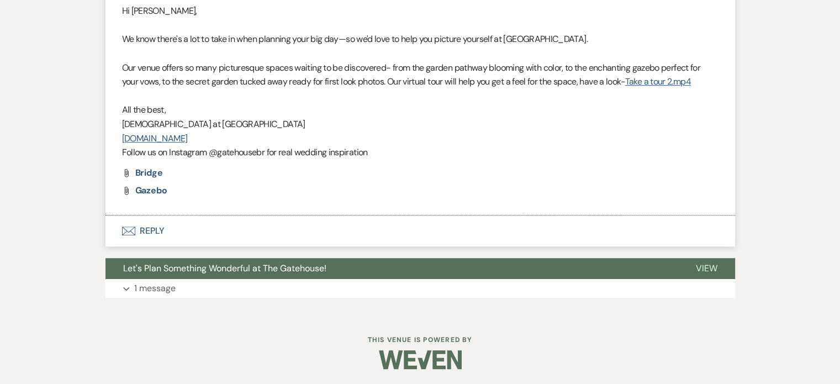
scroll to position [781, 0]
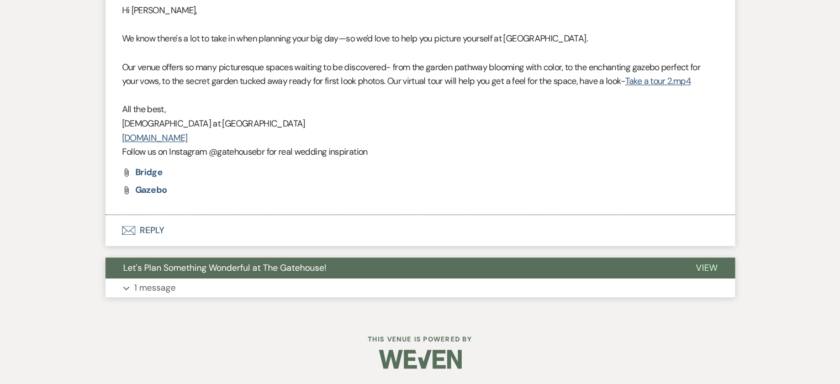
click at [161, 289] on p "1 message" at bounding box center [154, 288] width 41 height 14
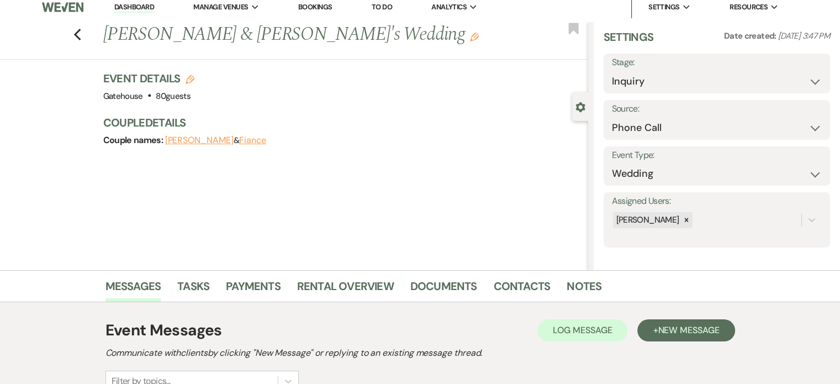
scroll to position [0, 0]
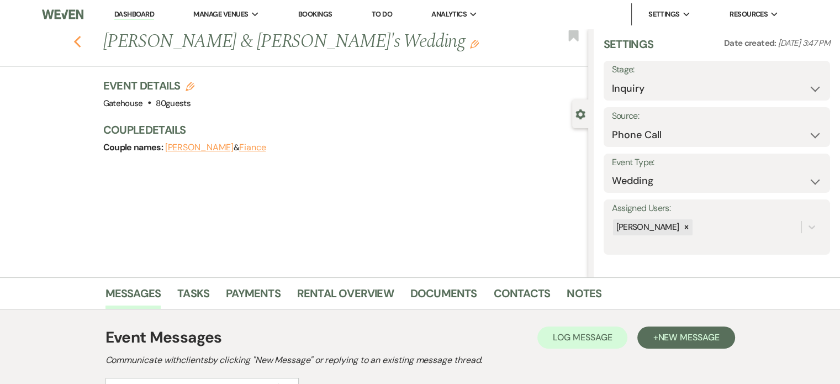
click at [81, 42] on icon "Previous" at bounding box center [77, 41] width 8 height 13
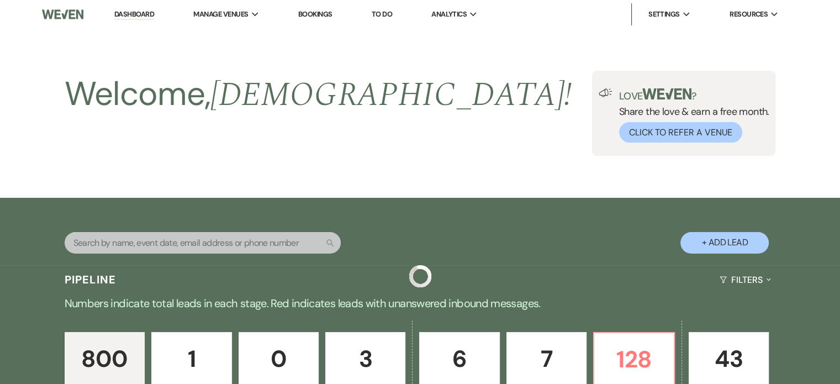
scroll to position [1215, 0]
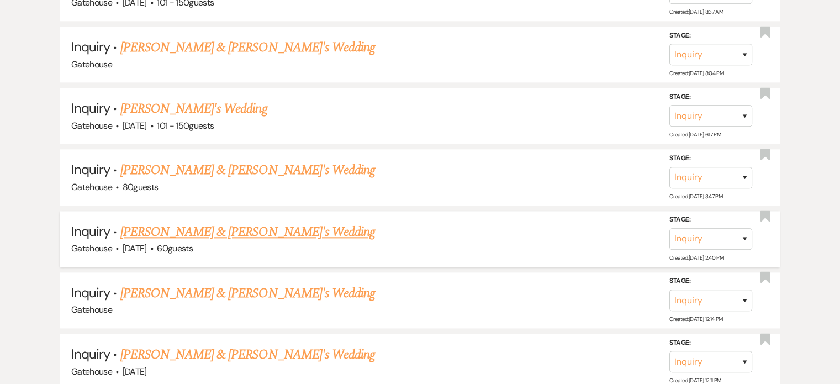
click at [240, 222] on link "[PERSON_NAME] & [PERSON_NAME]'s Wedding" at bounding box center [247, 232] width 255 height 20
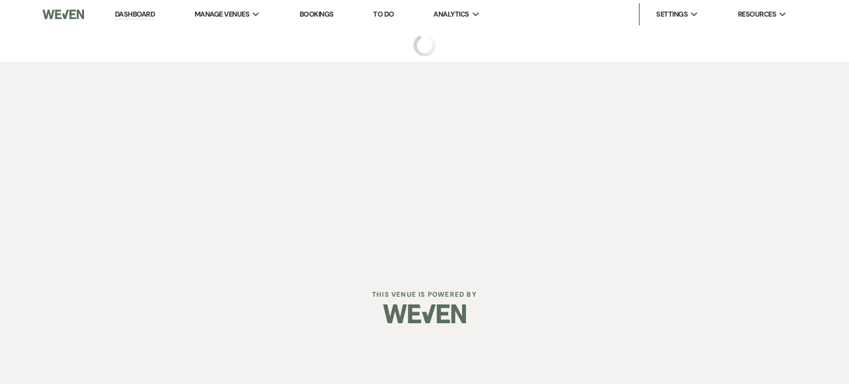
select select "5"
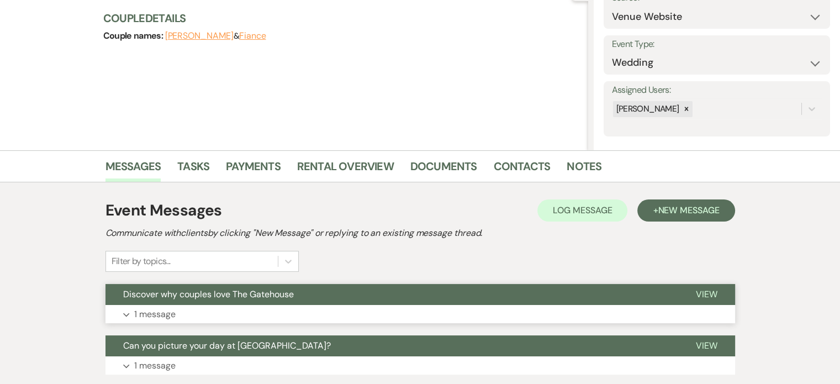
scroll to position [166, 0]
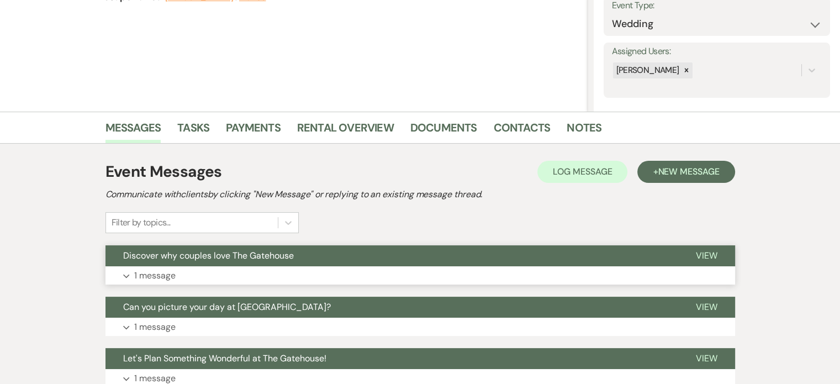
click at [166, 274] on p "1 message" at bounding box center [154, 276] width 41 height 14
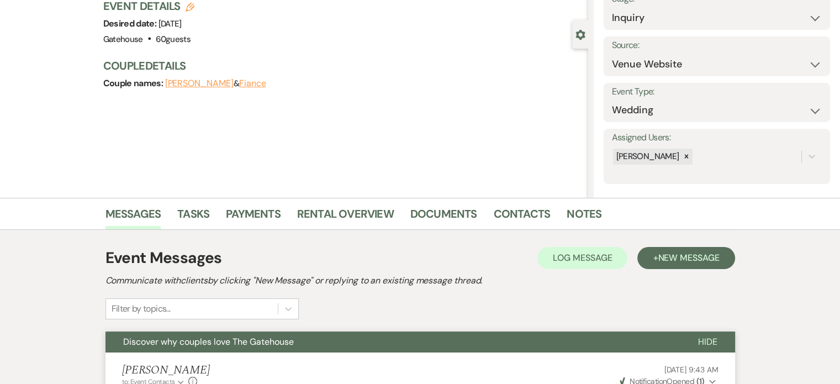
scroll to position [0, 0]
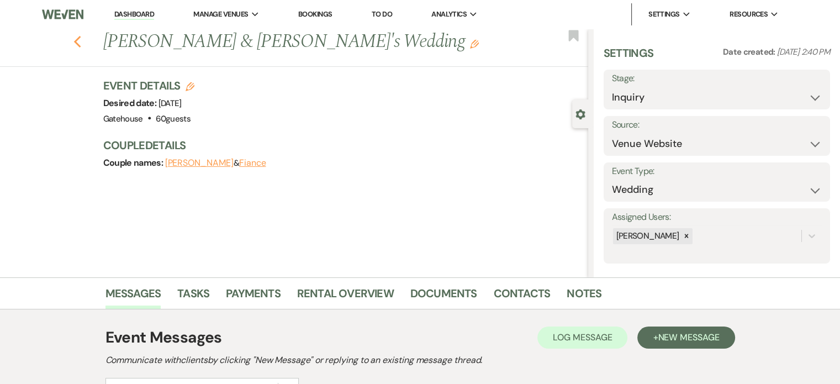
click at [82, 42] on icon "Previous" at bounding box center [77, 41] width 8 height 13
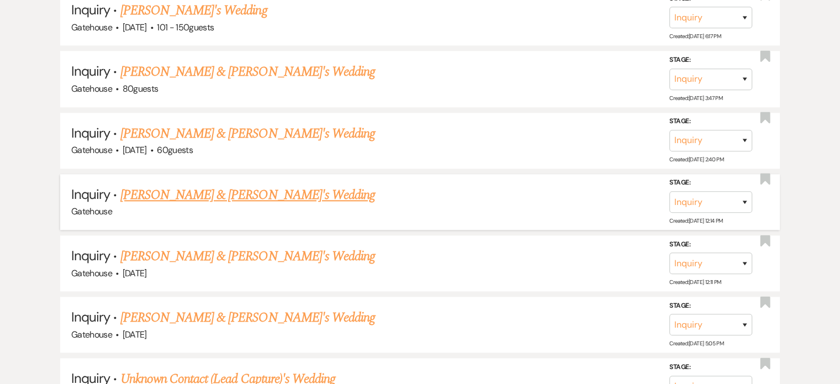
scroll to position [1326, 0]
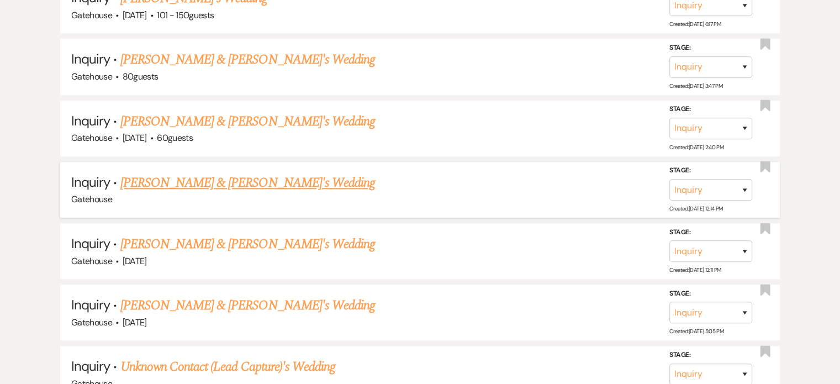
click at [219, 173] on link "[PERSON_NAME] & [PERSON_NAME]'s Wedding" at bounding box center [247, 183] width 255 height 20
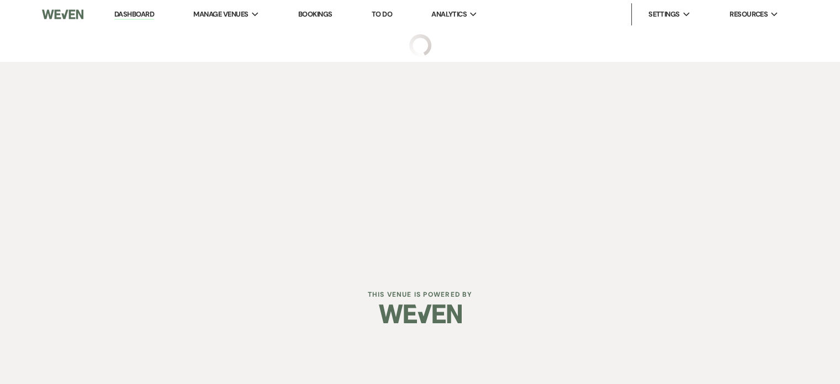
select select "3"
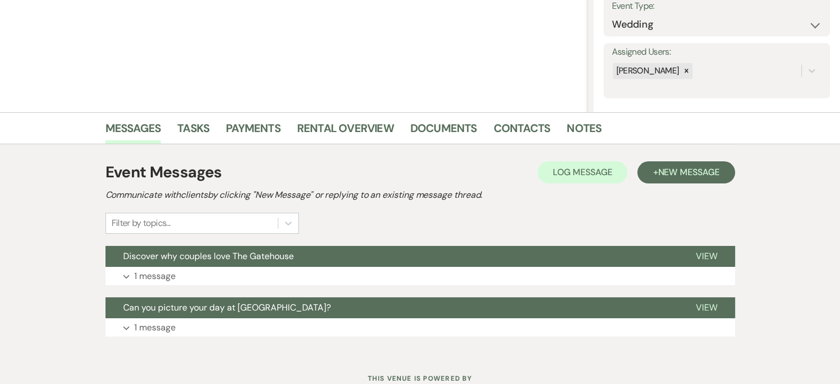
scroll to position [166, 0]
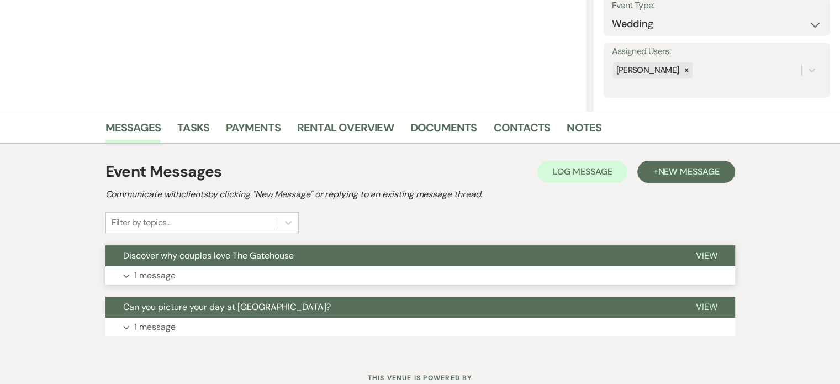
click at [159, 276] on p "1 message" at bounding box center [154, 276] width 41 height 14
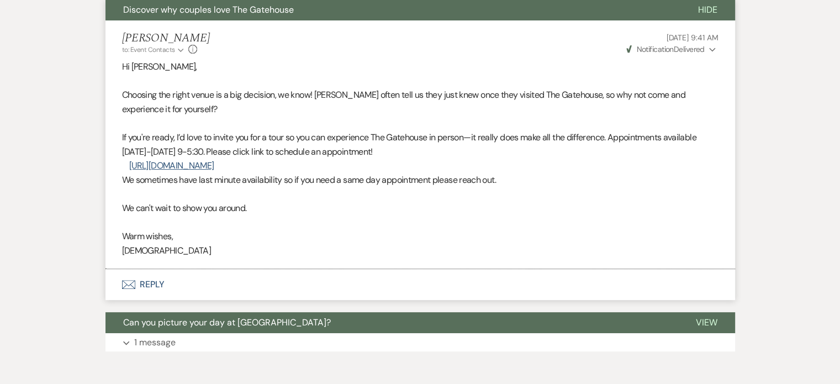
scroll to position [442, 0]
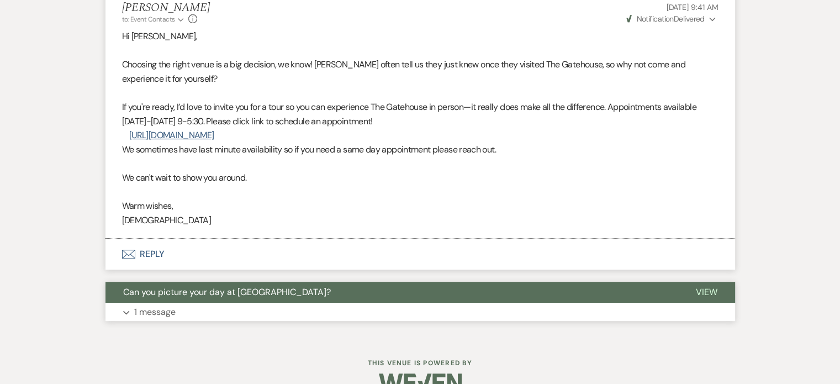
click at [155, 313] on p "1 message" at bounding box center [154, 312] width 41 height 14
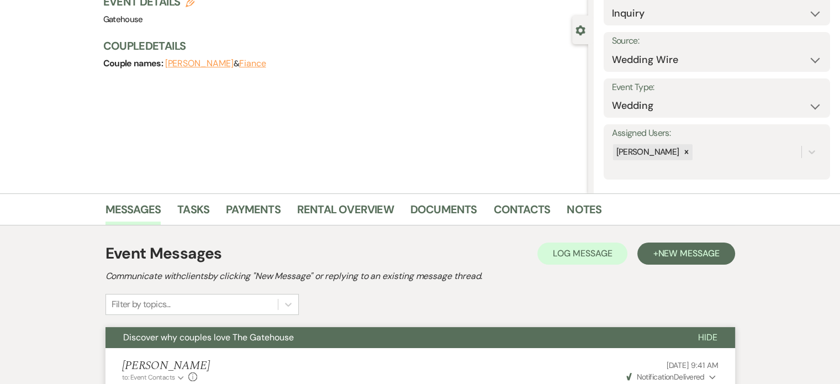
scroll to position [0, 0]
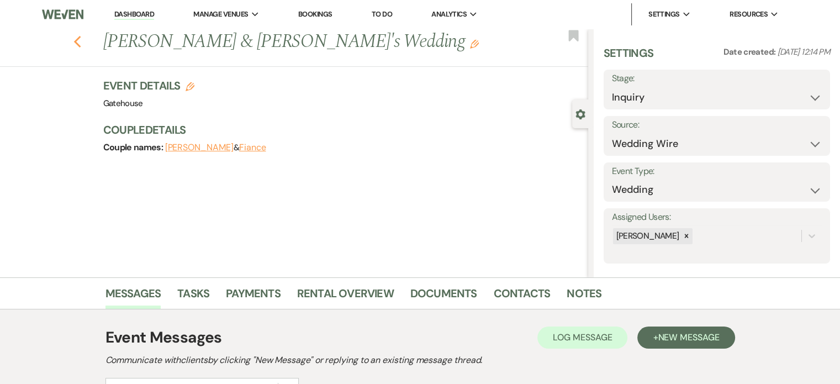
click at [81, 38] on icon "Previous" at bounding box center [77, 41] width 8 height 13
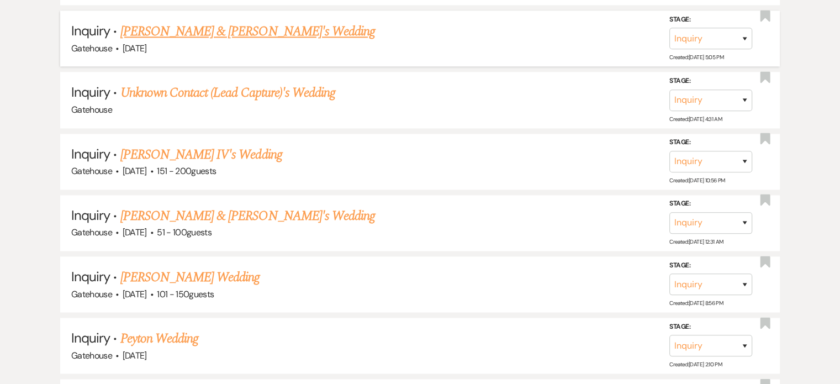
scroll to position [1602, 0]
